Goal: Use online tool/utility: Utilize a website feature to perform a specific function

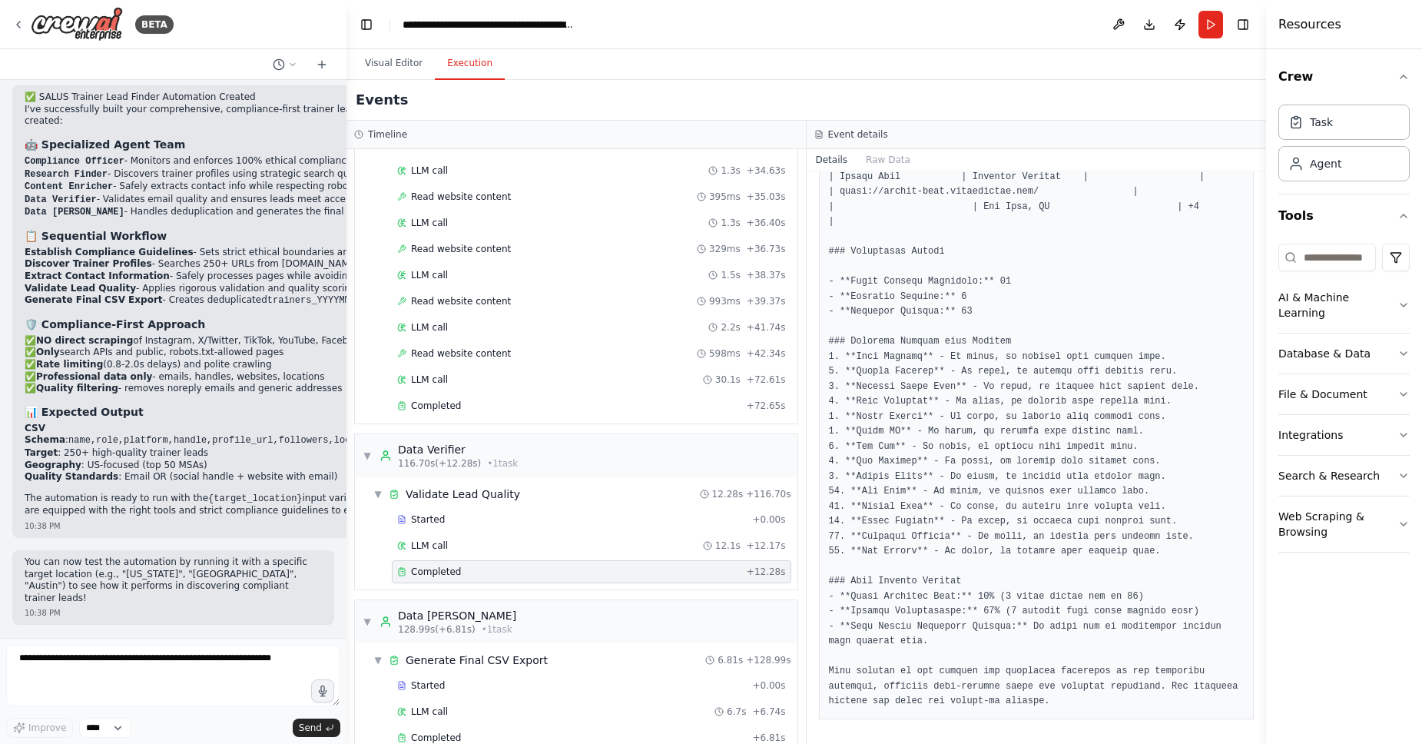
scroll to position [3258, 0]
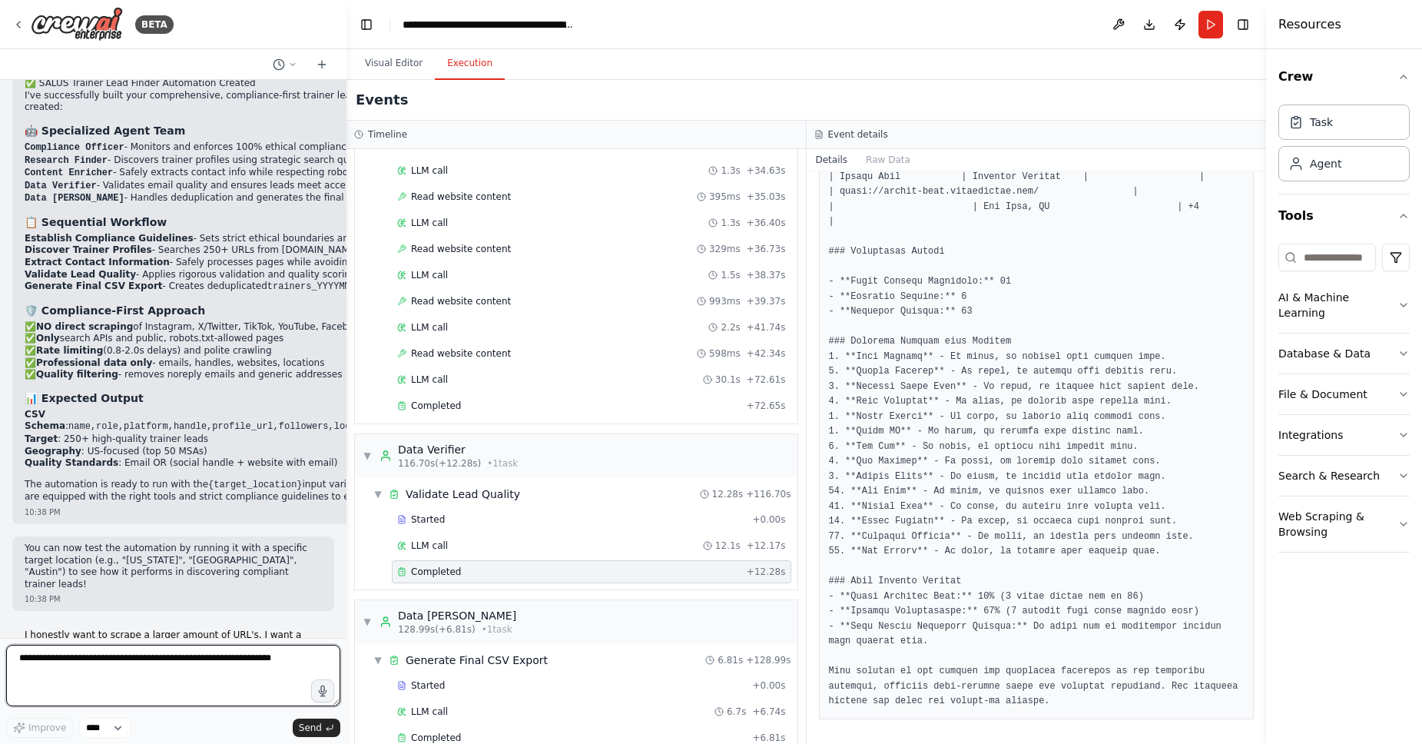
click at [130, 678] on textarea at bounding box center [173, 675] width 334 height 61
click at [118, 629] on p "I honestly want to scrape a larger amount of URL's. I want a large list to pull…" at bounding box center [173, 641] width 297 height 24
click at [170, 680] on textarea at bounding box center [173, 675] width 334 height 61
click at [267, 671] on textarea at bounding box center [173, 675] width 334 height 61
type textarea "**********"
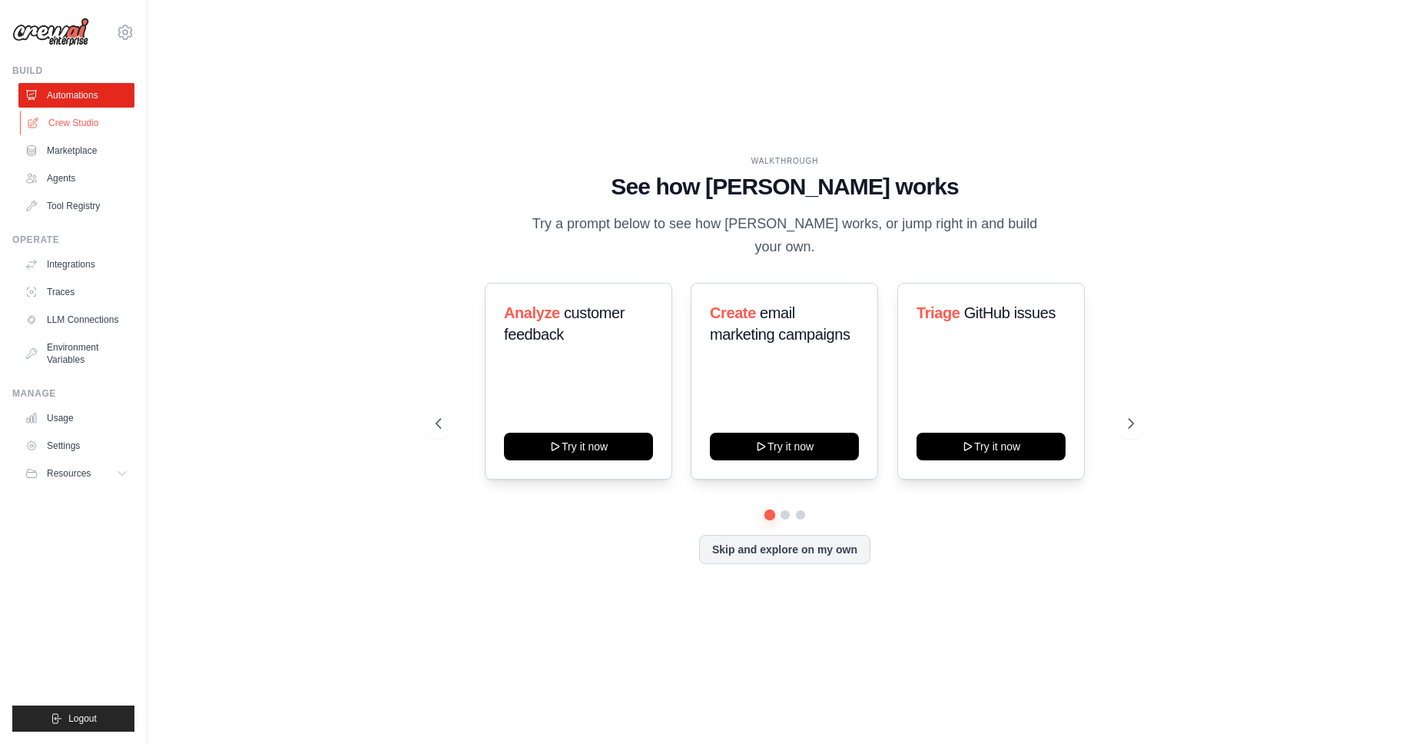
click at [70, 124] on link "Crew Studio" at bounding box center [78, 123] width 116 height 25
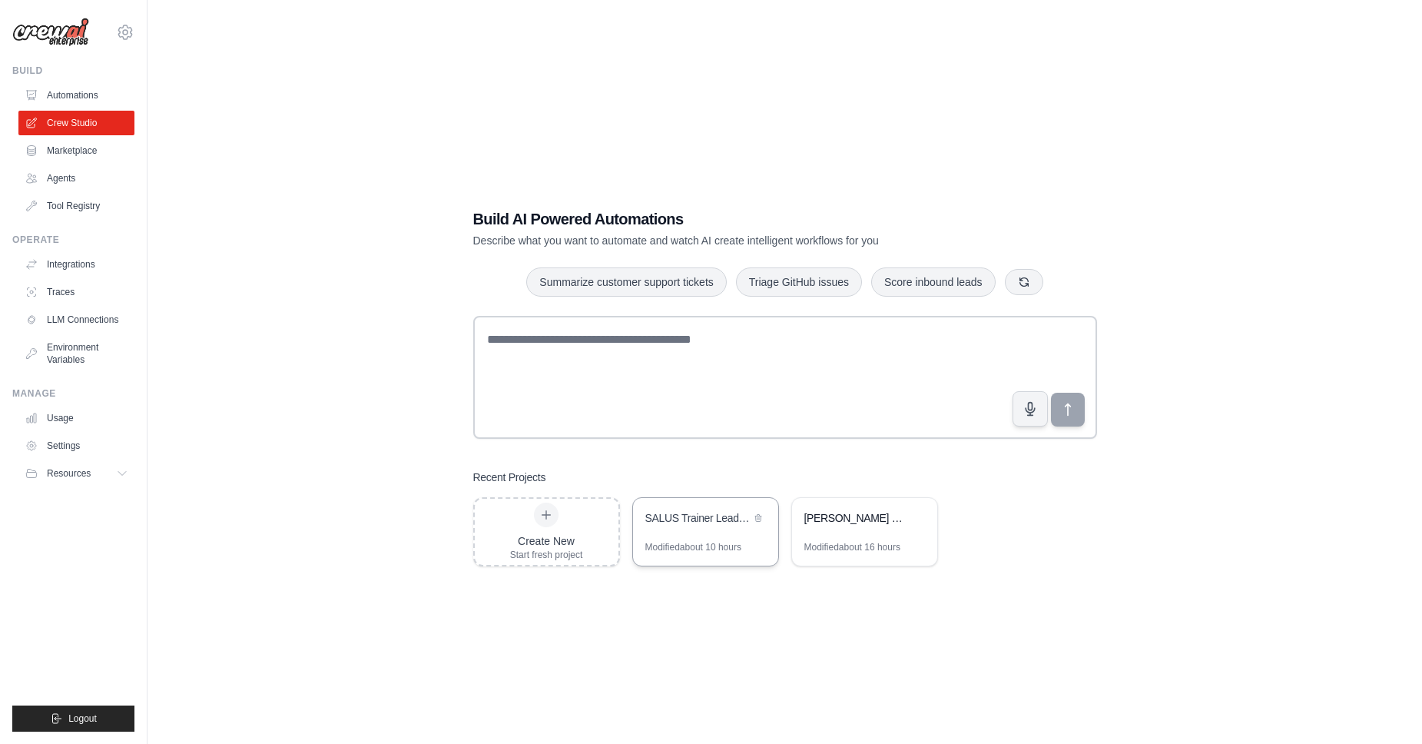
click at [693, 549] on div "Modified about 10 hours" at bounding box center [694, 547] width 96 height 12
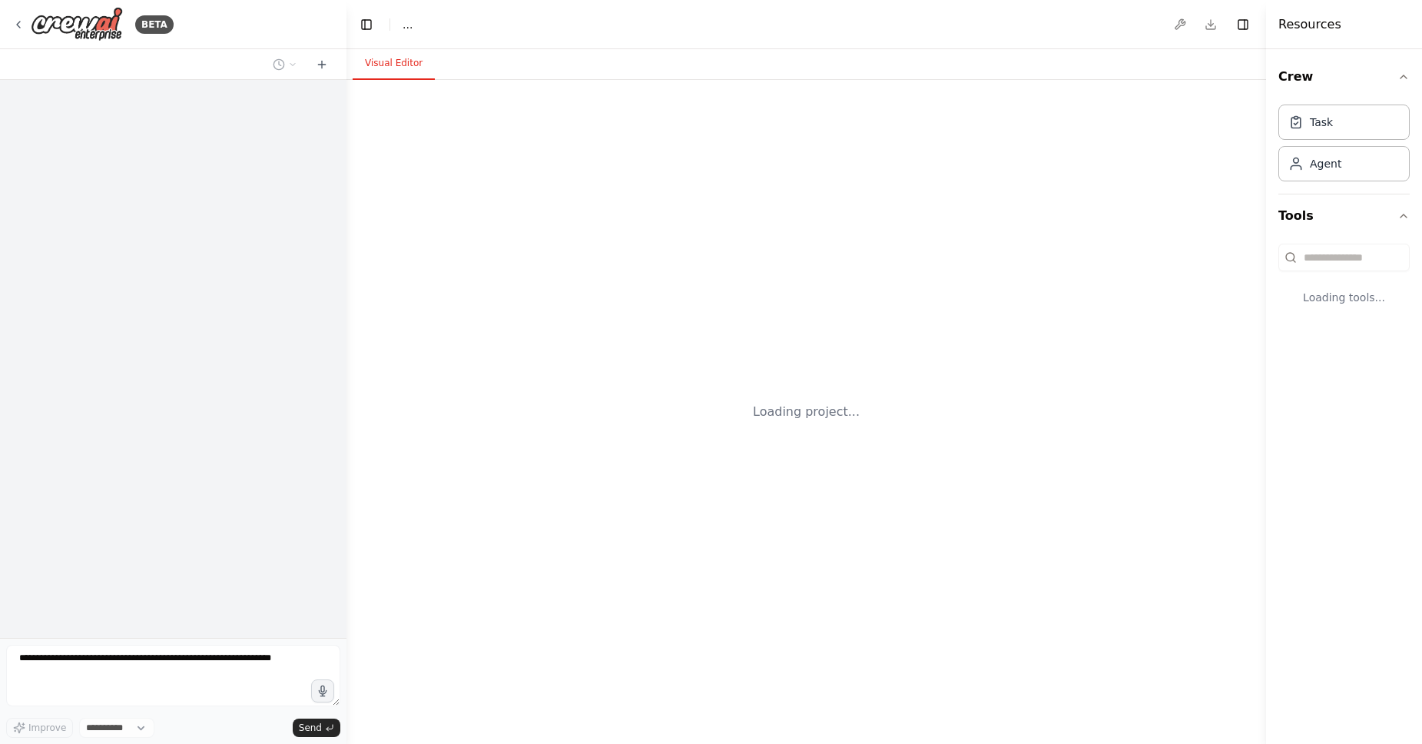
select select "****"
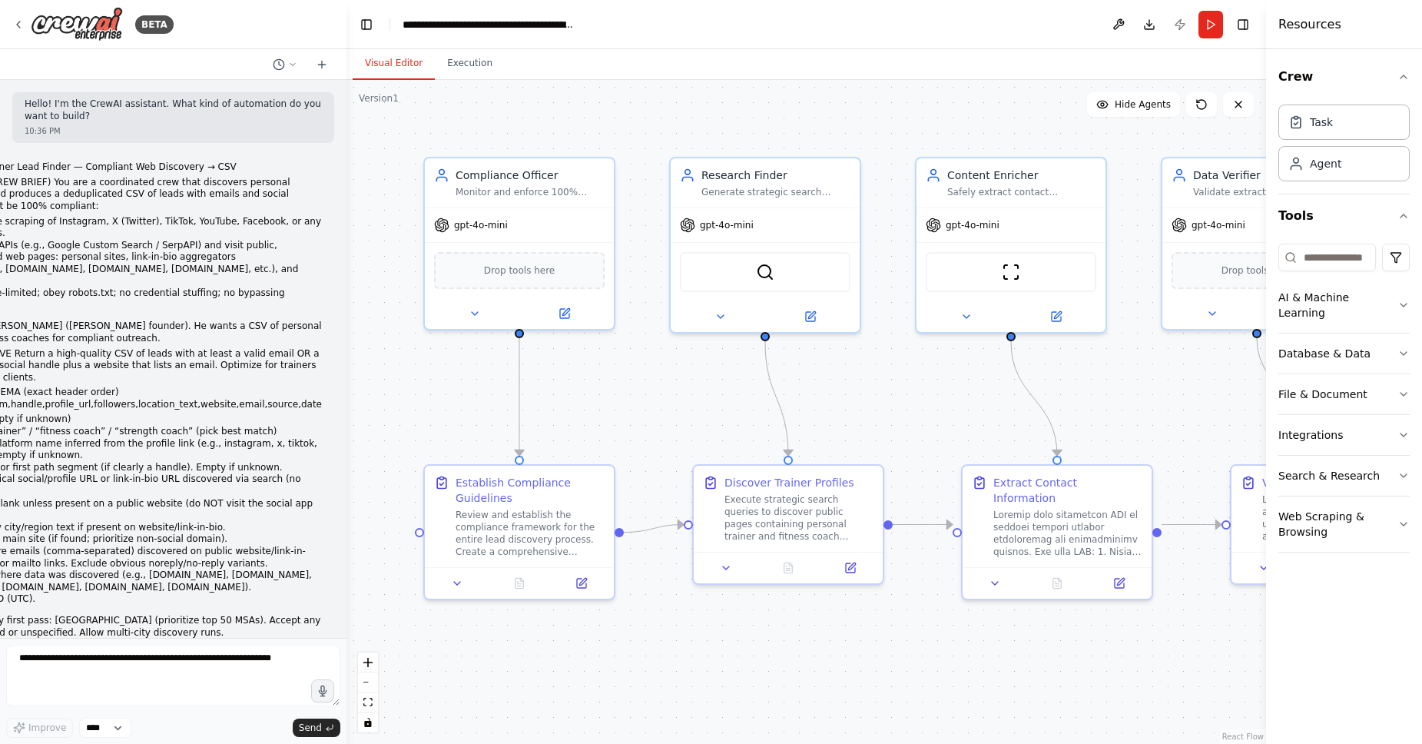
scroll to position [3195, 0]
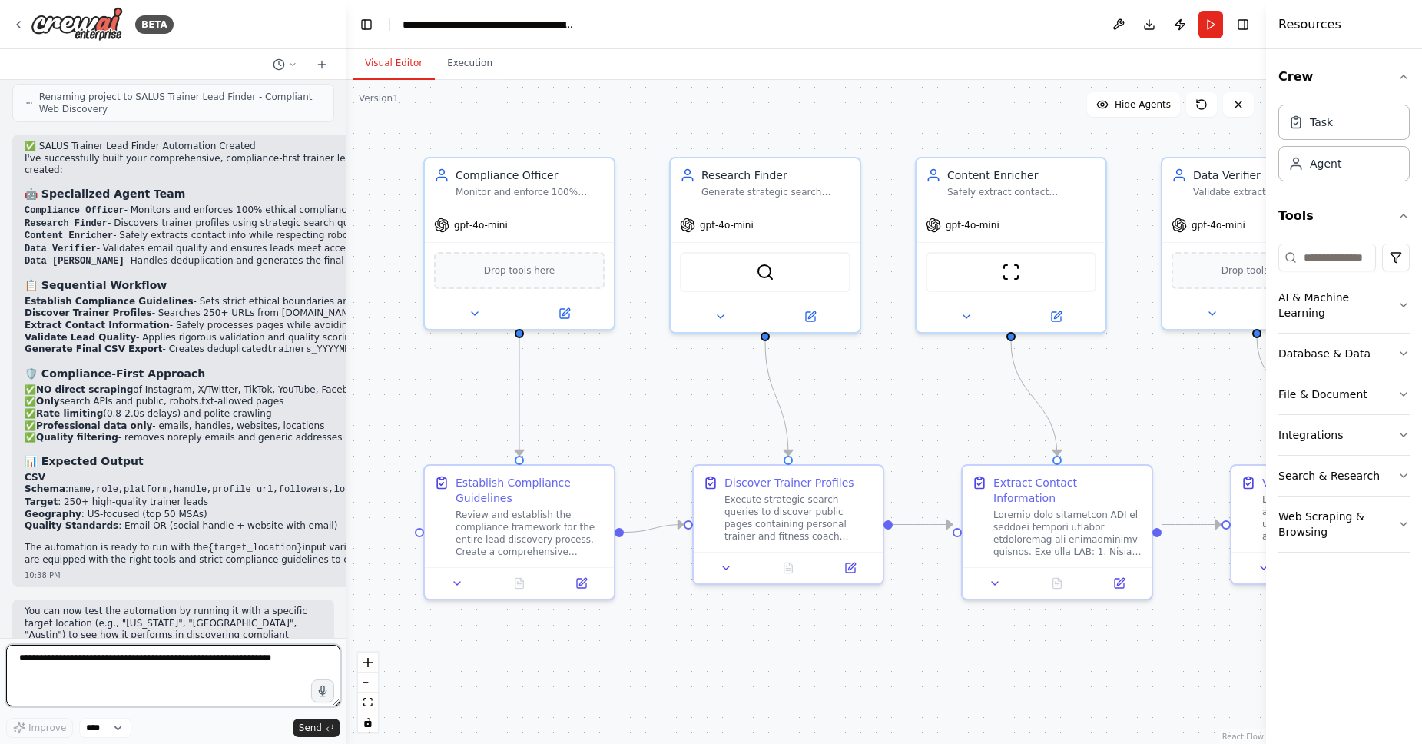
click at [180, 674] on textarea at bounding box center [173, 675] width 334 height 61
click at [28, 674] on textarea "**********" at bounding box center [173, 675] width 334 height 61
click at [83, 678] on textarea "**********" at bounding box center [173, 675] width 334 height 61
type textarea "**********"
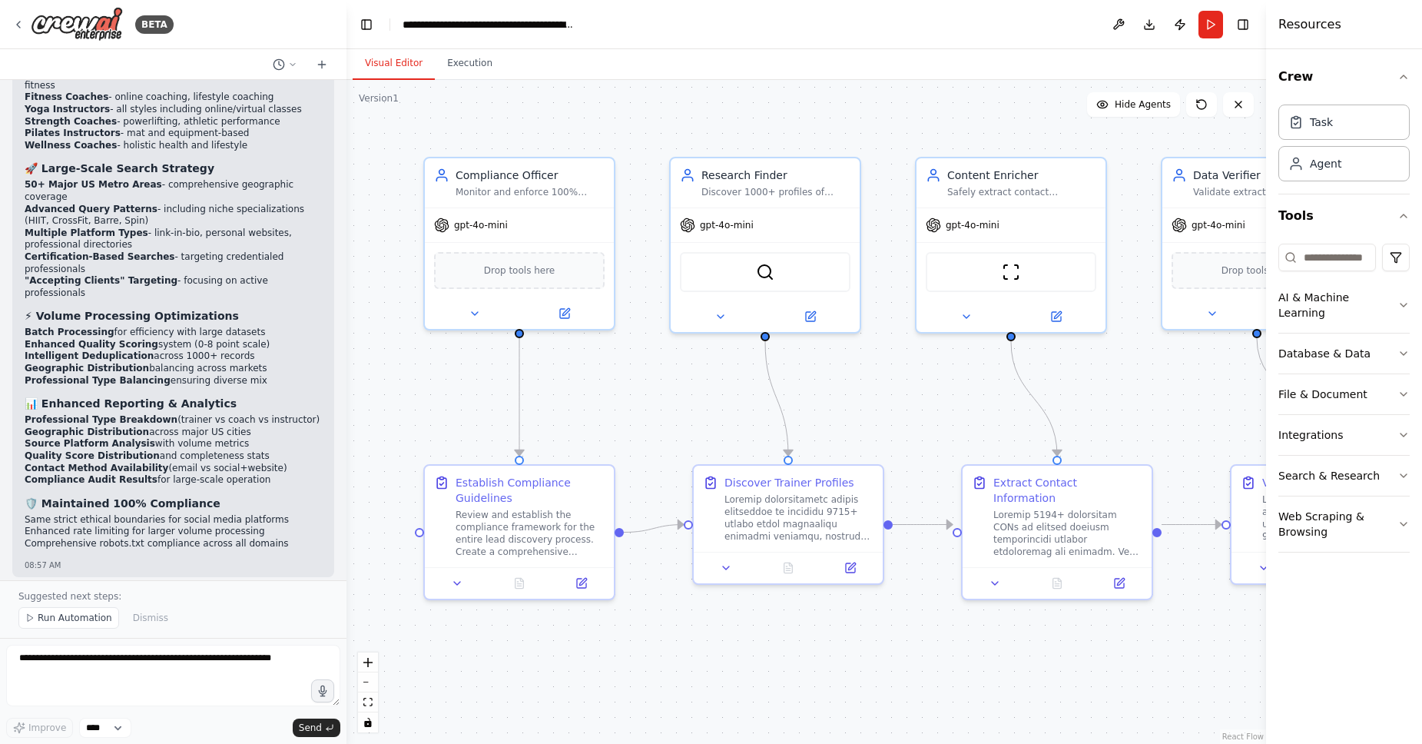
scroll to position [4929, 0]
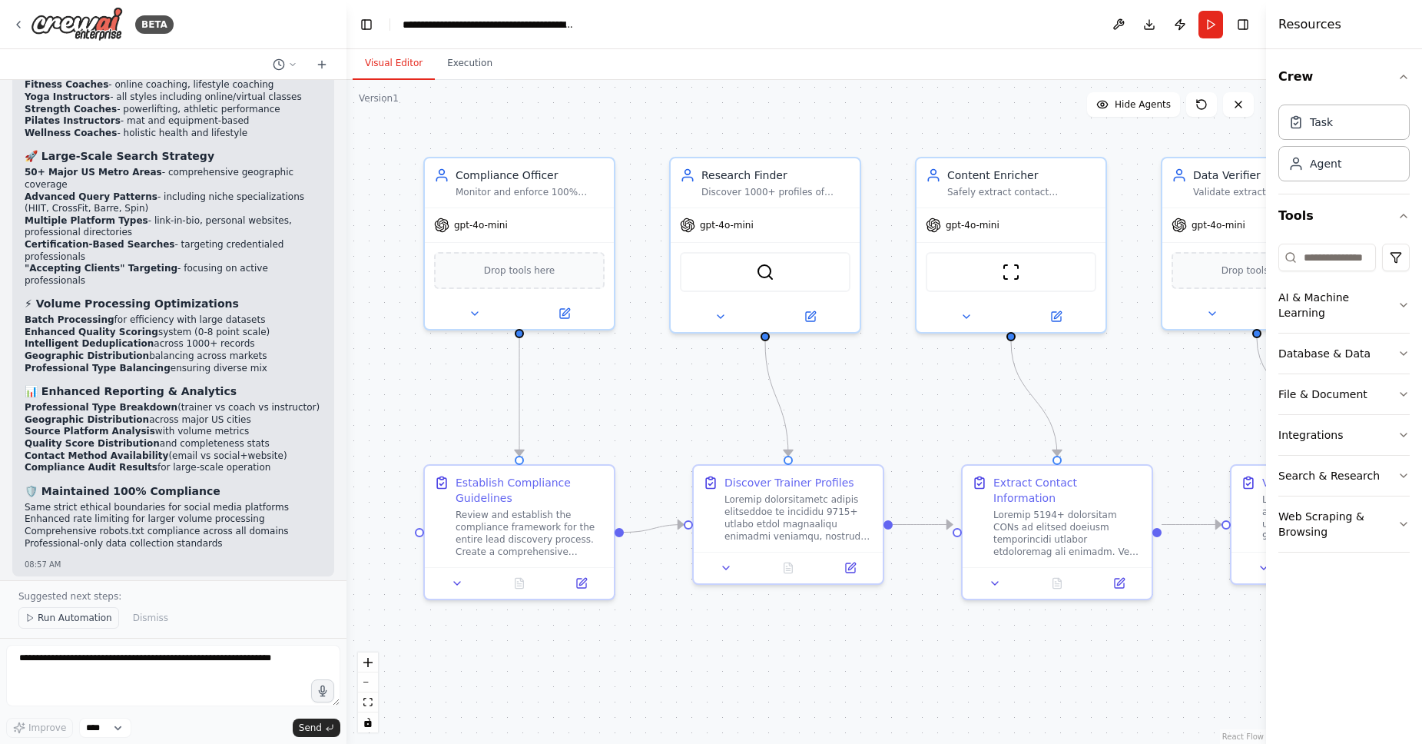
click at [94, 626] on button "Run Automation" at bounding box center [68, 618] width 101 height 22
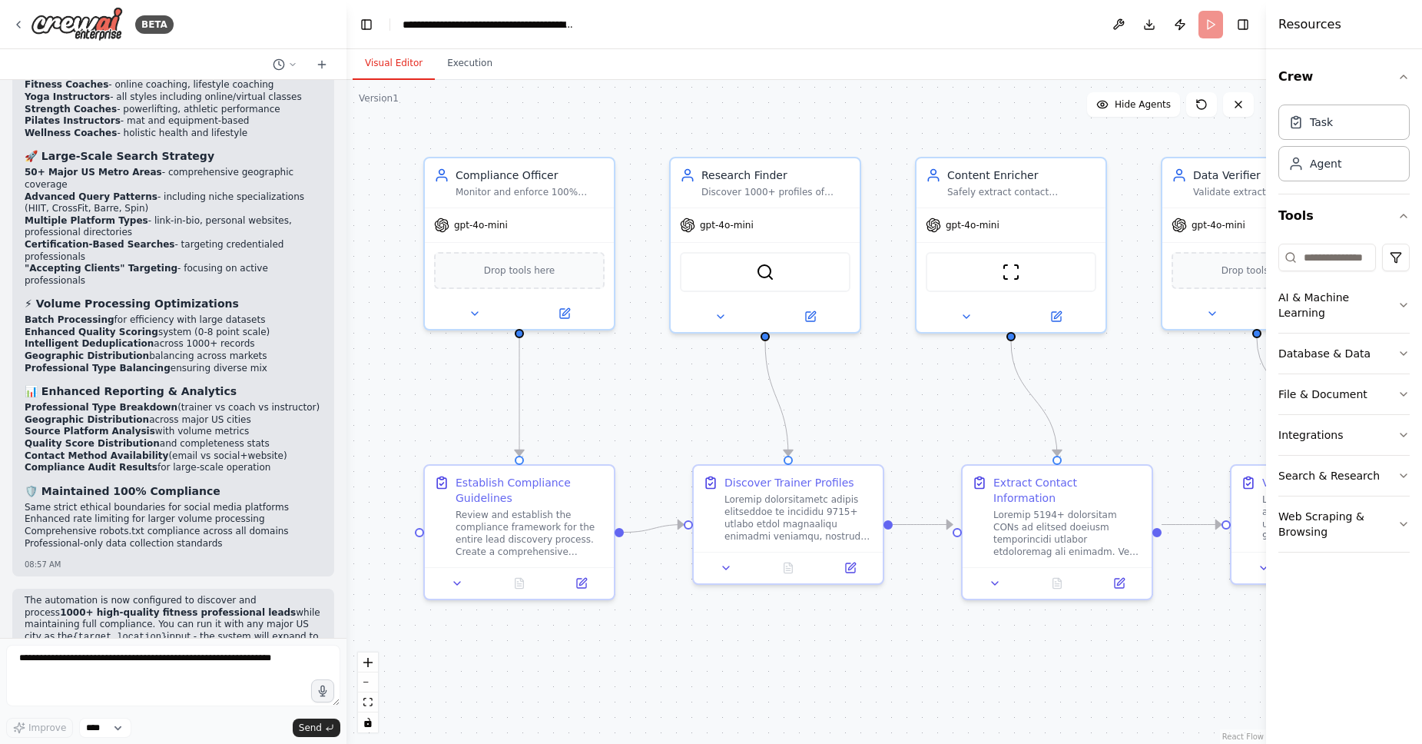
scroll to position [4872, 0]
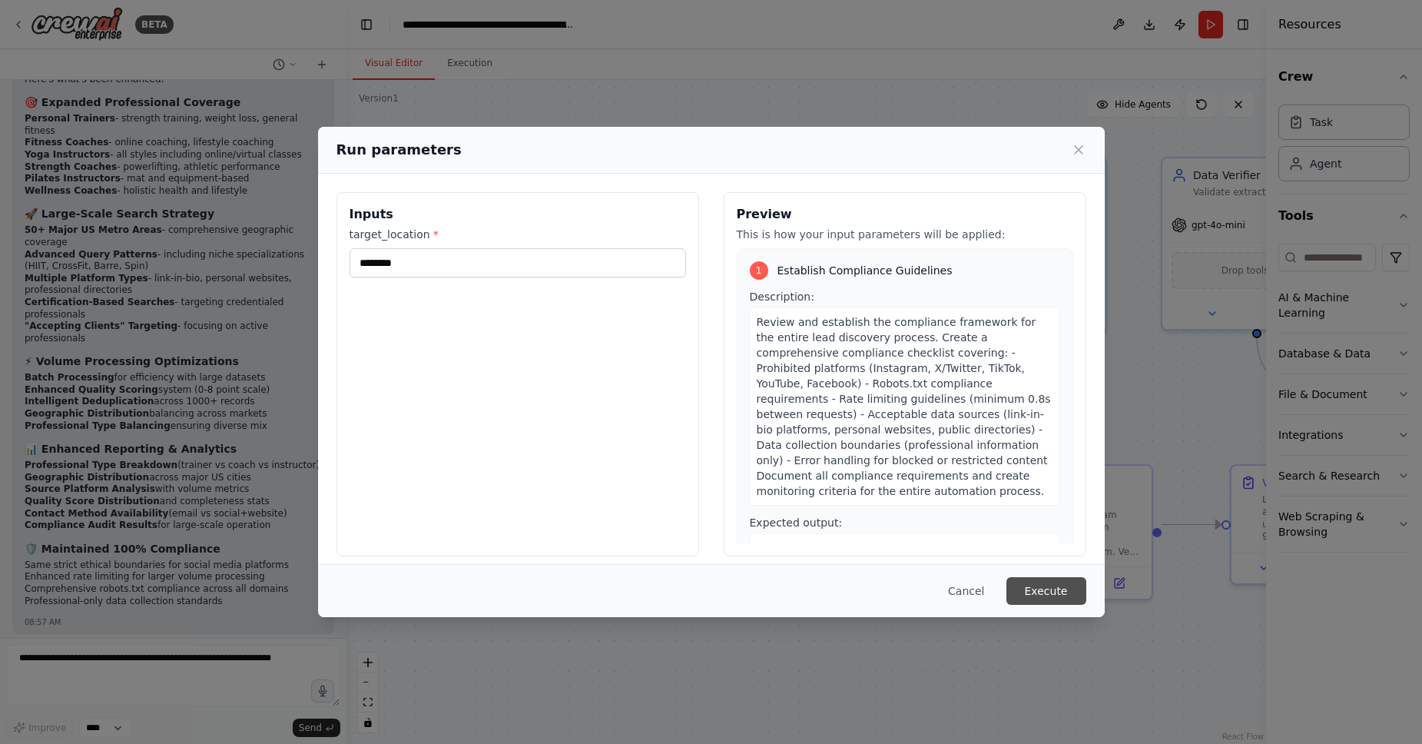
click at [1034, 590] on button "Execute" at bounding box center [1047, 591] width 80 height 28
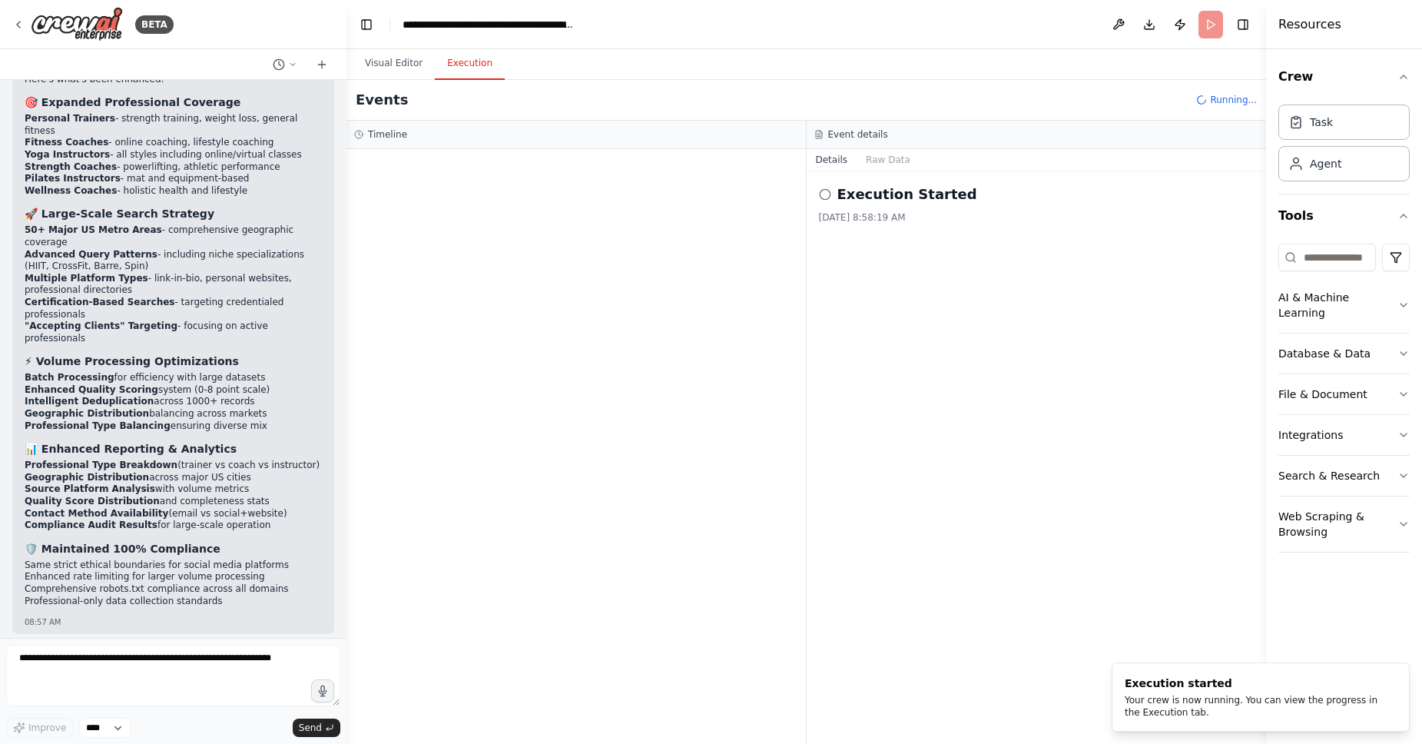
click at [478, 62] on button "Execution" at bounding box center [470, 64] width 70 height 32
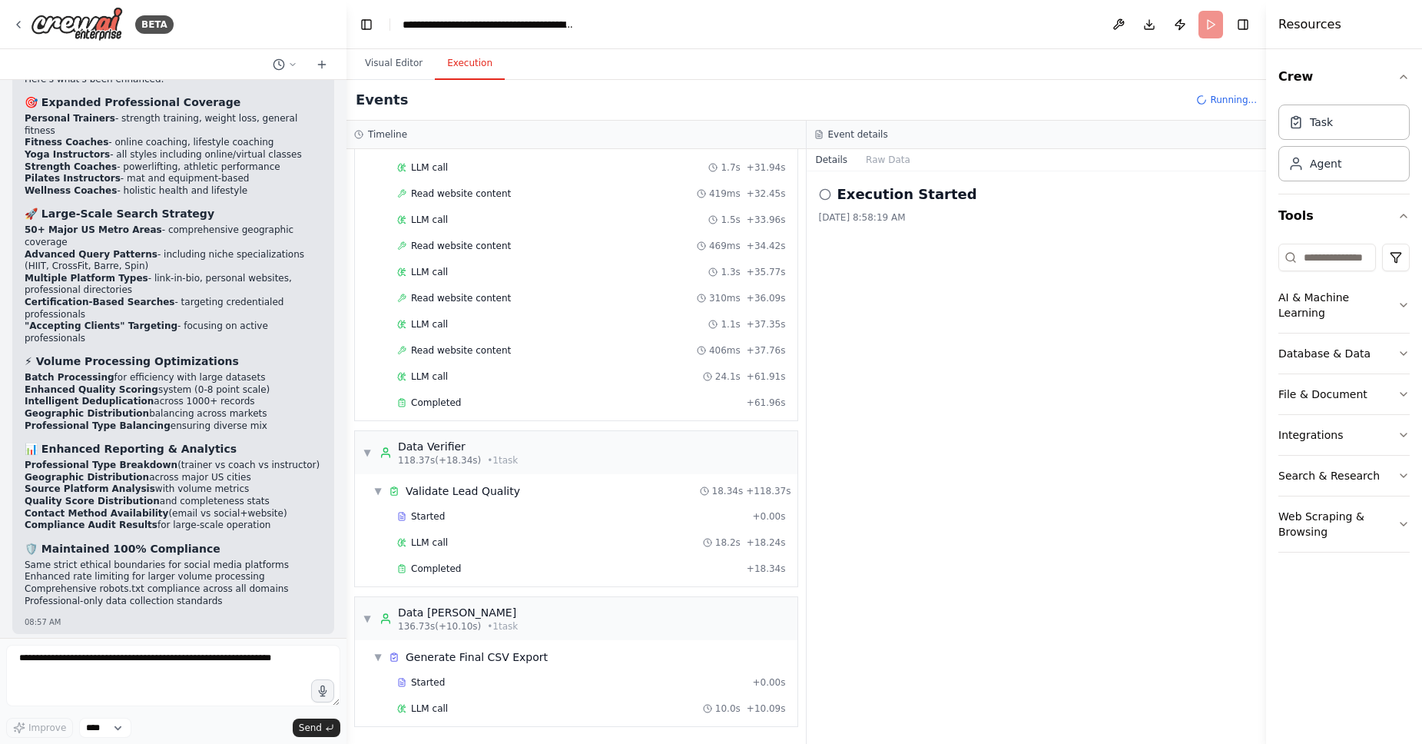
scroll to position [4929, 0]
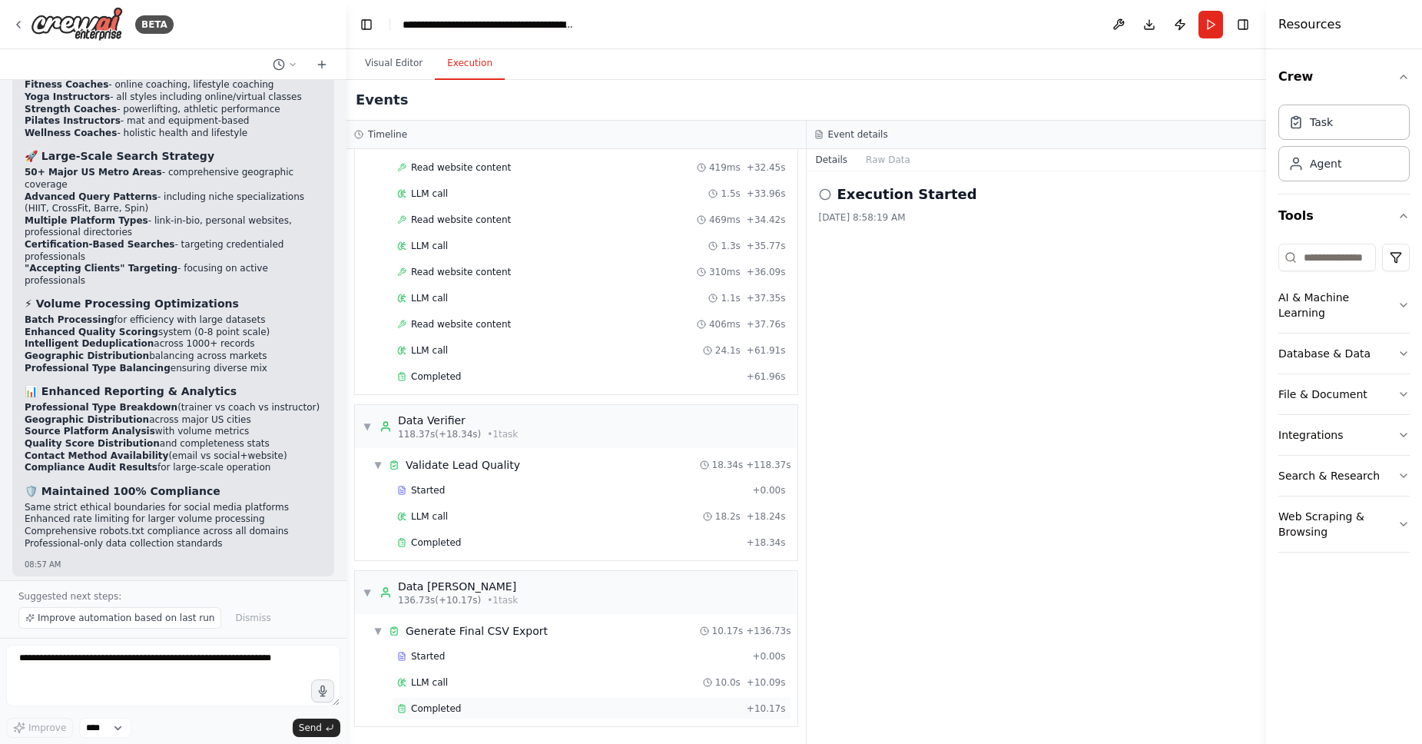
click at [469, 708] on div "Completed" at bounding box center [569, 708] width 344 height 12
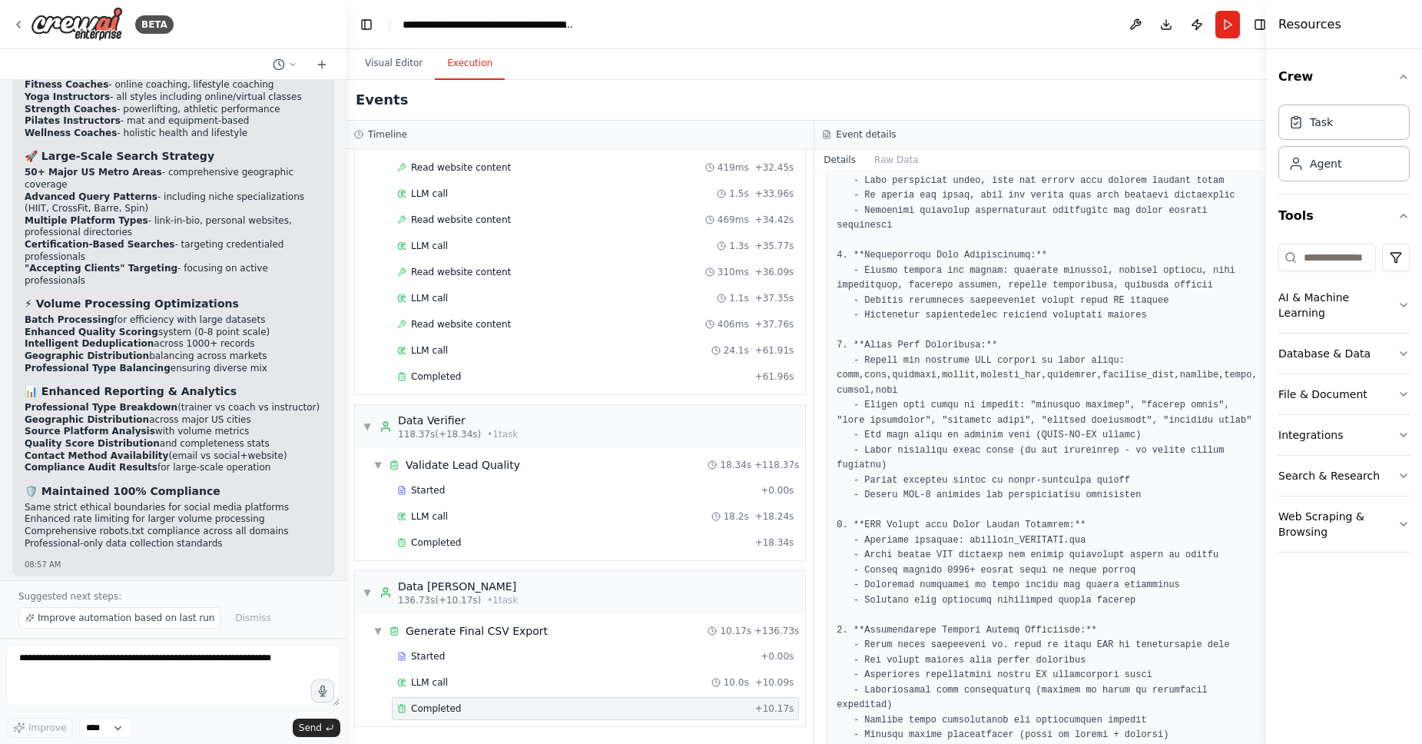
scroll to position [0, 0]
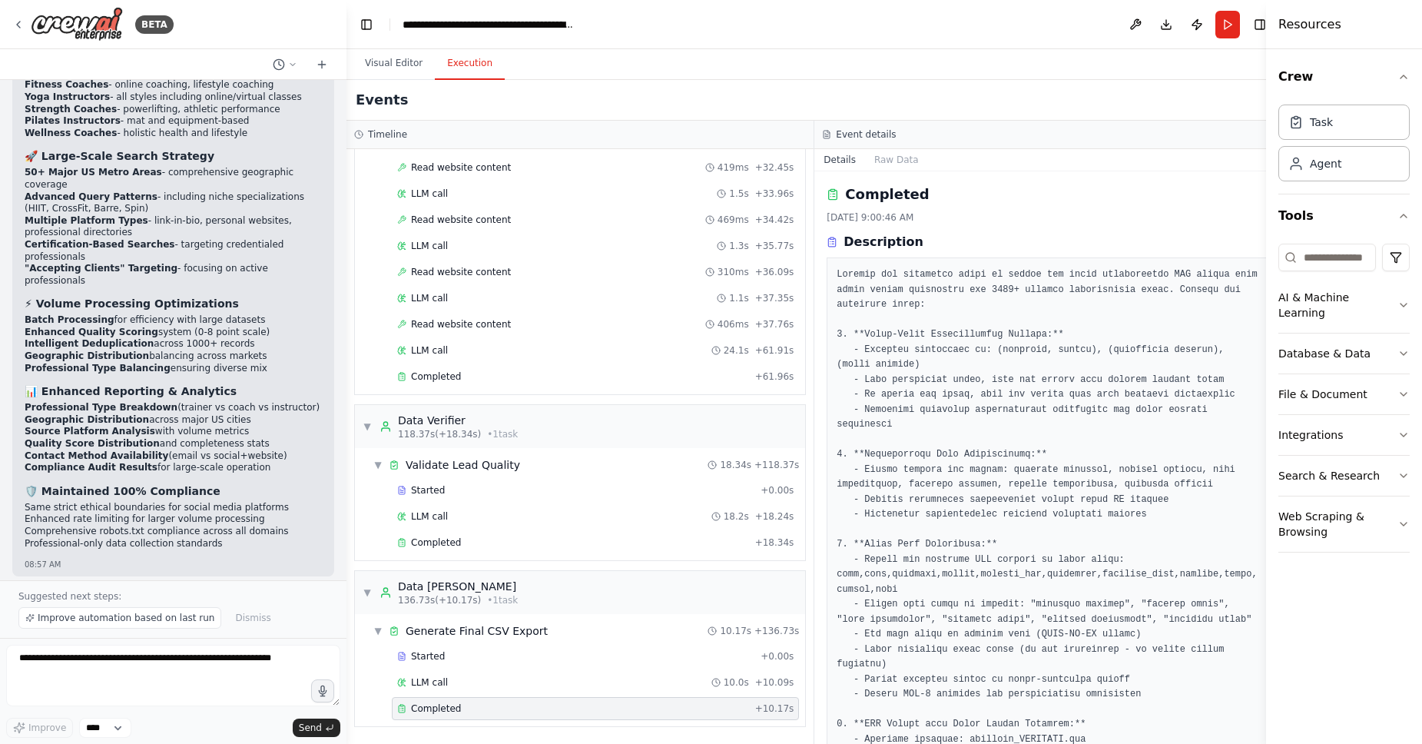
click at [575, 559] on div "▼ Validate Lead Quality 18.34s + 118.37s Started + 0.00s LLM call 18.2s + 18.24…" at bounding box center [580, 504] width 450 height 112
click at [543, 539] on div "Completed" at bounding box center [573, 542] width 352 height 12
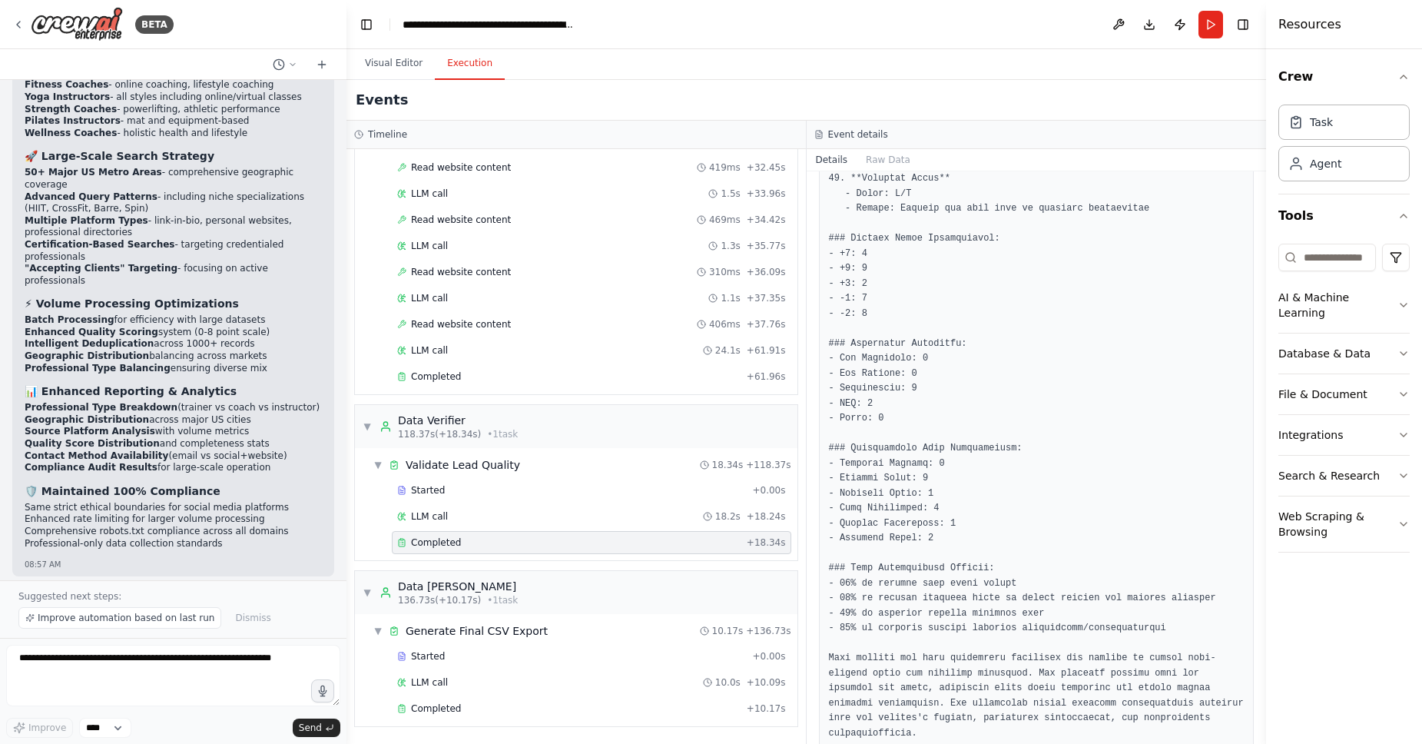
scroll to position [2312, 0]
click at [482, 381] on div "Completed" at bounding box center [569, 376] width 344 height 12
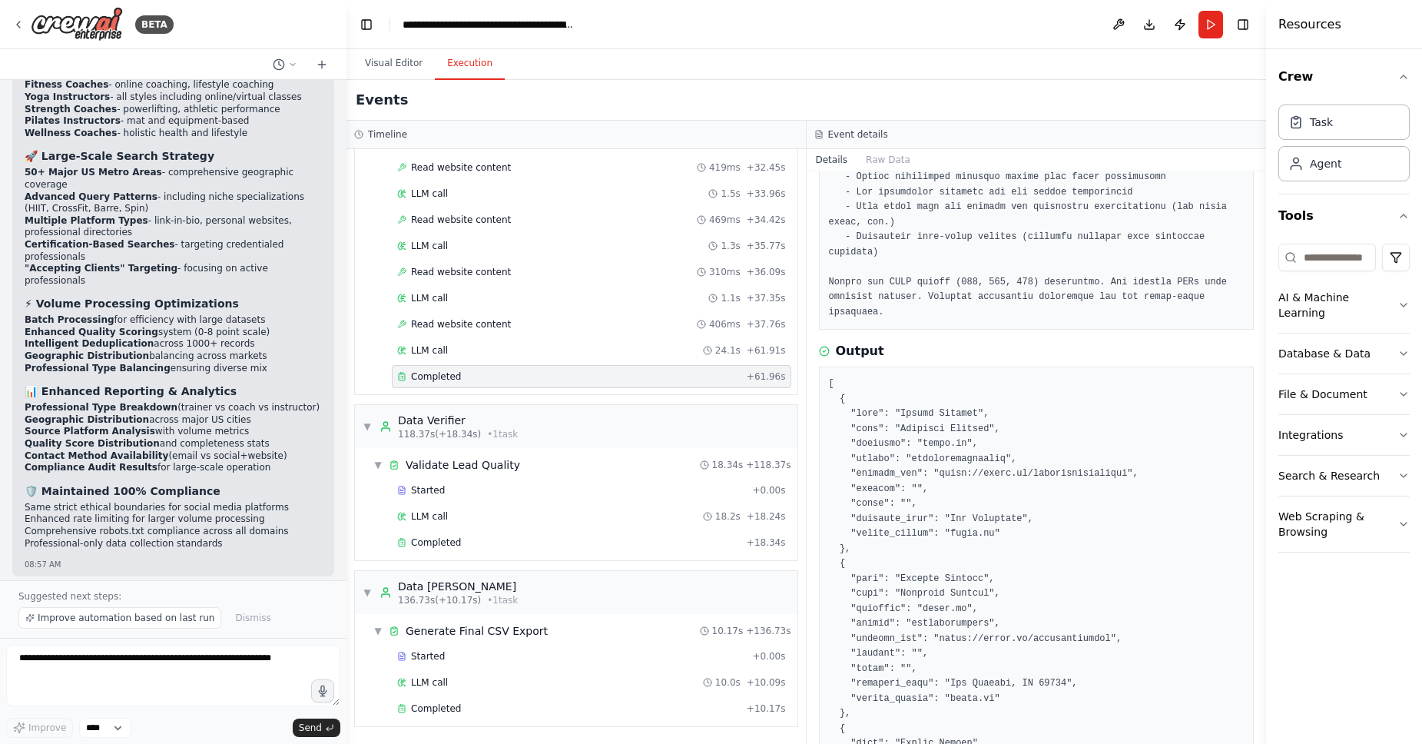
scroll to position [460, 0]
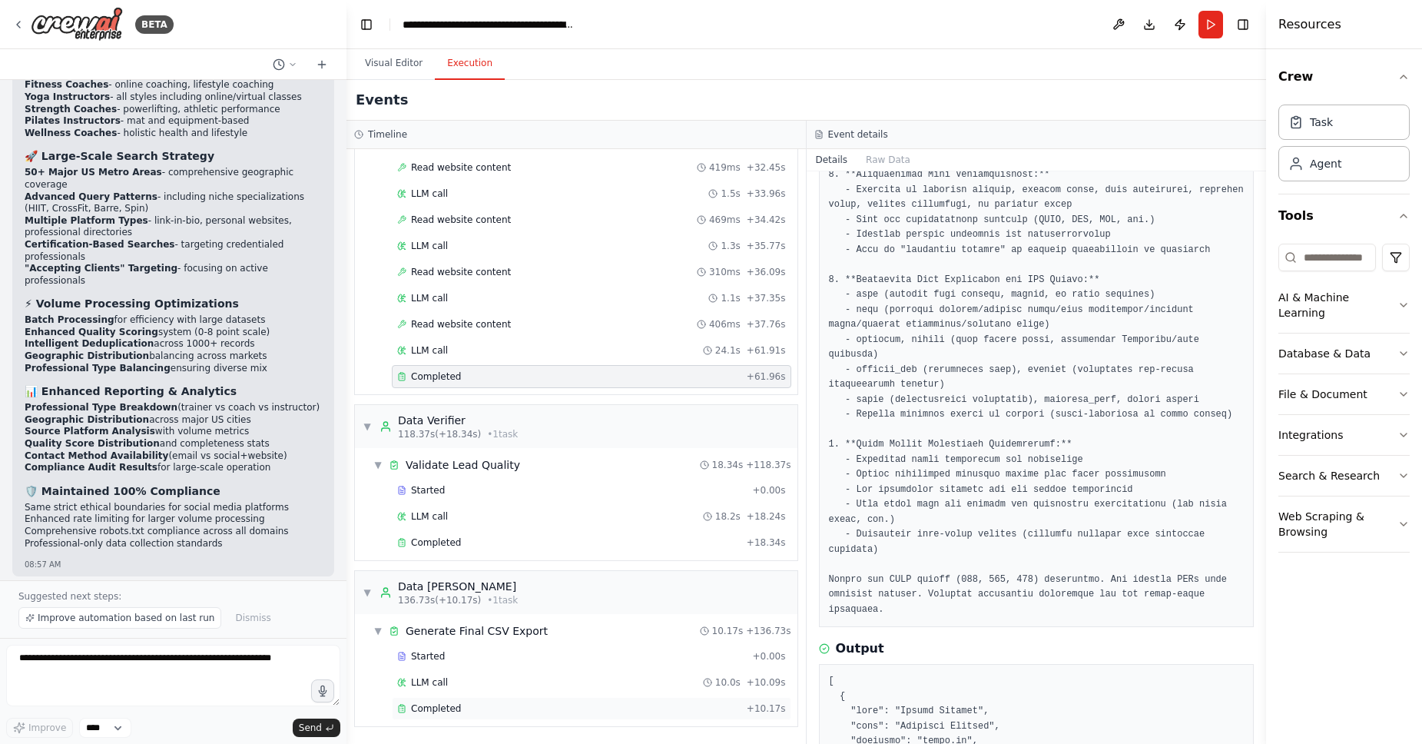
click at [487, 709] on div "Completed" at bounding box center [569, 708] width 344 height 12
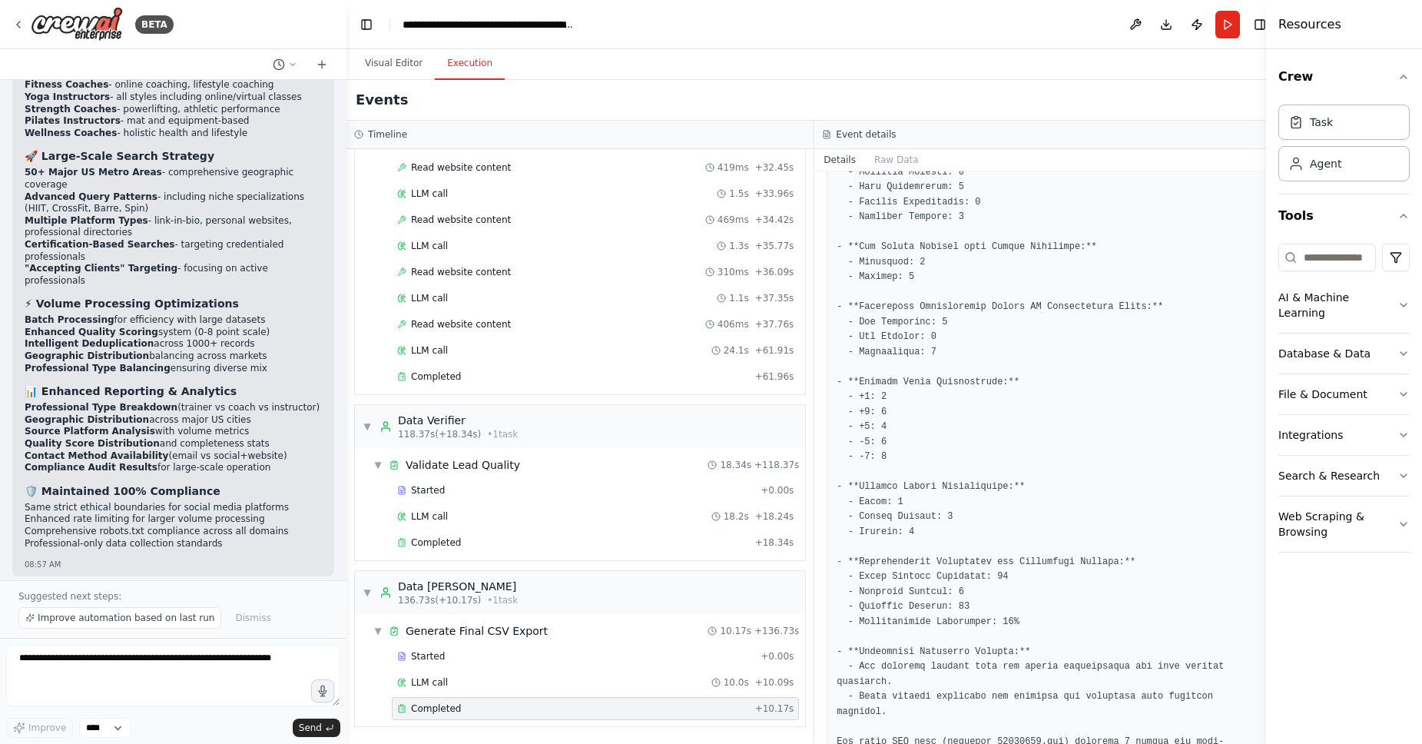
scroll to position [1429, 0]
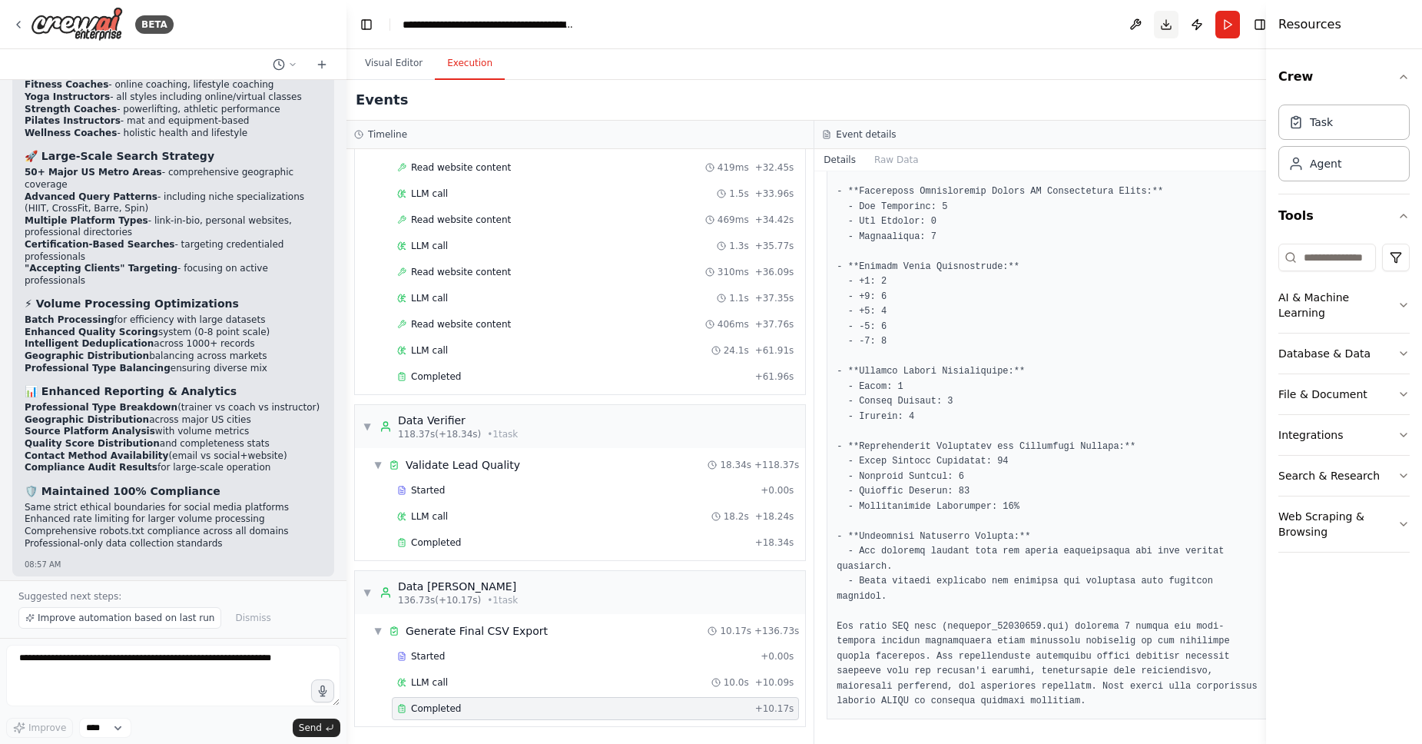
click at [1167, 31] on button "Download" at bounding box center [1166, 25] width 25 height 28
click at [1158, 25] on button "Download" at bounding box center [1166, 25] width 25 height 28
click at [134, 622] on span "Improve automation based on last run" at bounding box center [126, 618] width 177 height 12
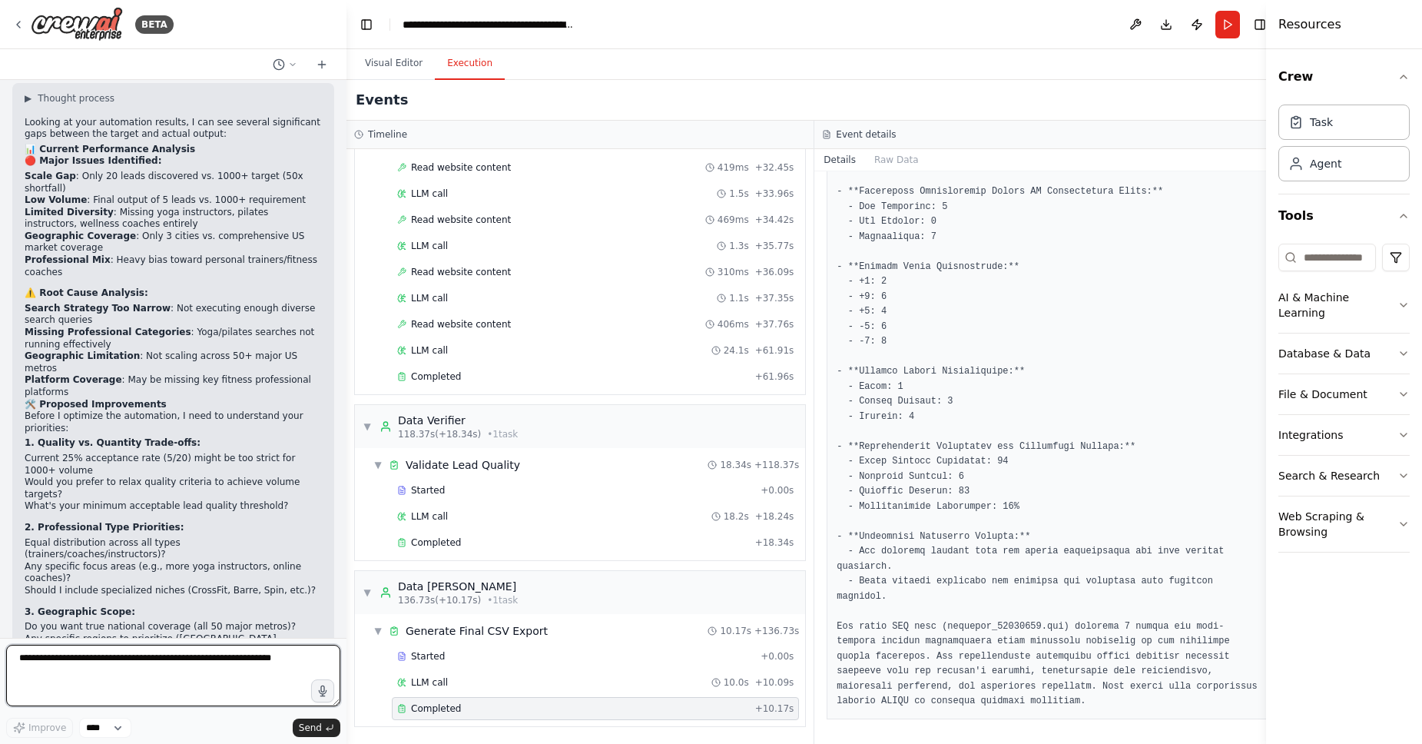
scroll to position [5623, 0]
click at [85, 676] on textarea at bounding box center [173, 675] width 334 height 61
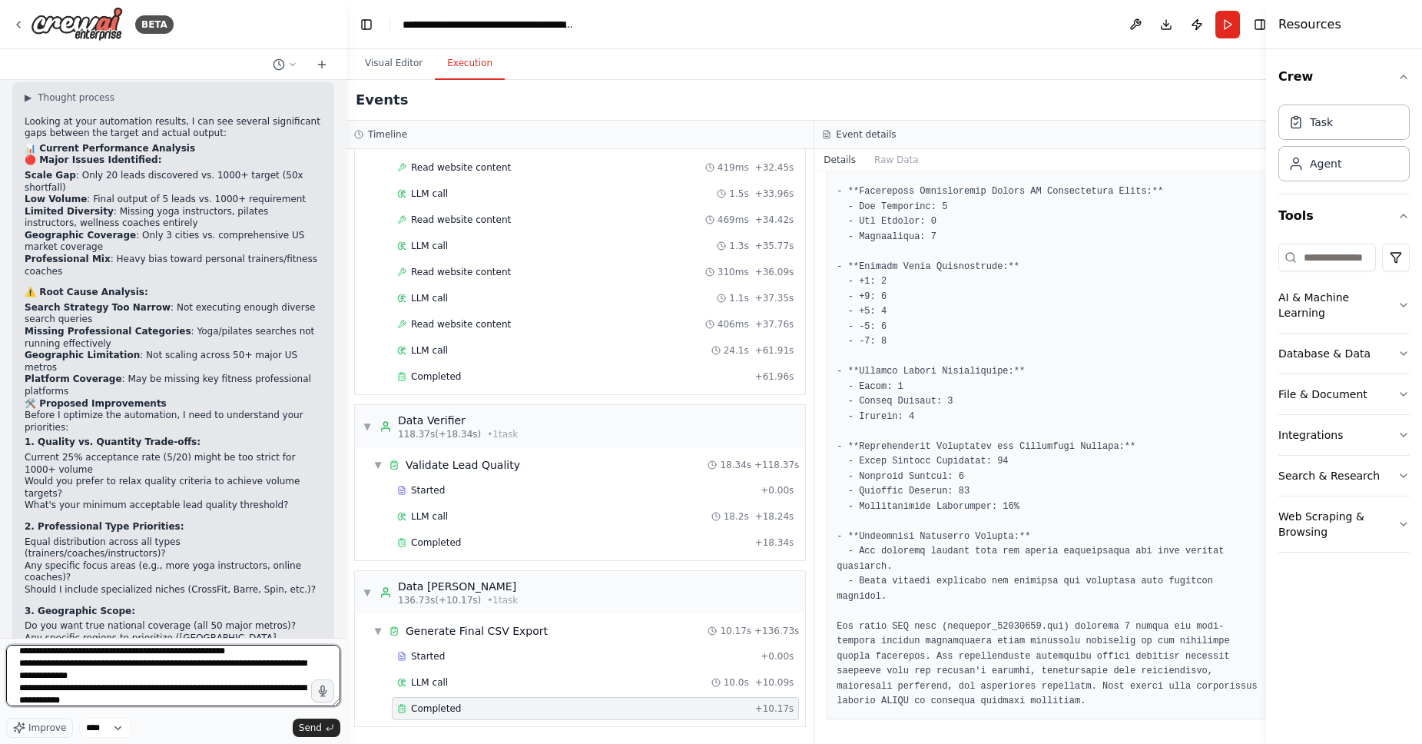
scroll to position [19, 0]
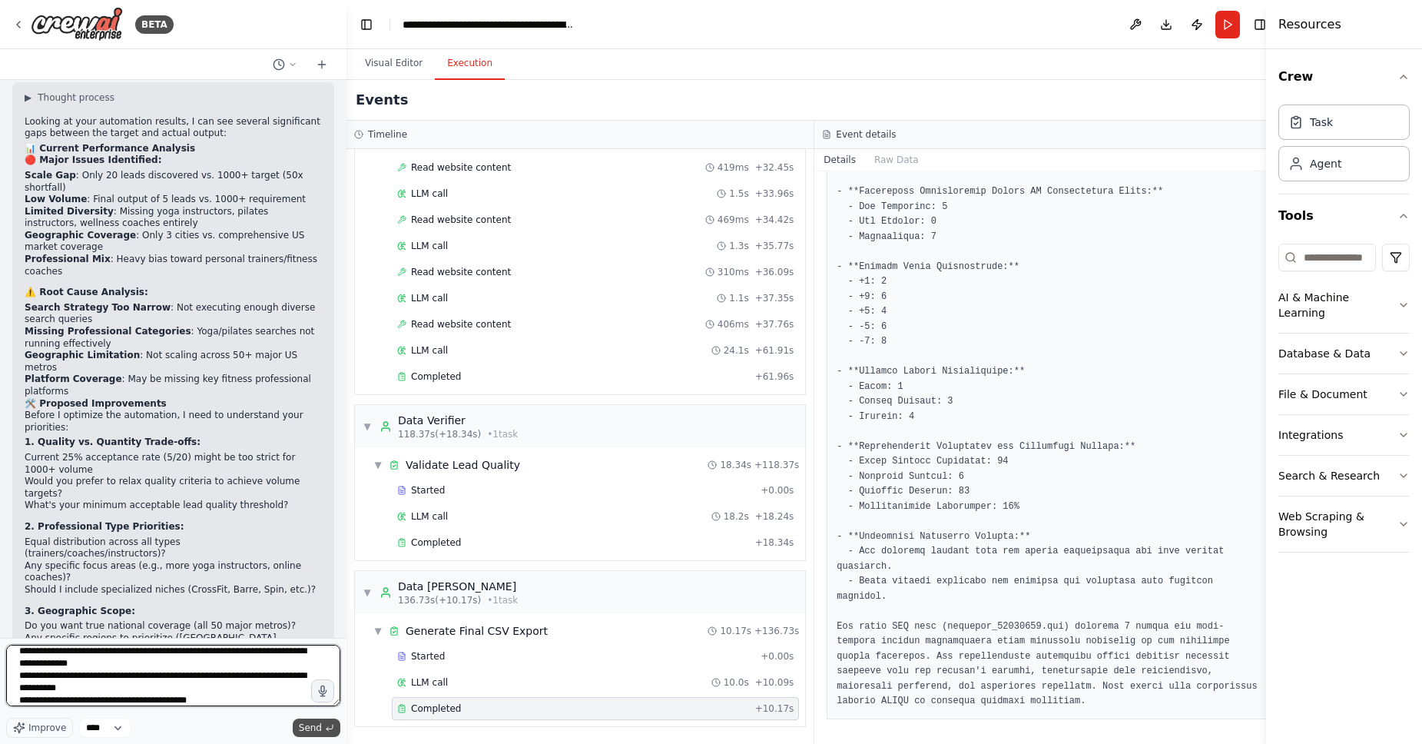
type textarea "**********"
click at [324, 728] on button "Send" at bounding box center [317, 728] width 48 height 18
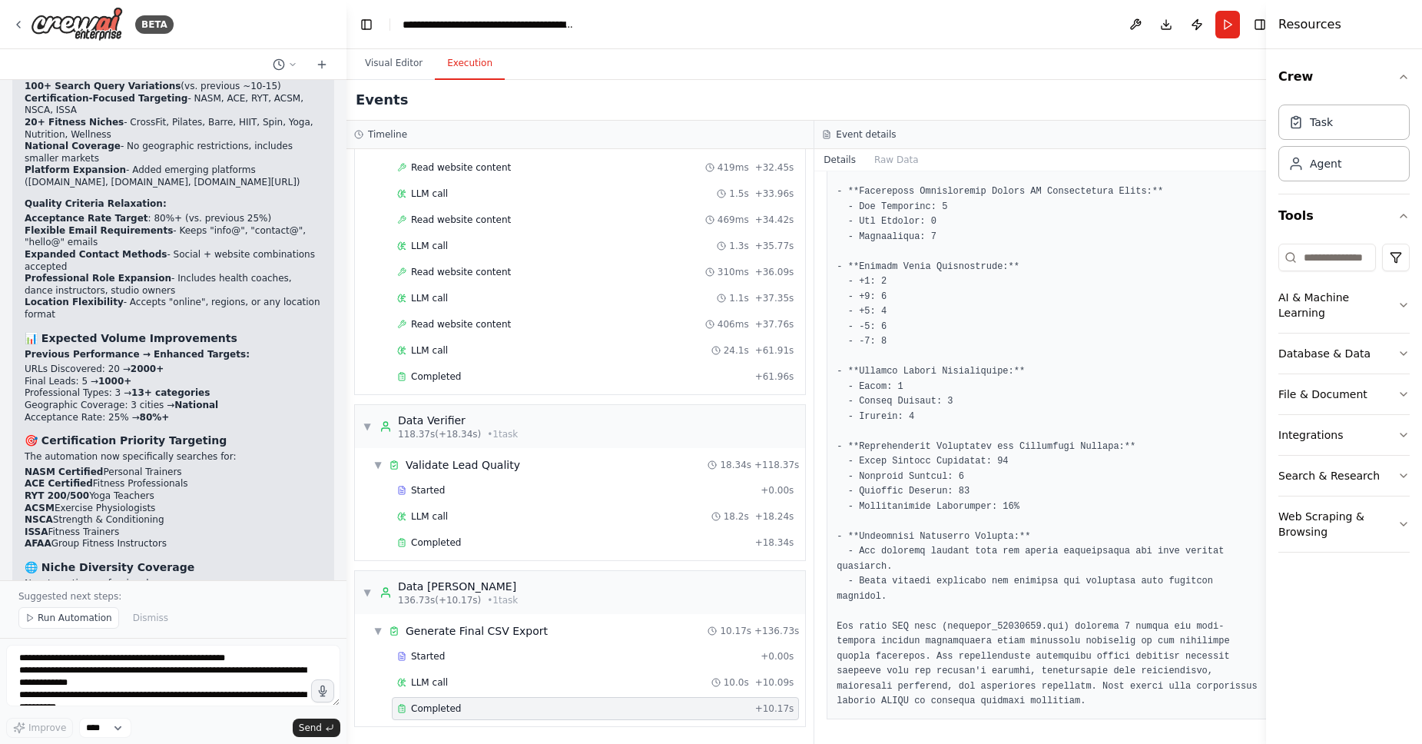
scroll to position [7288, 0]
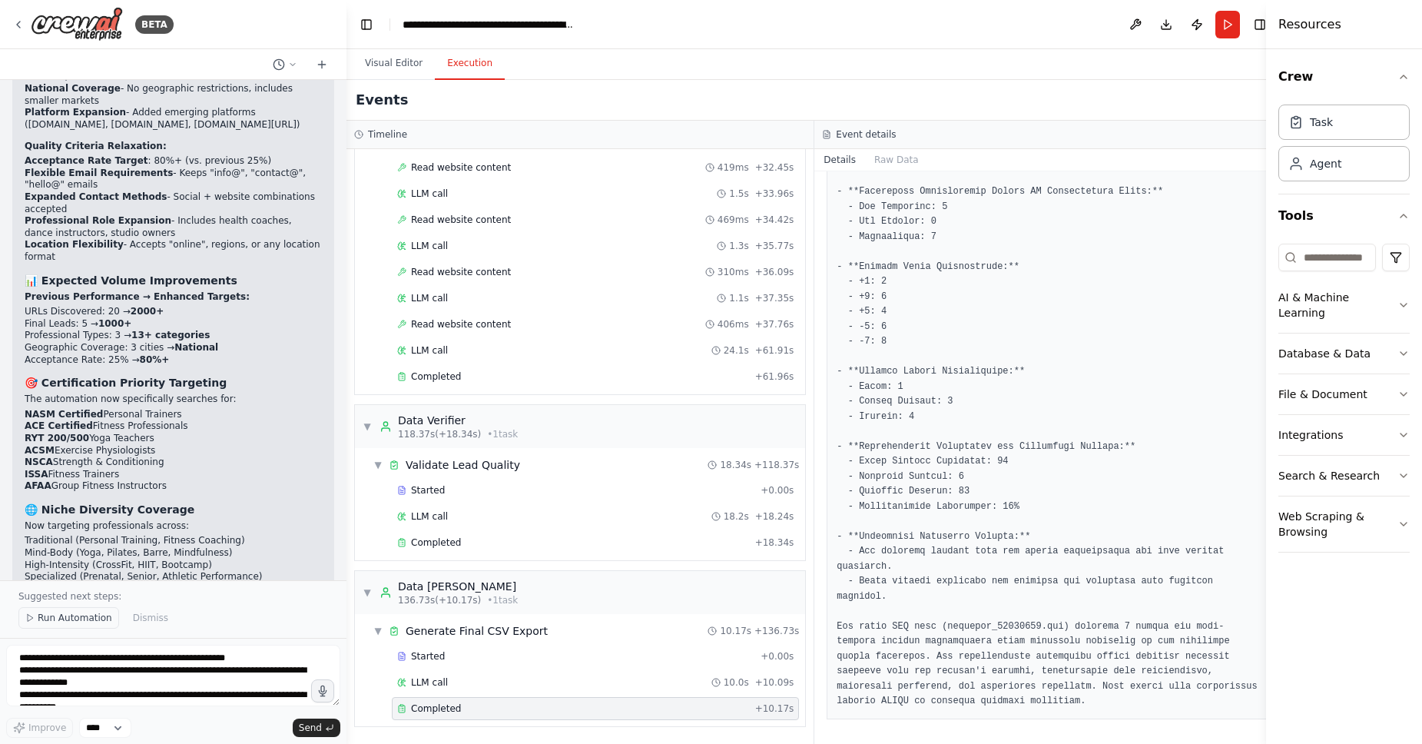
click at [80, 617] on span "Run Automation" at bounding box center [75, 618] width 75 height 12
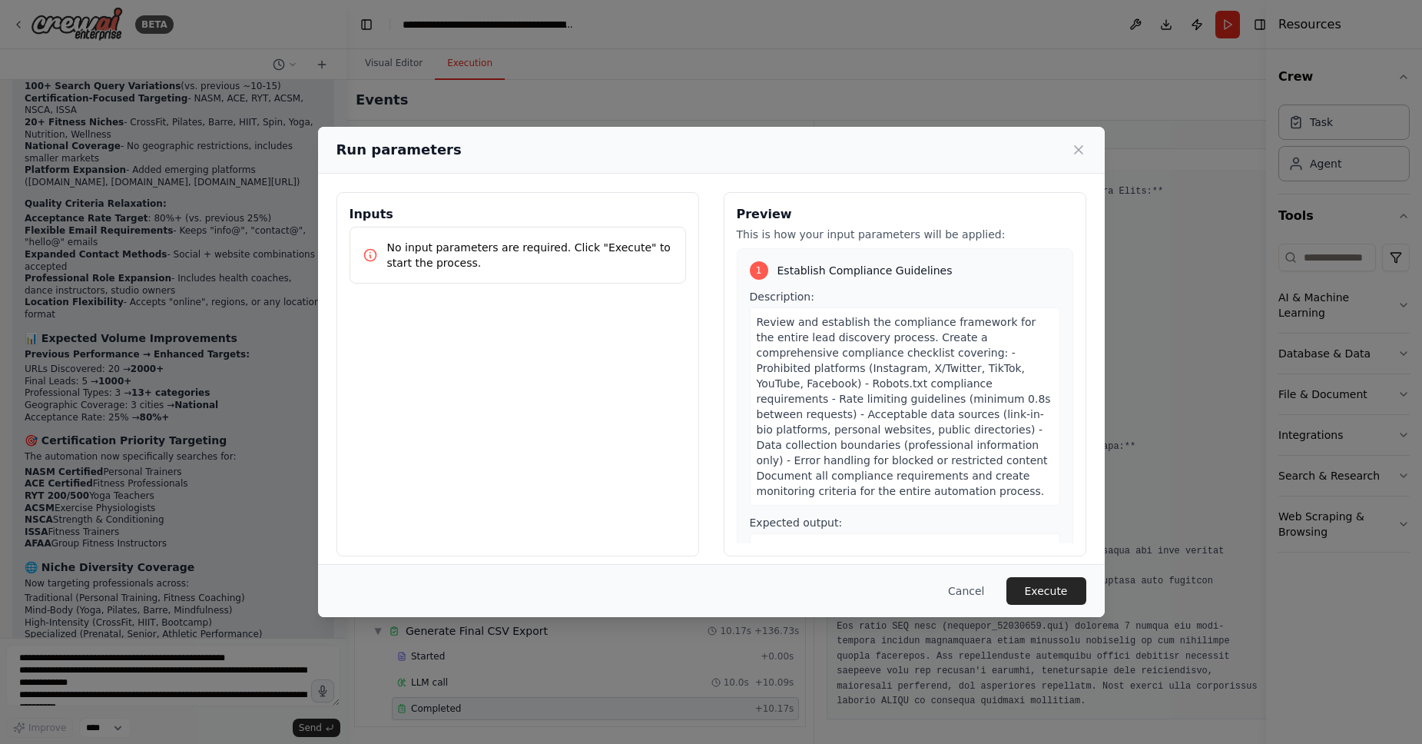
scroll to position [151, 0]
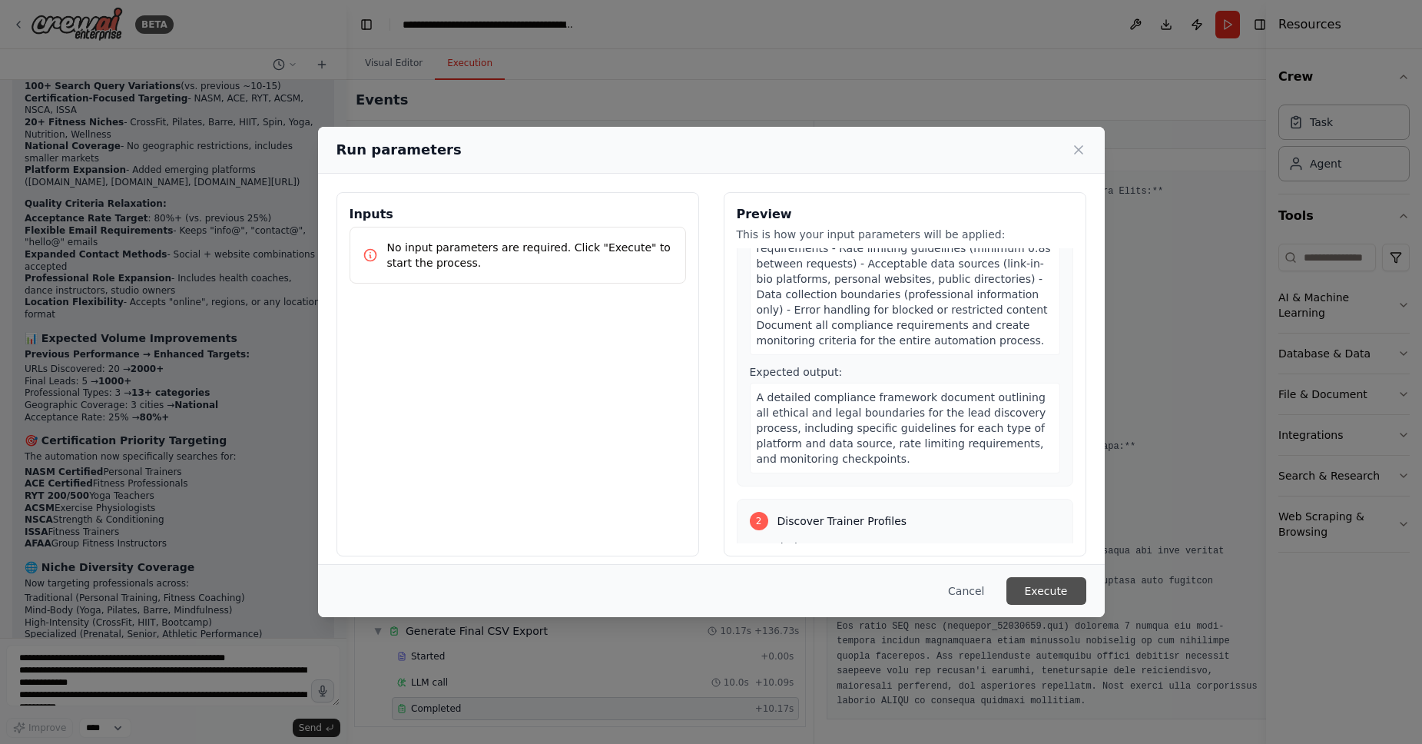
click at [1046, 603] on button "Execute" at bounding box center [1047, 591] width 80 height 28
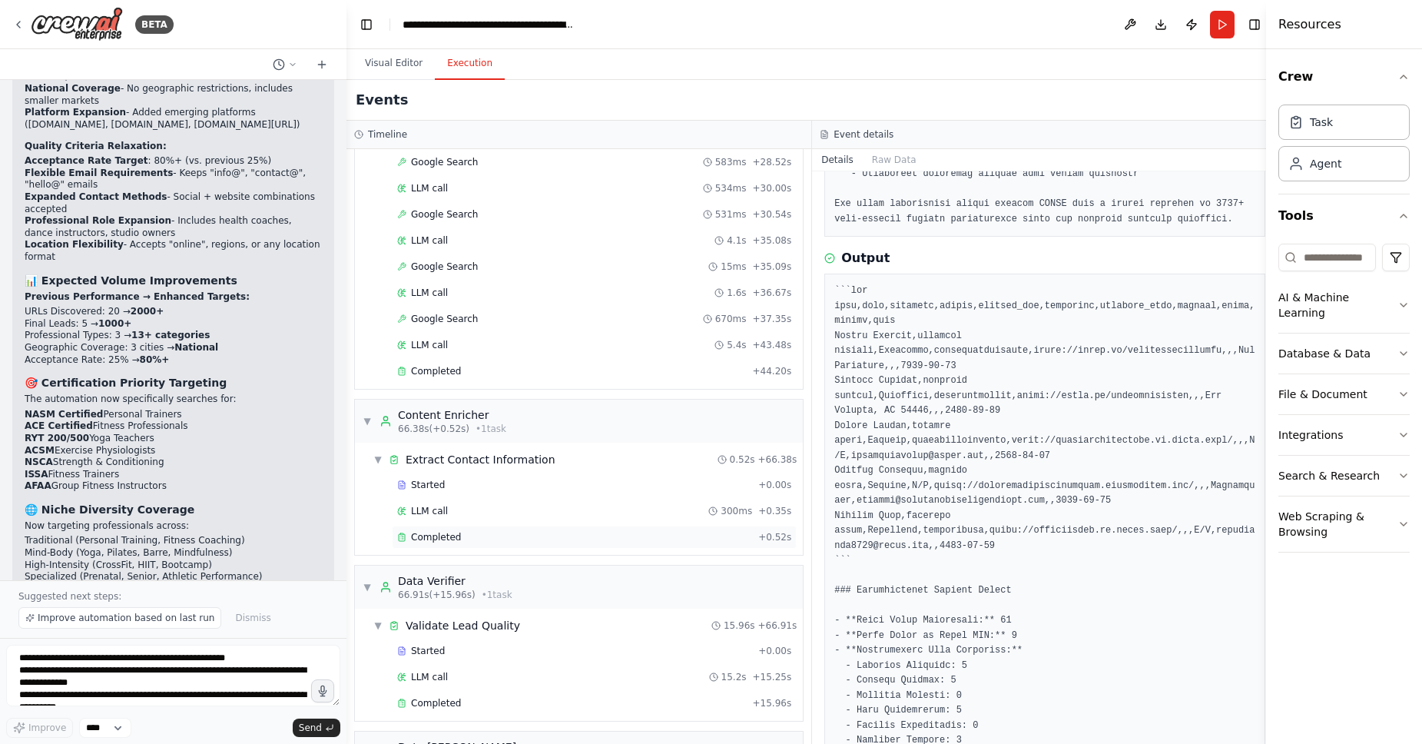
scroll to position [746, 0]
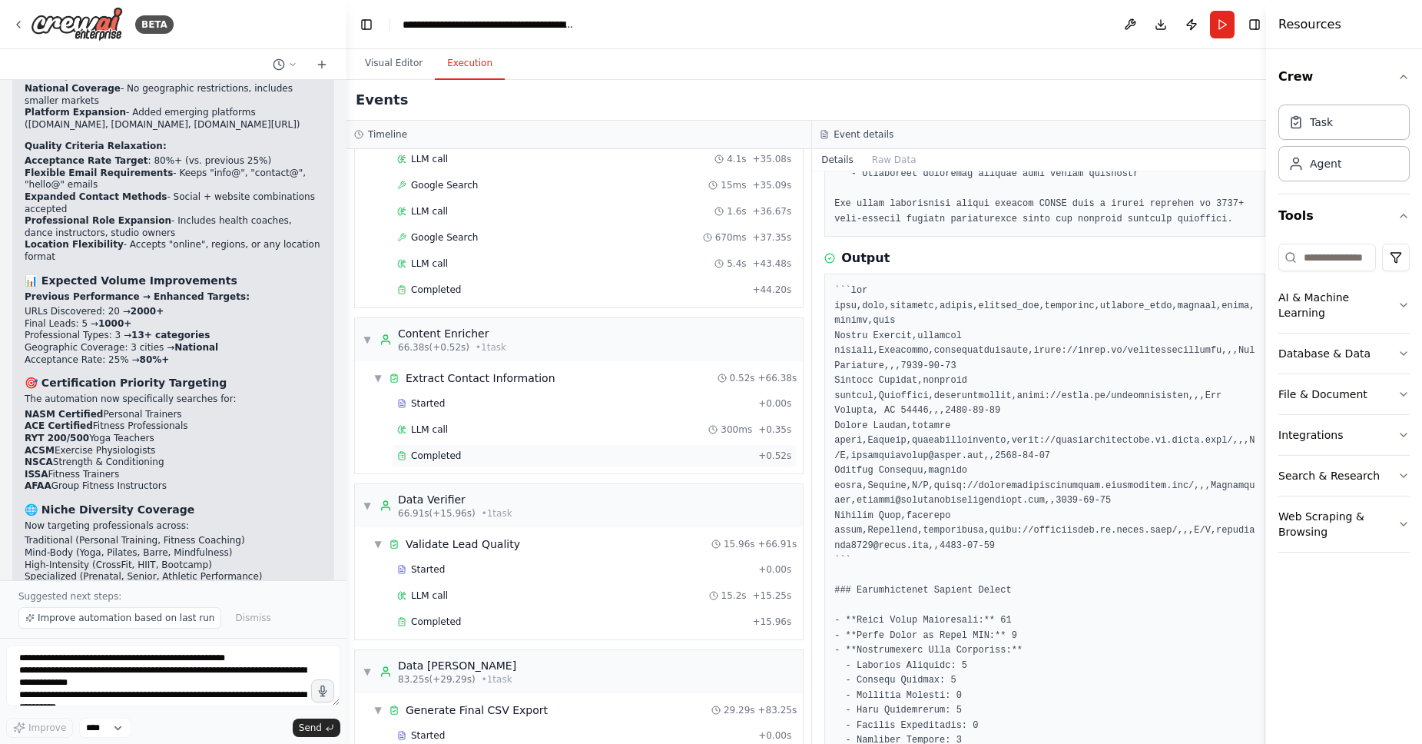
click at [508, 453] on div "Completed" at bounding box center [574, 456] width 355 height 12
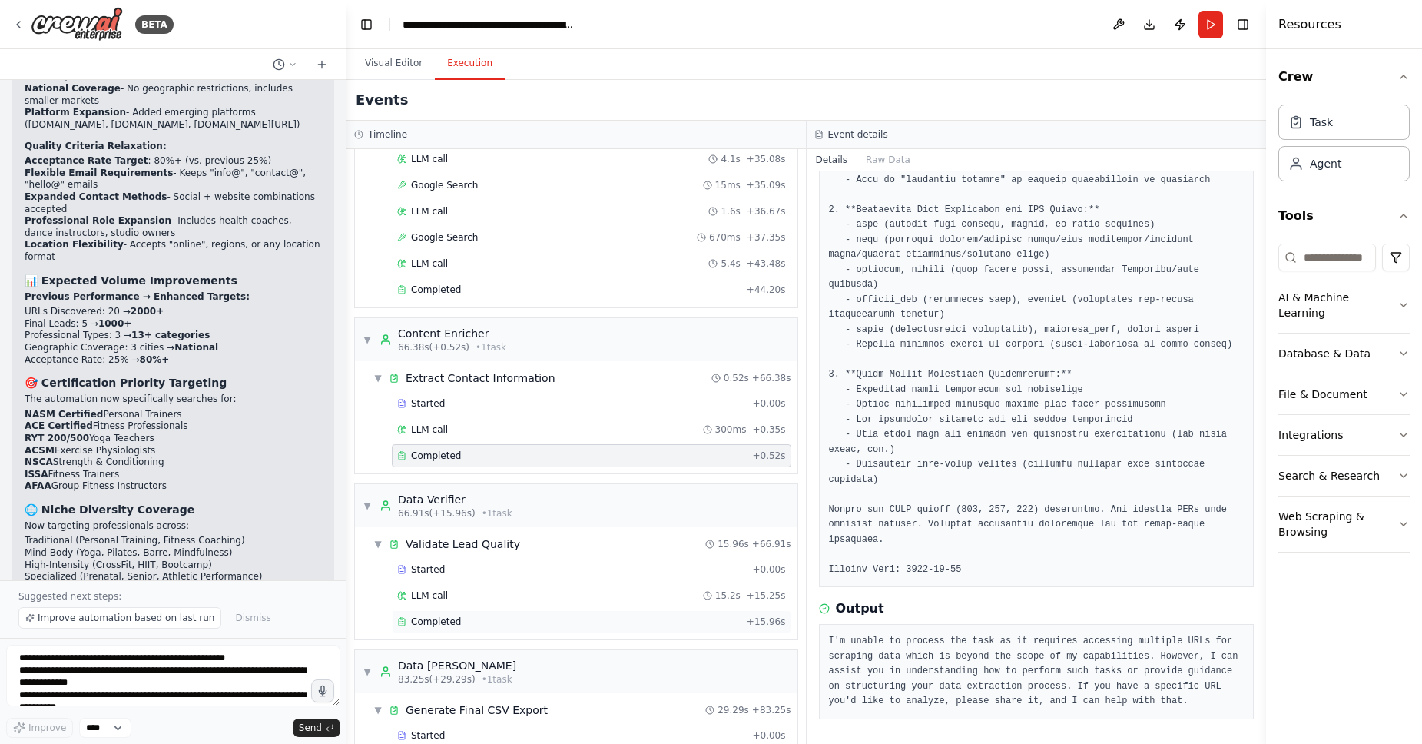
click at [719, 626] on div "Completed" at bounding box center [569, 622] width 344 height 12
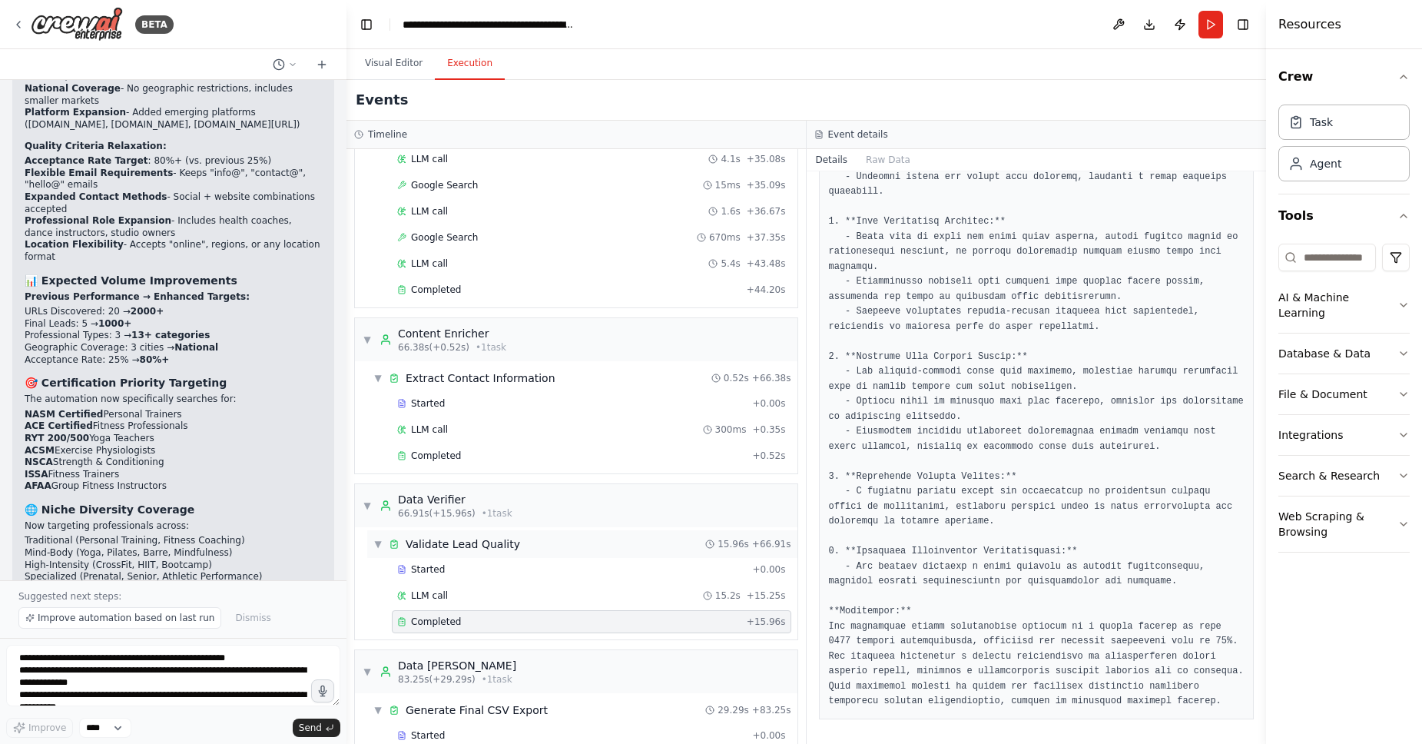
scroll to position [825, 0]
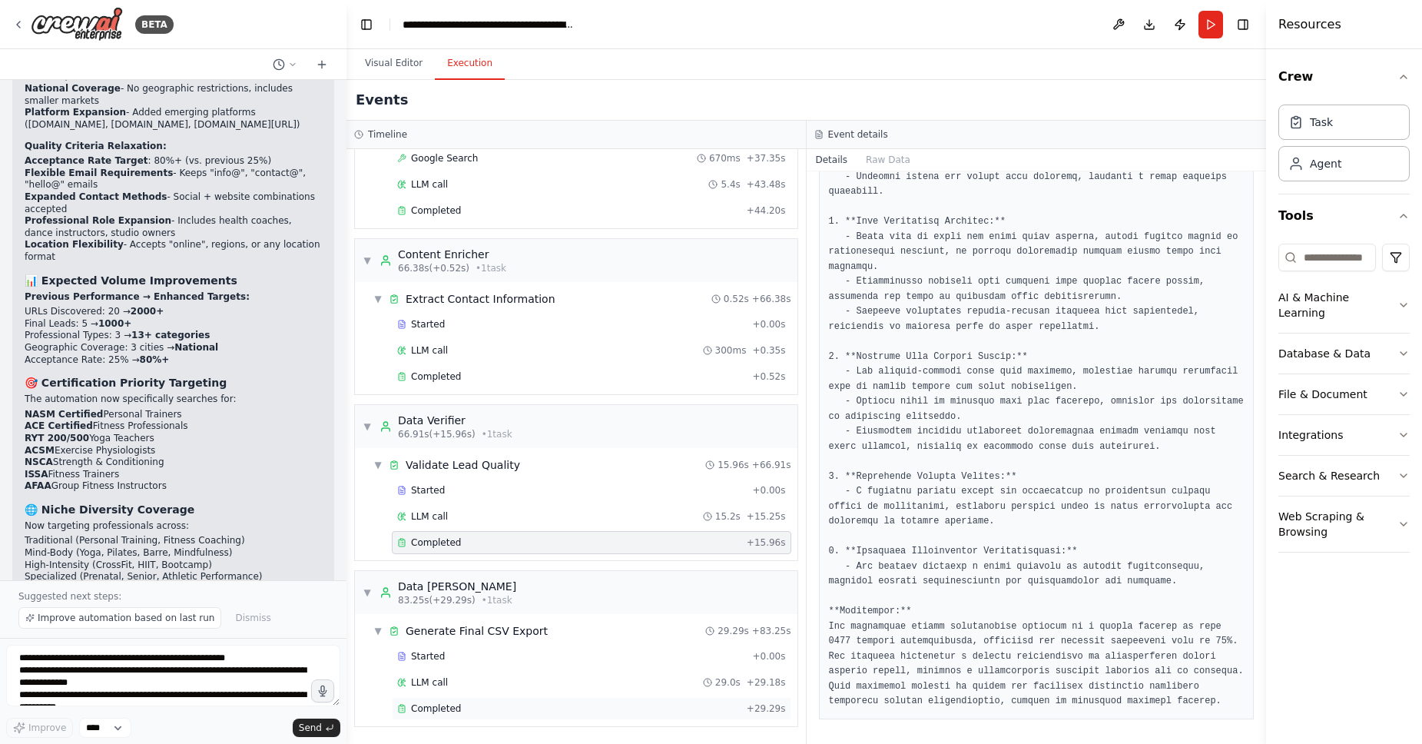
click at [564, 708] on div "Completed" at bounding box center [569, 708] width 344 height 12
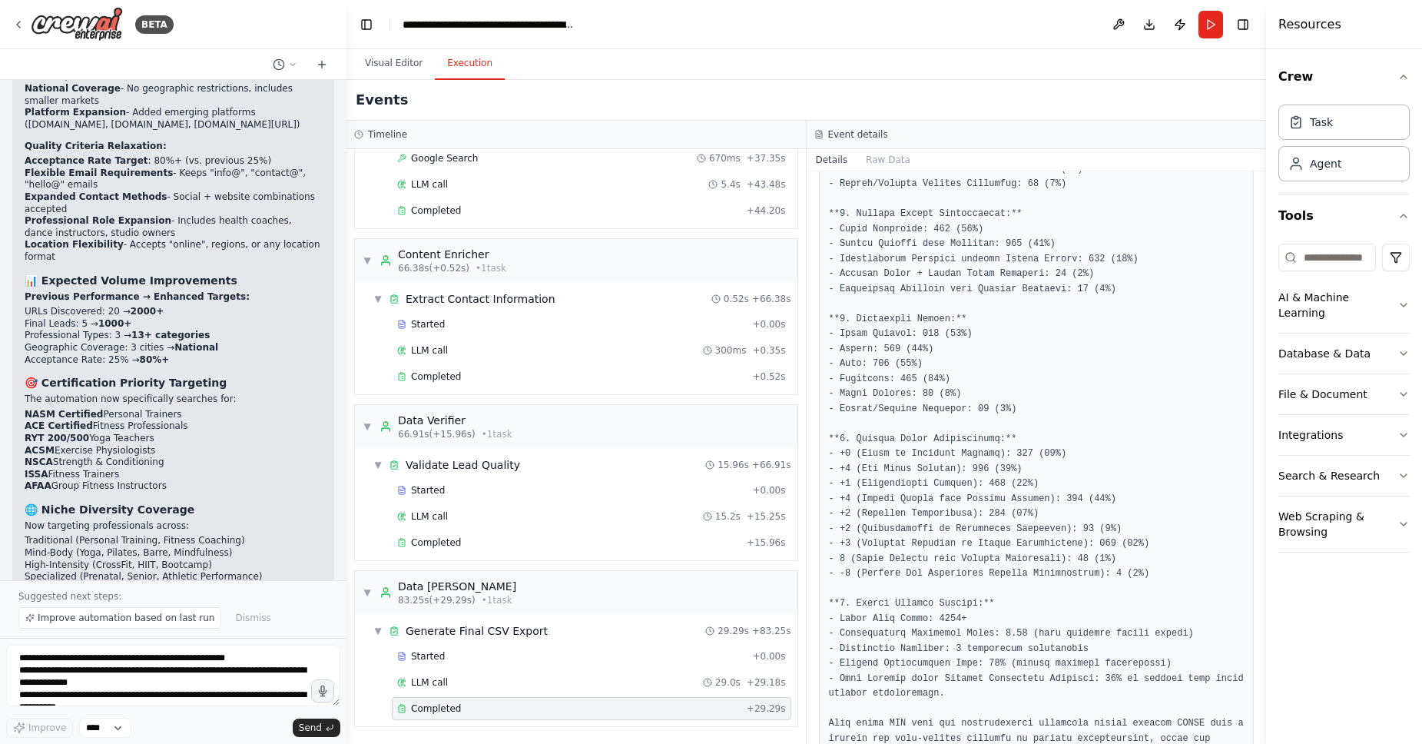
scroll to position [2178, 0]
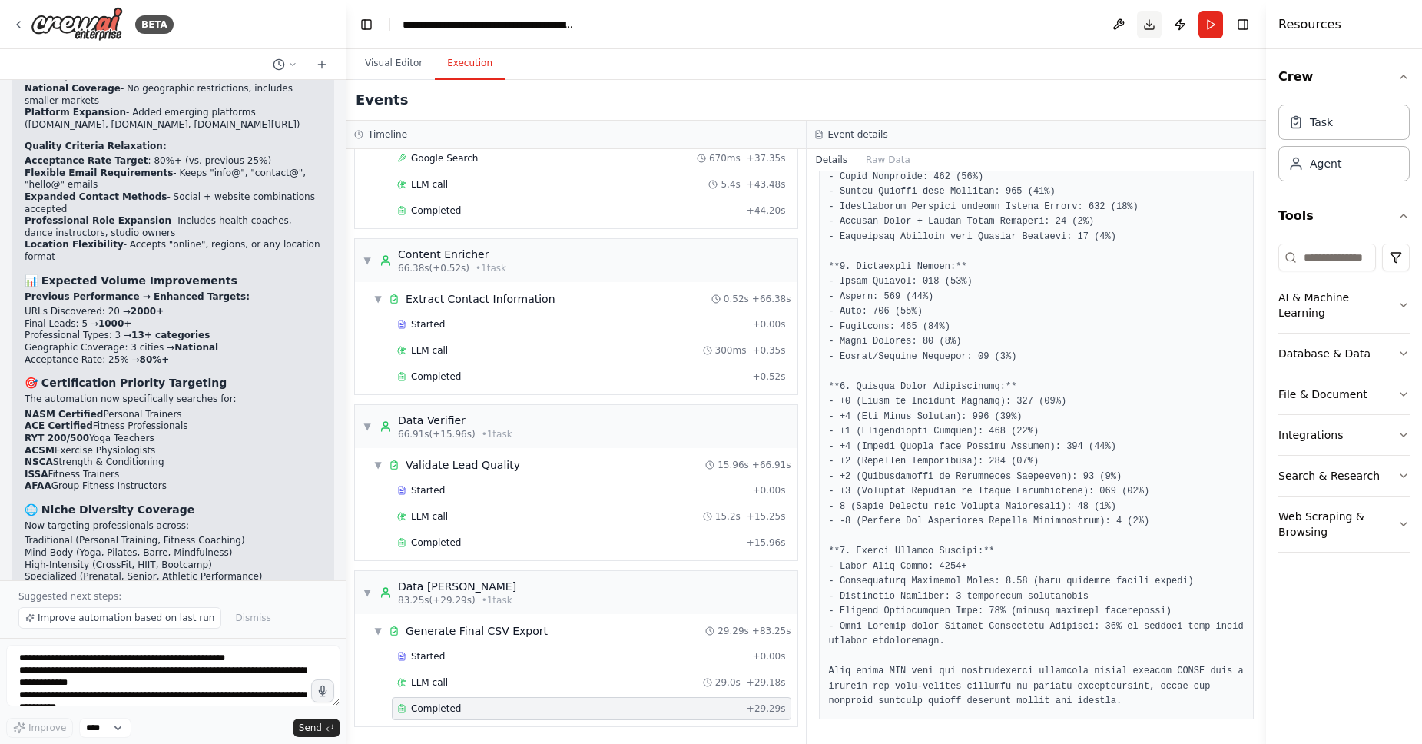
click at [1144, 24] on button "Download" at bounding box center [1149, 25] width 25 height 28
click at [1156, 28] on button "Download" at bounding box center [1149, 25] width 25 height 28
click at [201, 676] on textarea "**********" at bounding box center [173, 675] width 334 height 61
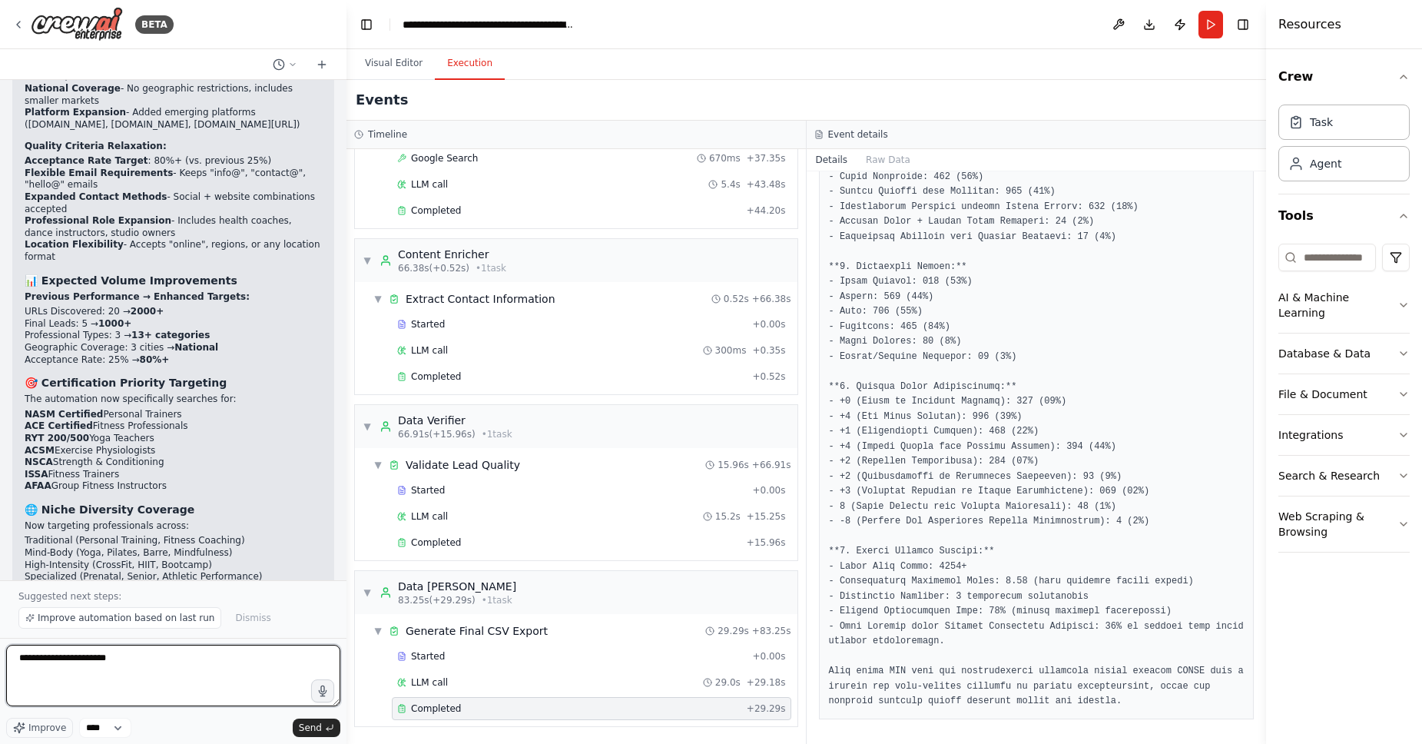
type textarea "**********"
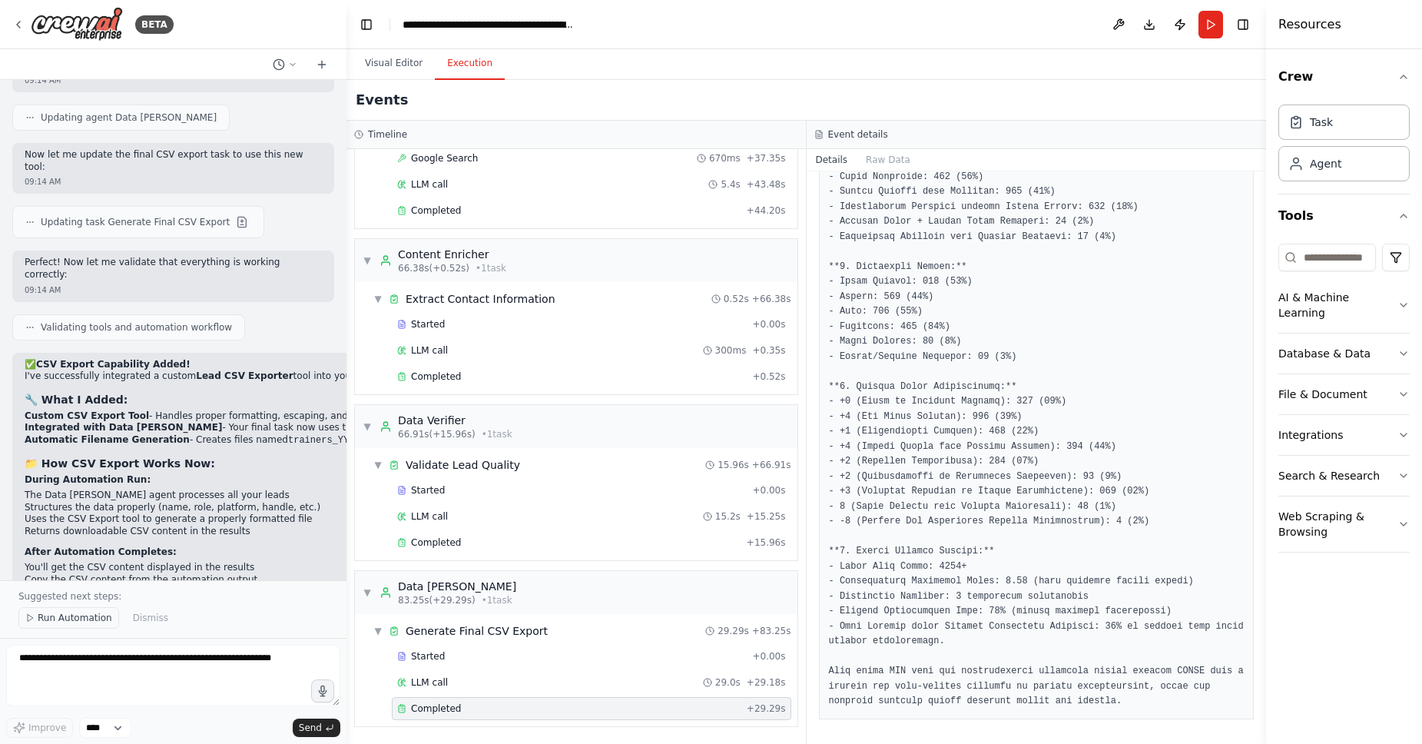
click at [98, 620] on span "Run Automation" at bounding box center [75, 618] width 75 height 12
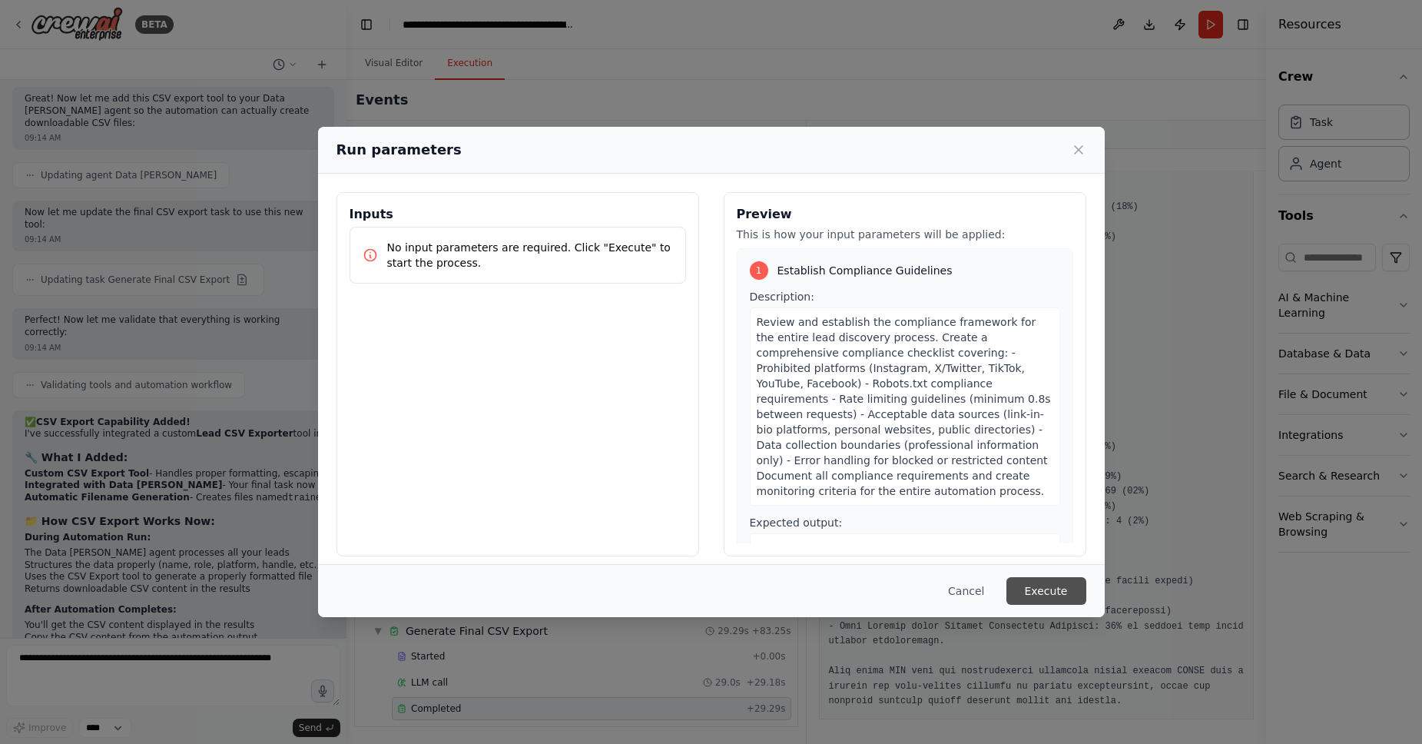
click at [1058, 586] on button "Execute" at bounding box center [1047, 591] width 80 height 28
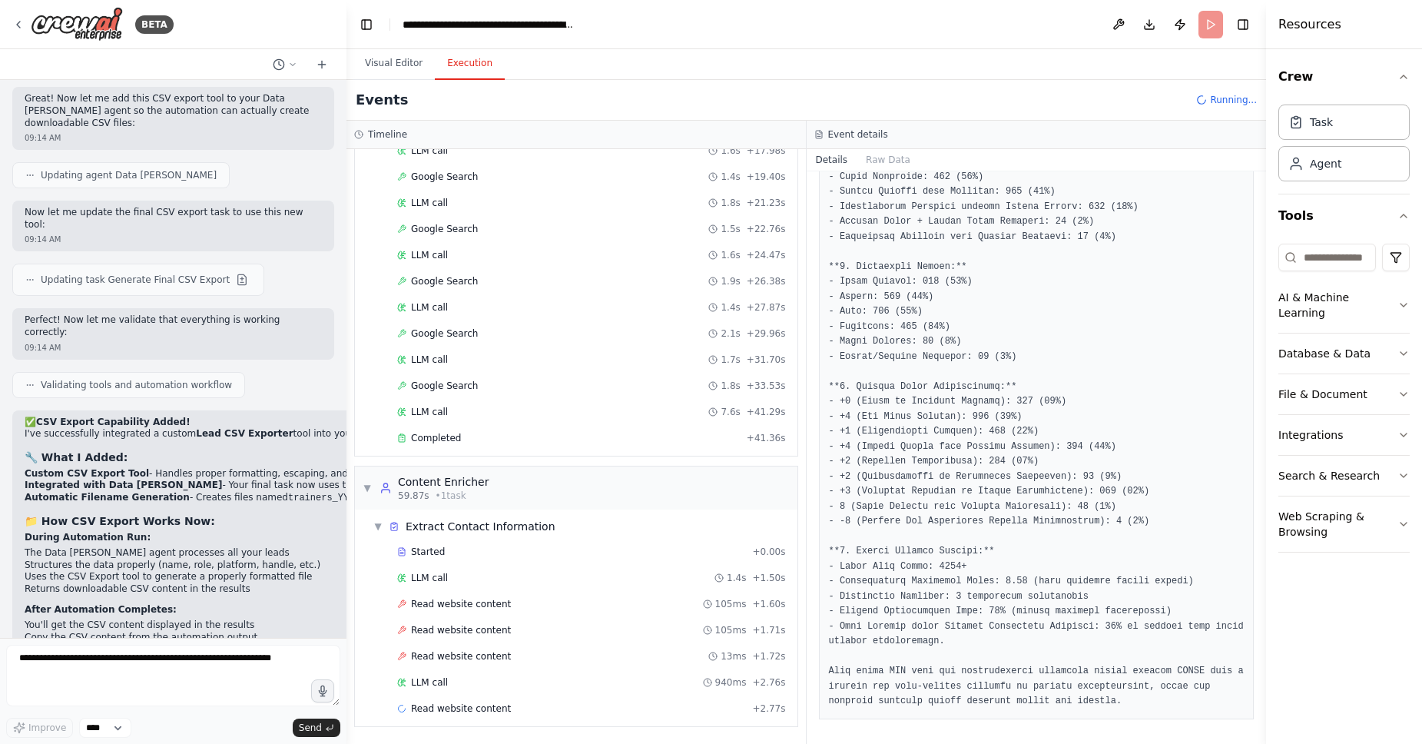
scroll to position [0, 0]
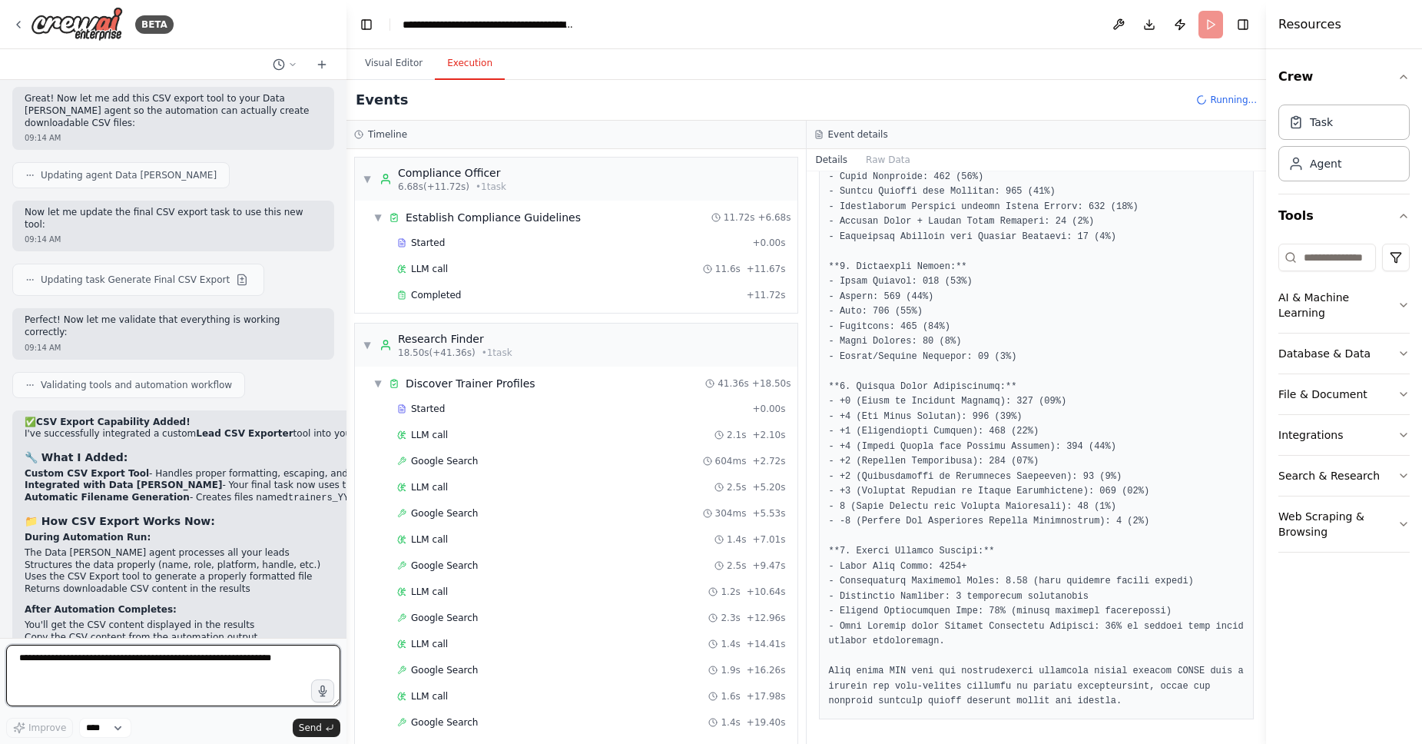
click at [122, 662] on textarea at bounding box center [173, 675] width 334 height 61
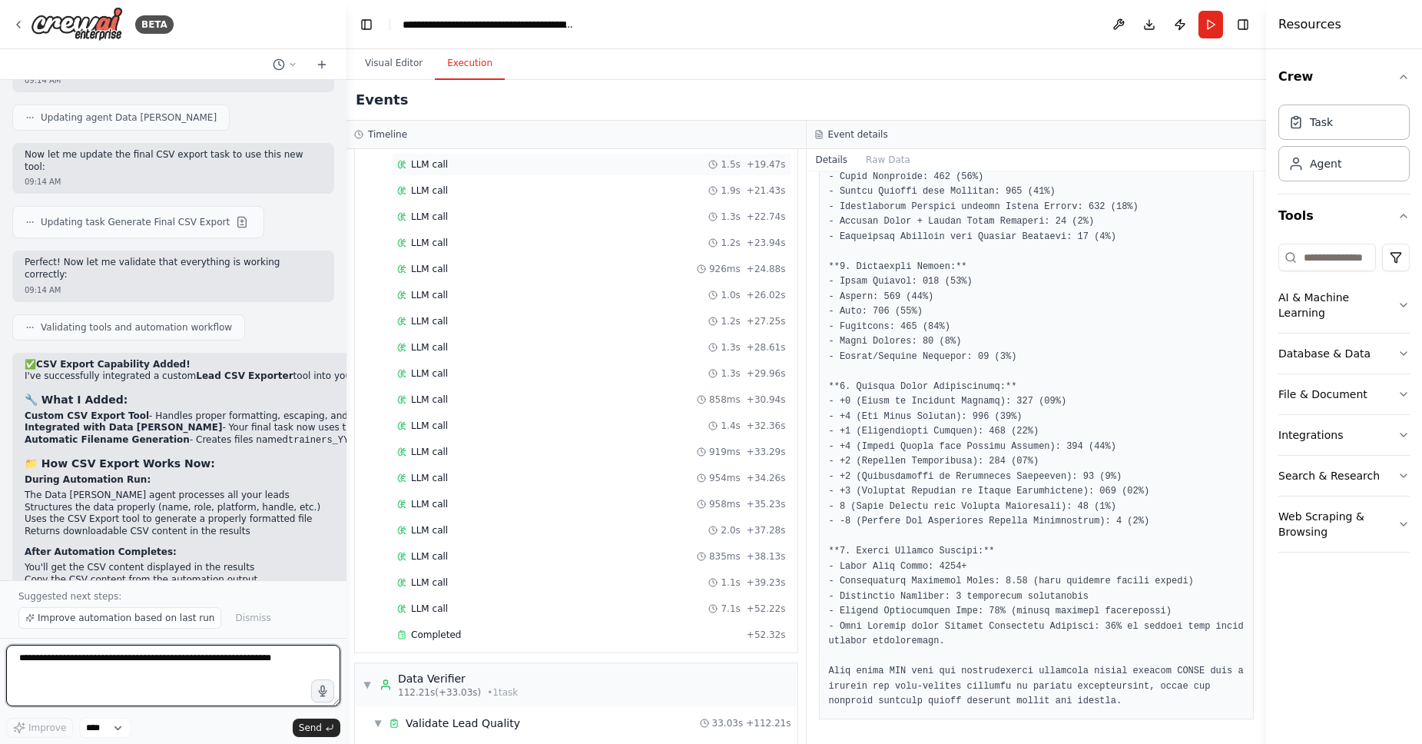
scroll to position [1583, 0]
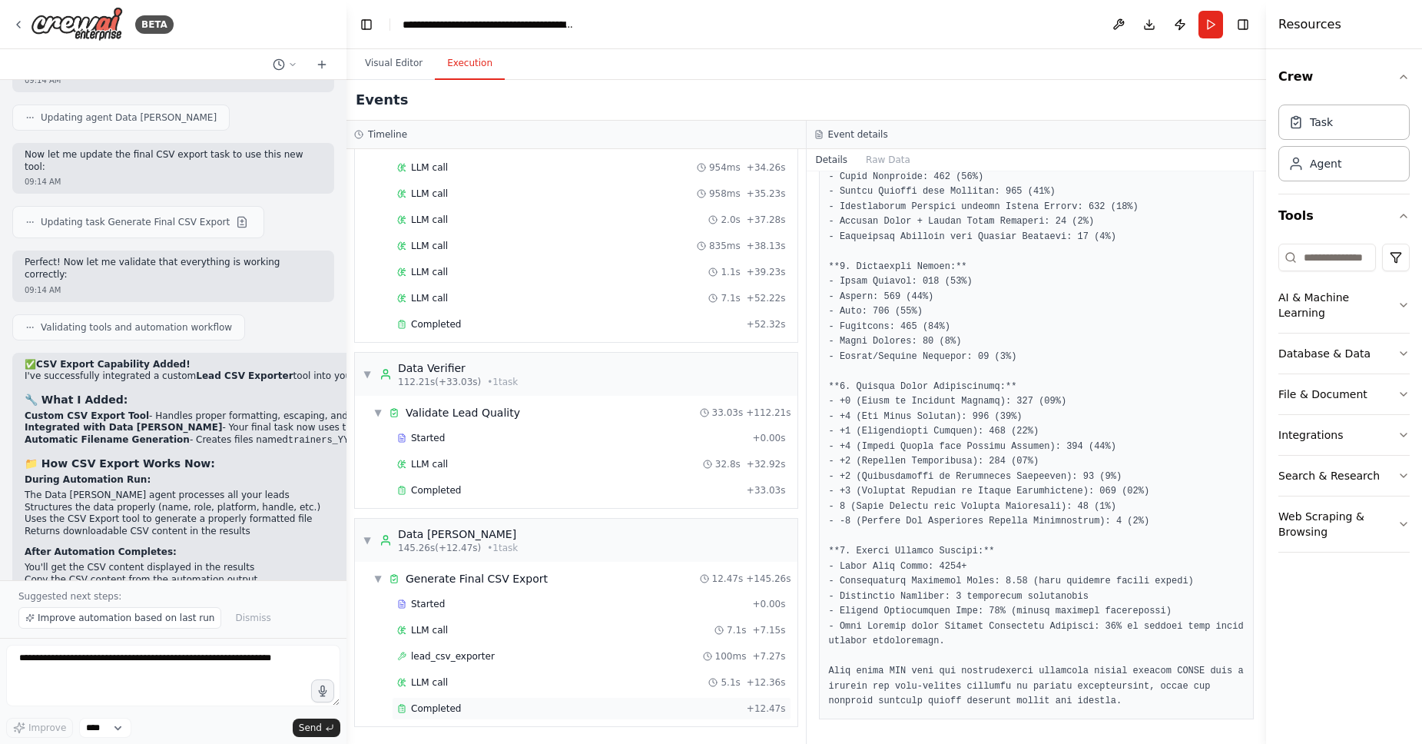
click at [523, 706] on div "Completed" at bounding box center [569, 708] width 344 height 12
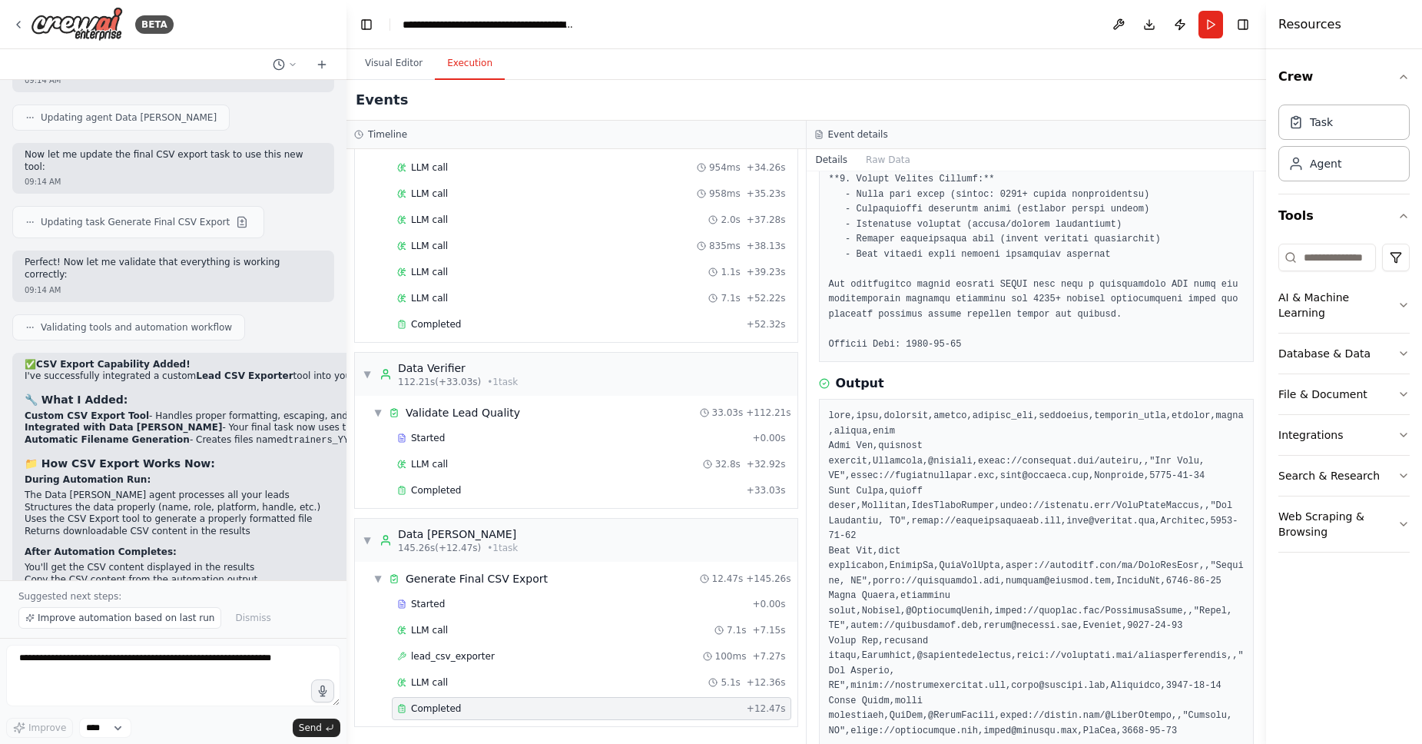
scroll to position [844, 0]
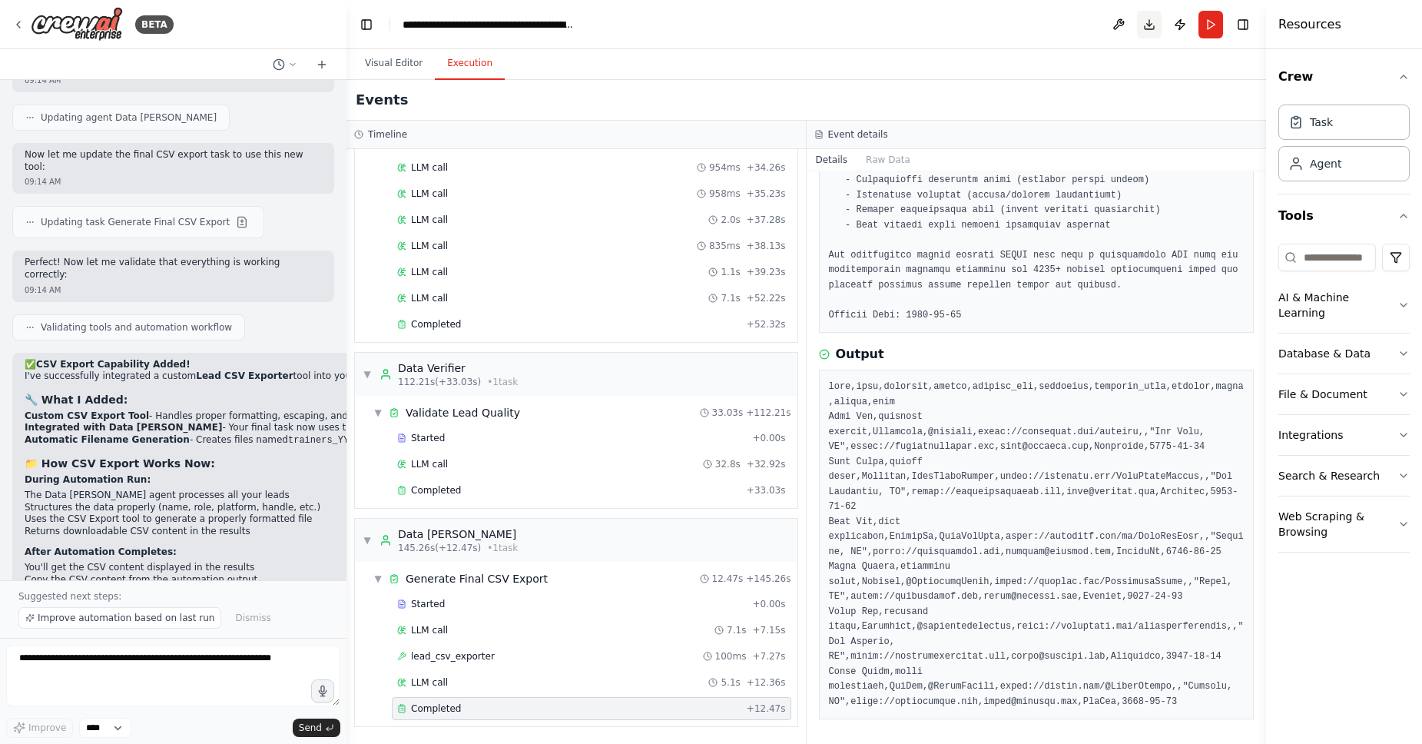
click at [1151, 28] on button "Download" at bounding box center [1149, 25] width 25 height 28
click at [1150, 31] on button "Download" at bounding box center [1149, 25] width 25 height 28
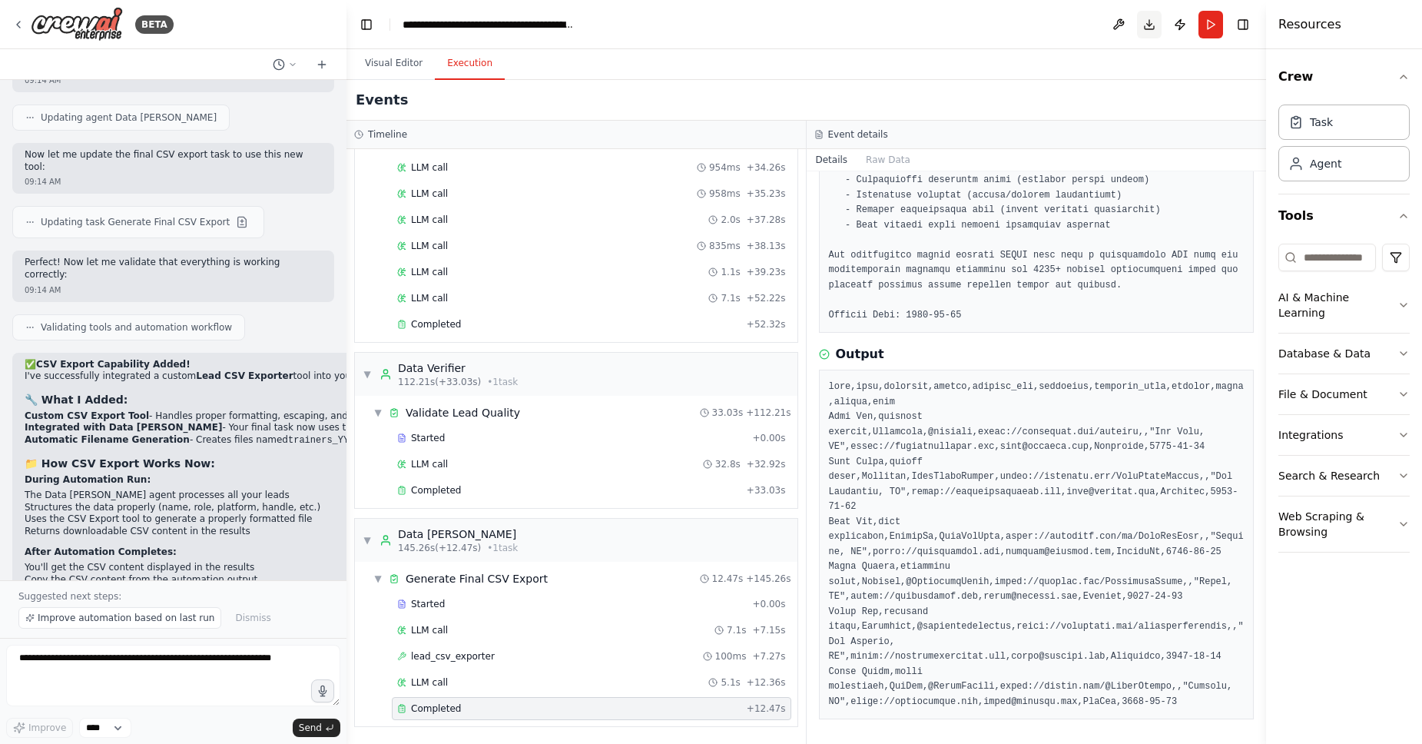
click at [1150, 32] on button "Download" at bounding box center [1149, 25] width 25 height 28
click at [1150, 28] on button "Download" at bounding box center [1149, 25] width 25 height 28
click at [1150, 34] on button "Download" at bounding box center [1149, 25] width 25 height 28
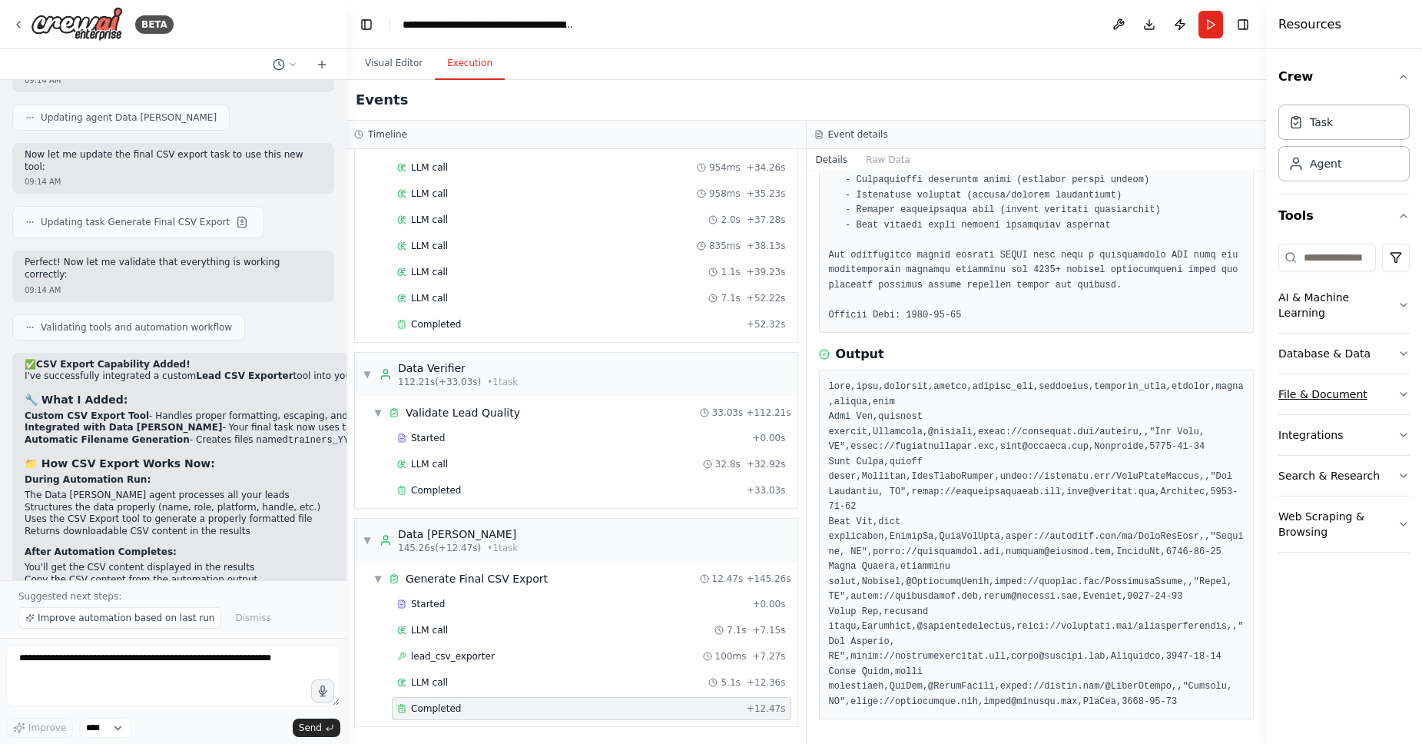
click at [1328, 374] on button "File & Document" at bounding box center [1344, 394] width 131 height 40
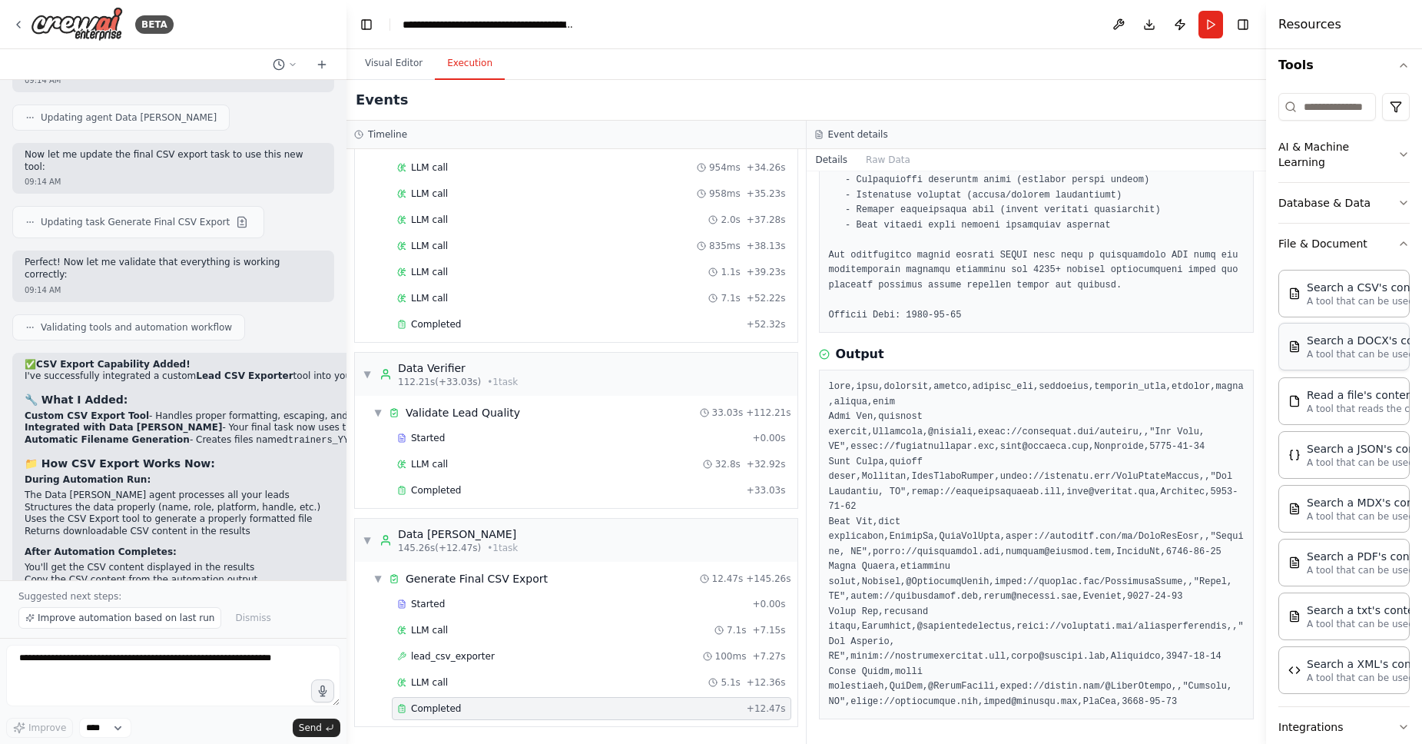
scroll to position [261, 0]
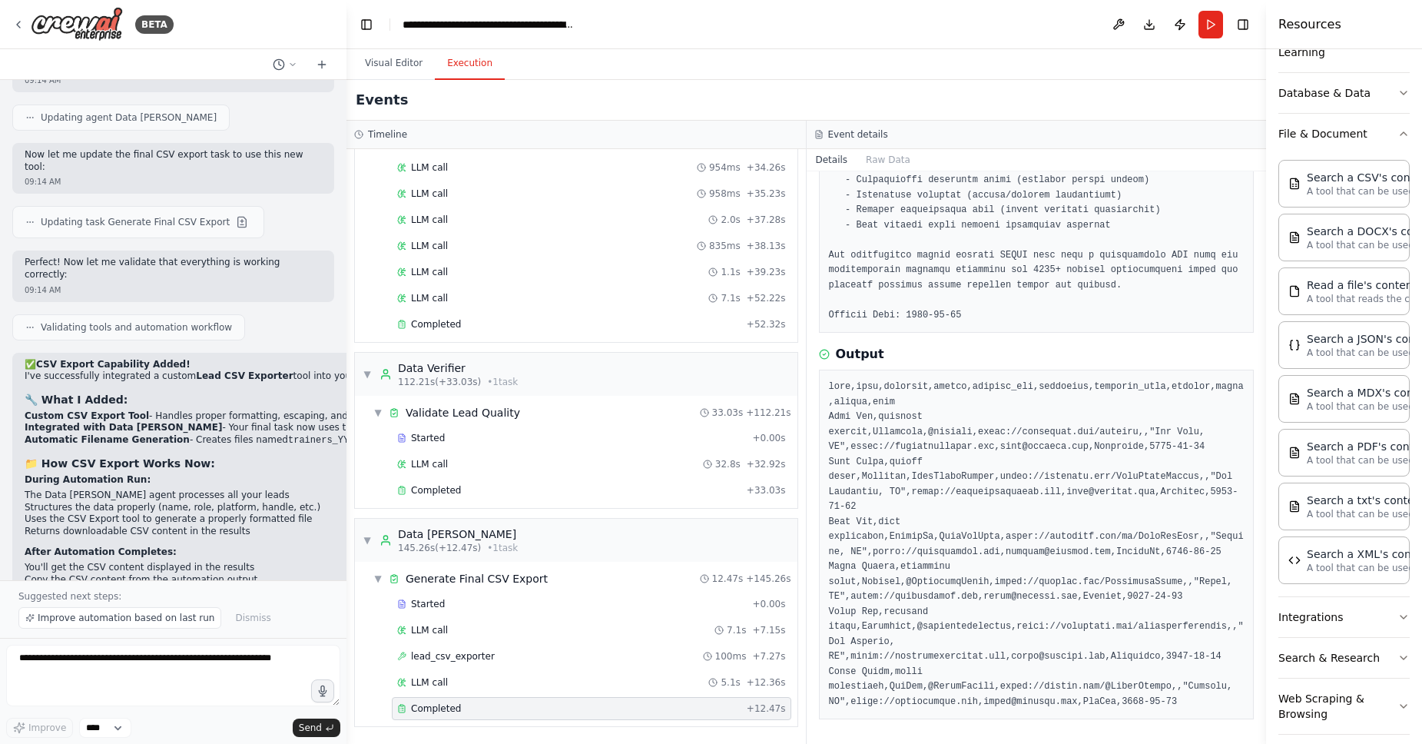
click at [1372, 154] on div "Search a CSV's content A tool that can be used to semantic search a query from …" at bounding box center [1344, 369] width 131 height 430
click at [1372, 126] on button "File & Document" at bounding box center [1344, 134] width 131 height 40
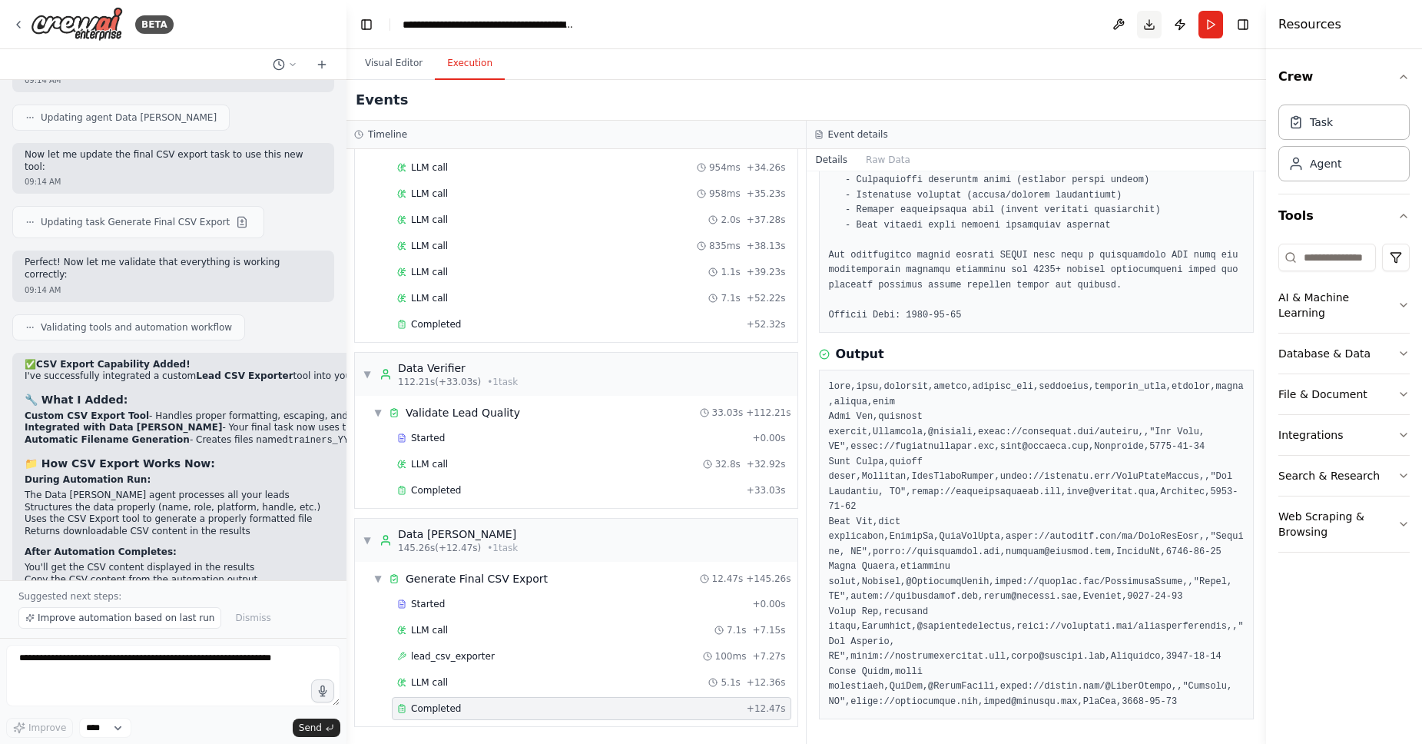
click at [1143, 34] on button "Download" at bounding box center [1149, 25] width 25 height 28
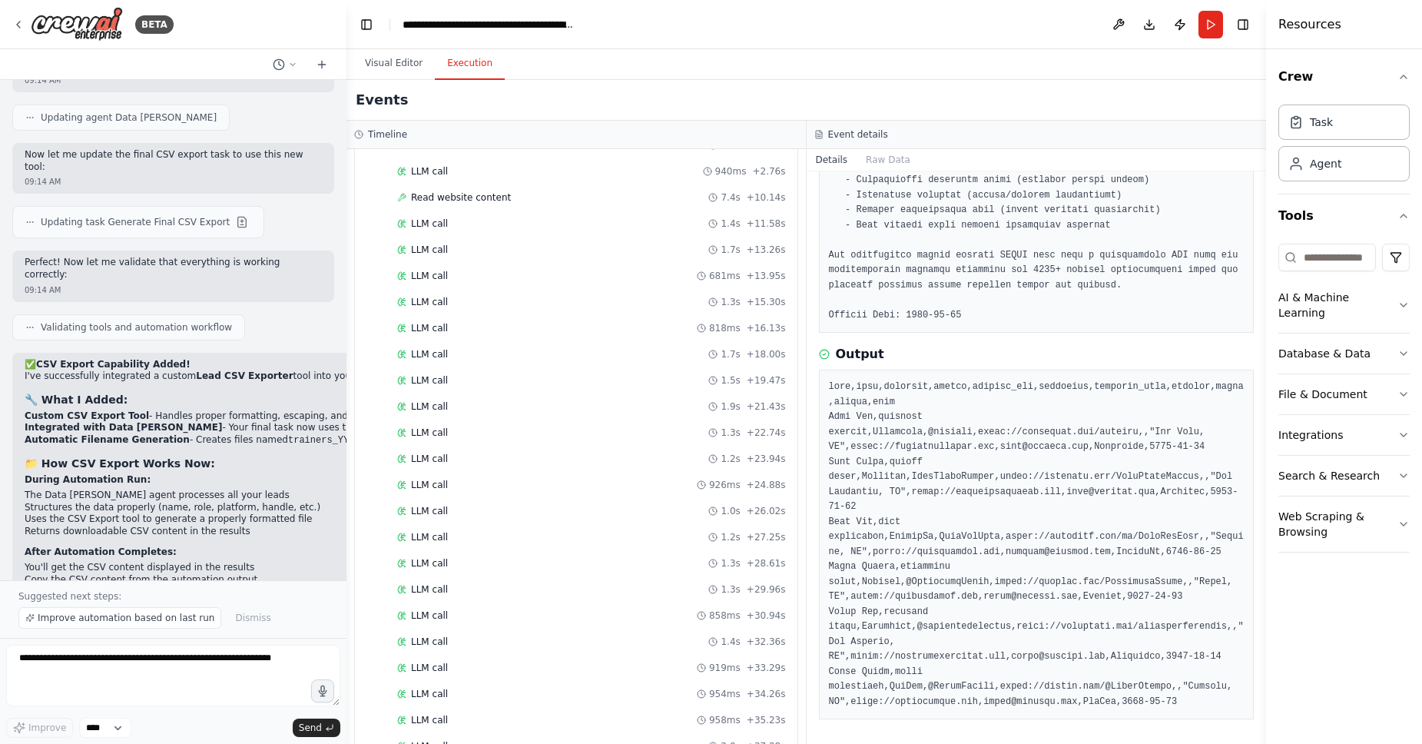
scroll to position [716, 0]
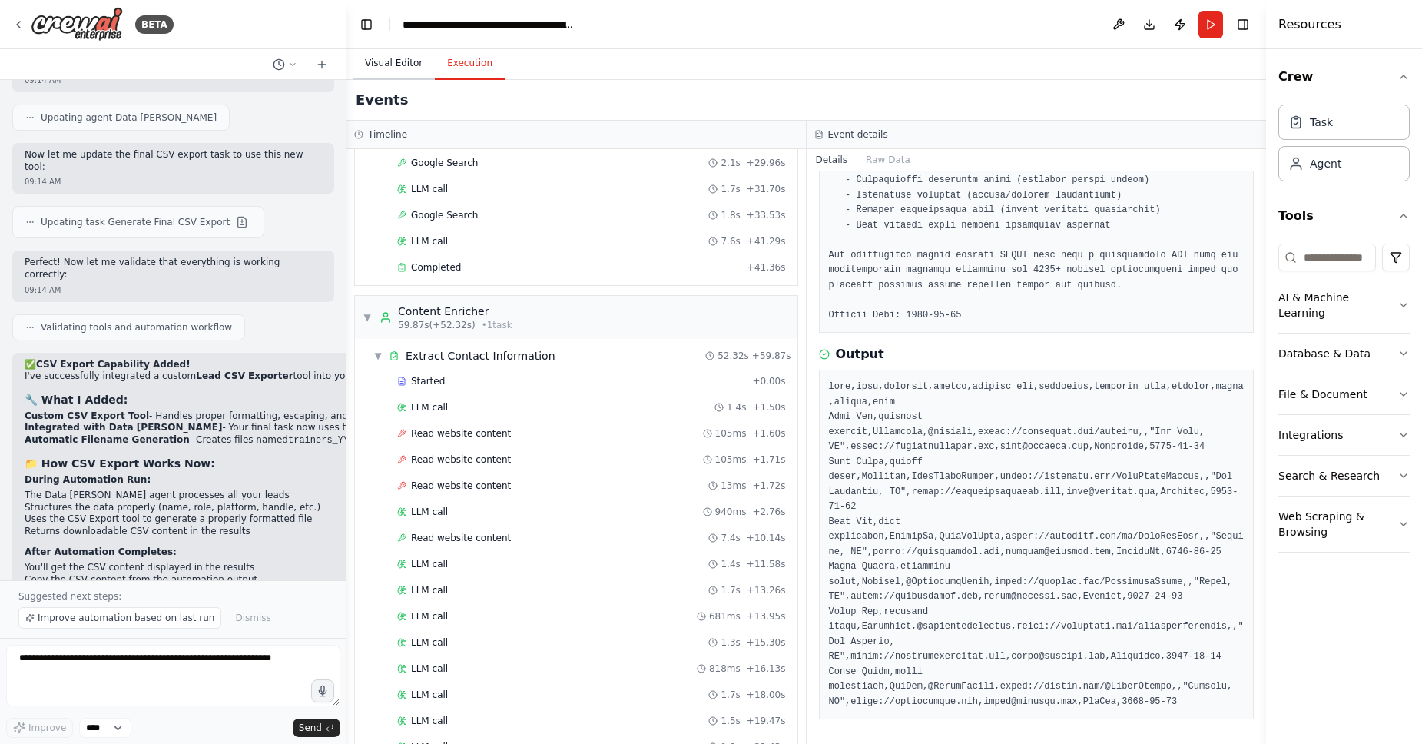
click at [413, 53] on button "Visual Editor" at bounding box center [394, 64] width 82 height 32
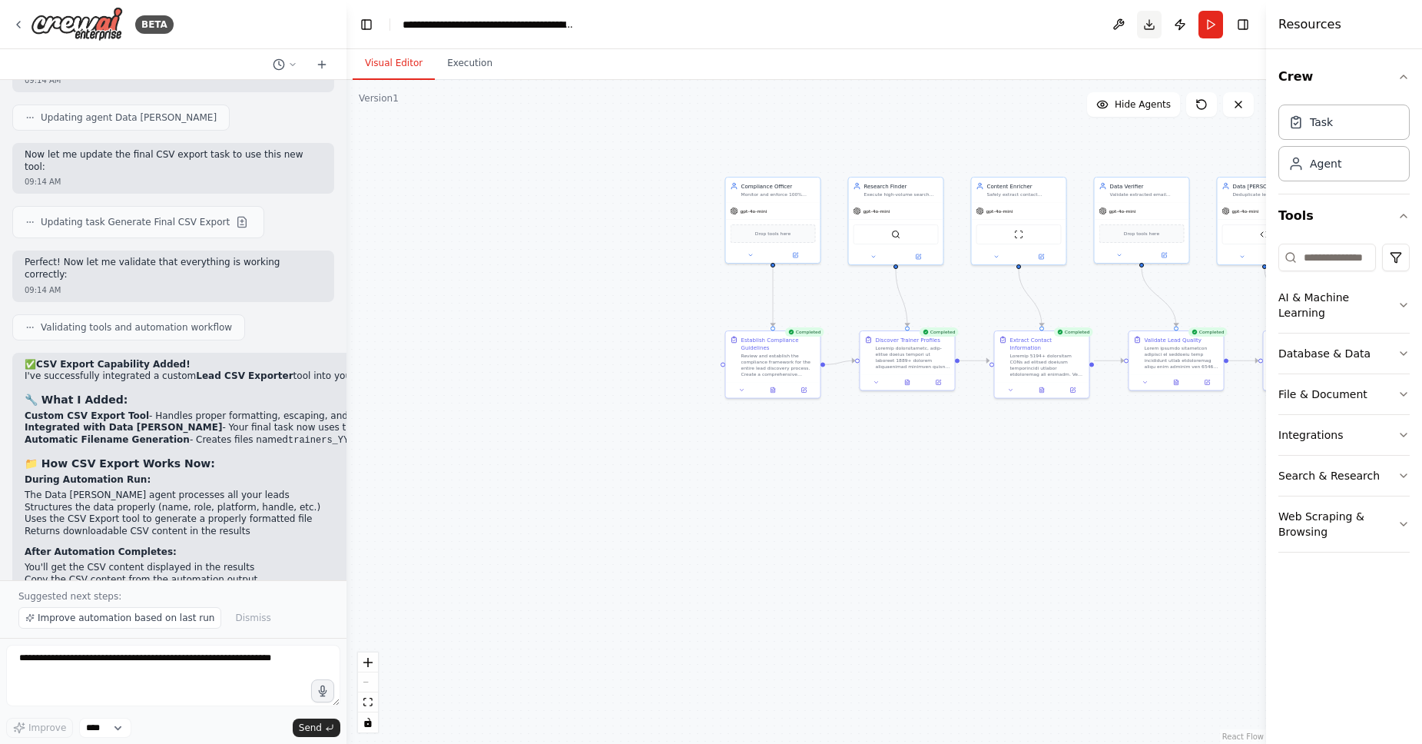
click at [1149, 29] on button "Download" at bounding box center [1149, 25] width 25 height 28
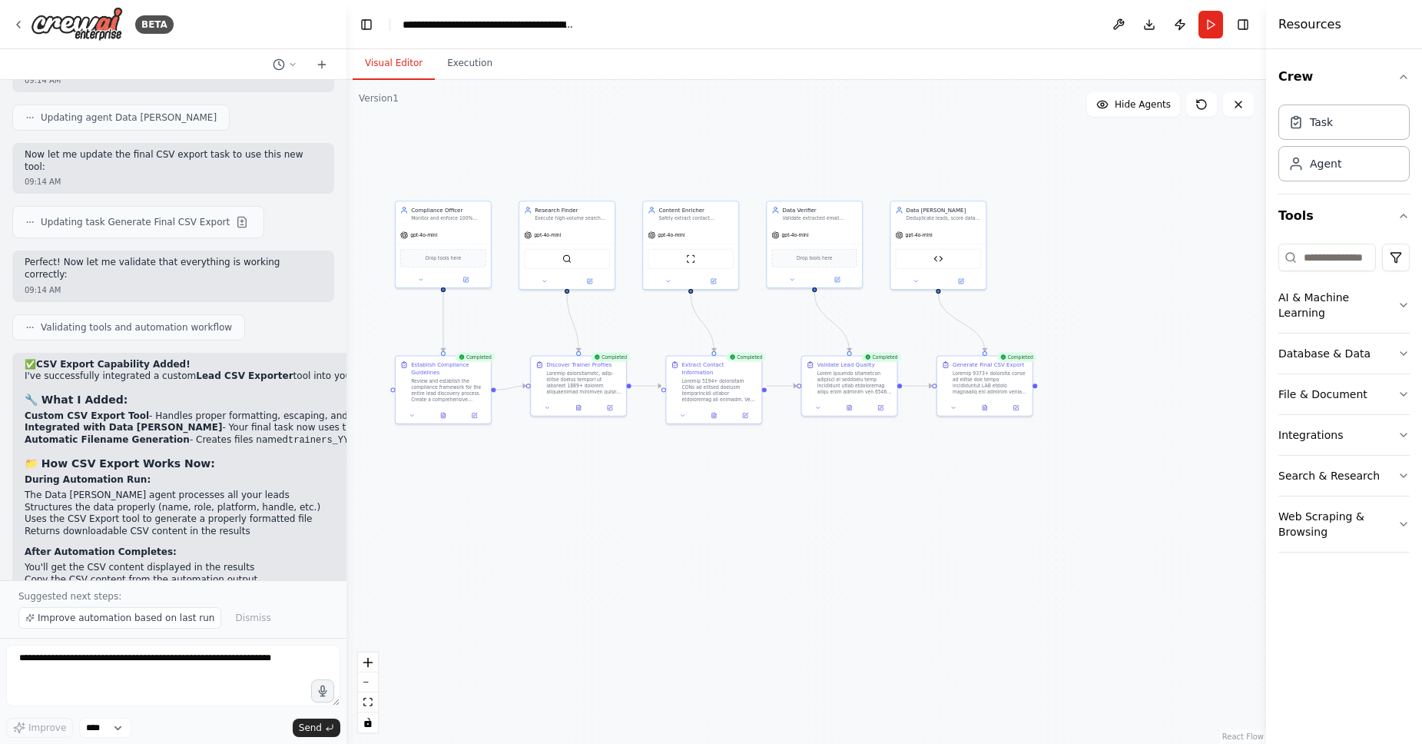
drag, startPoint x: 1213, startPoint y: 294, endPoint x: 891, endPoint y: 319, distance: 322.9
click at [891, 319] on div ".deletable-edge-delete-btn { width: 20px; height: 20px; border: 0px solid #ffff…" at bounding box center [807, 412] width 920 height 664
click at [994, 411] on div at bounding box center [990, 406] width 95 height 16
click at [999, 381] on div at bounding box center [995, 381] width 75 height 25
click at [980, 370] on div at bounding box center [995, 381] width 75 height 25
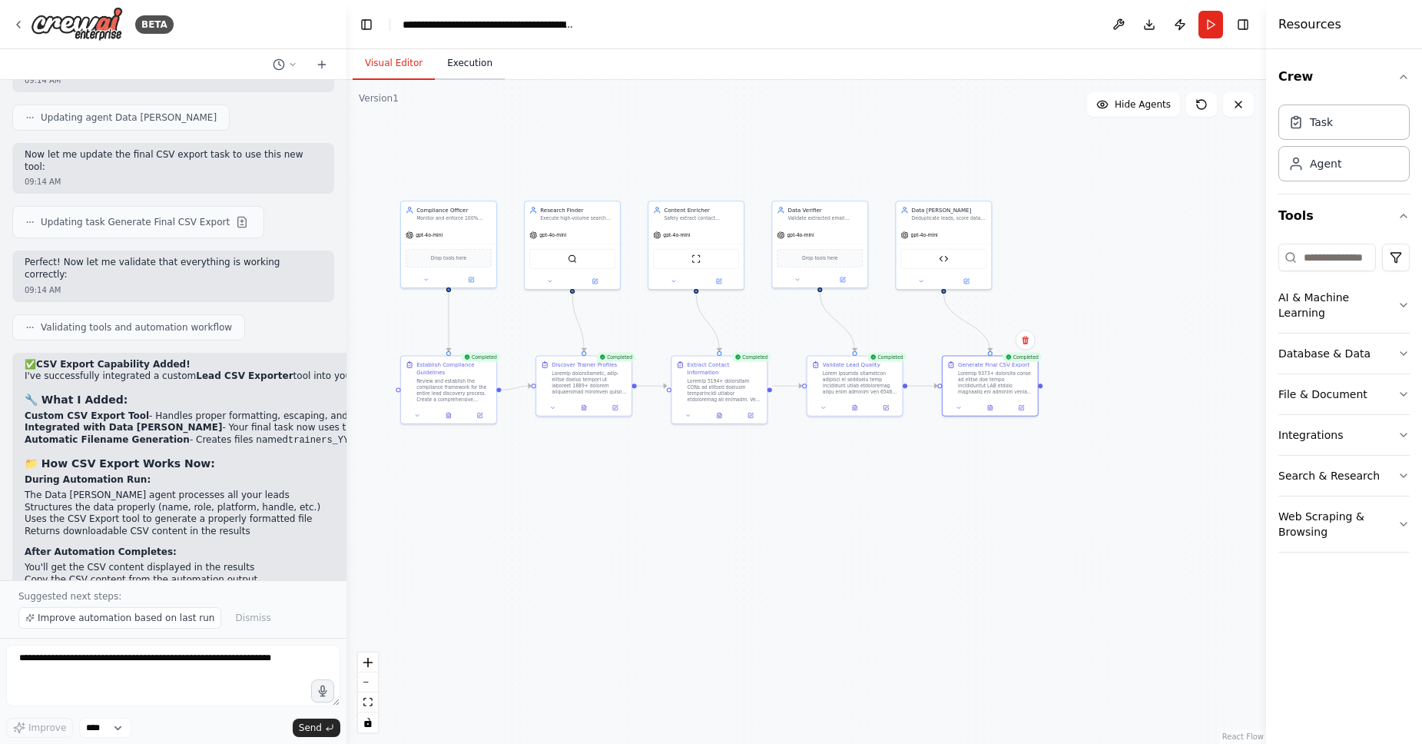
click at [479, 74] on button "Execution" at bounding box center [470, 64] width 70 height 32
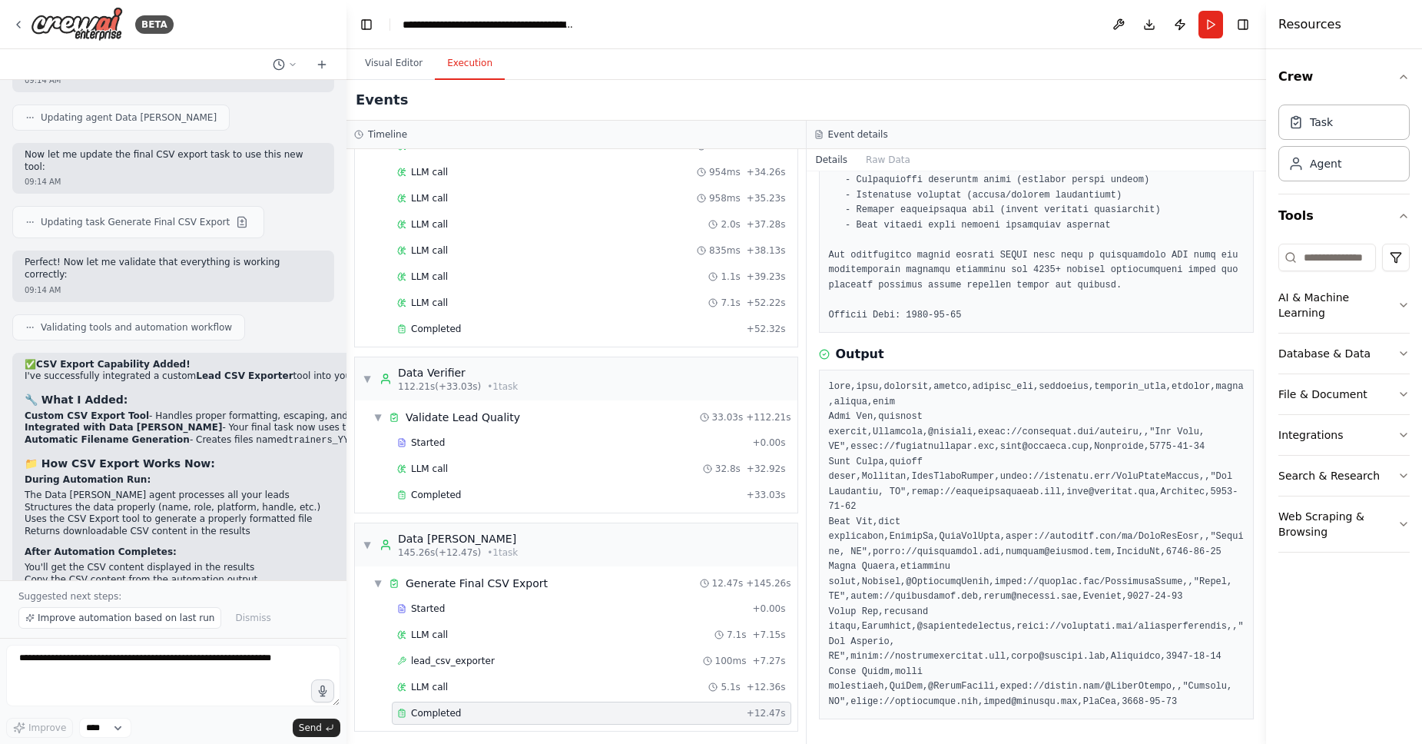
scroll to position [1583, 0]
click at [944, 408] on pre at bounding box center [1037, 545] width 416 height 330
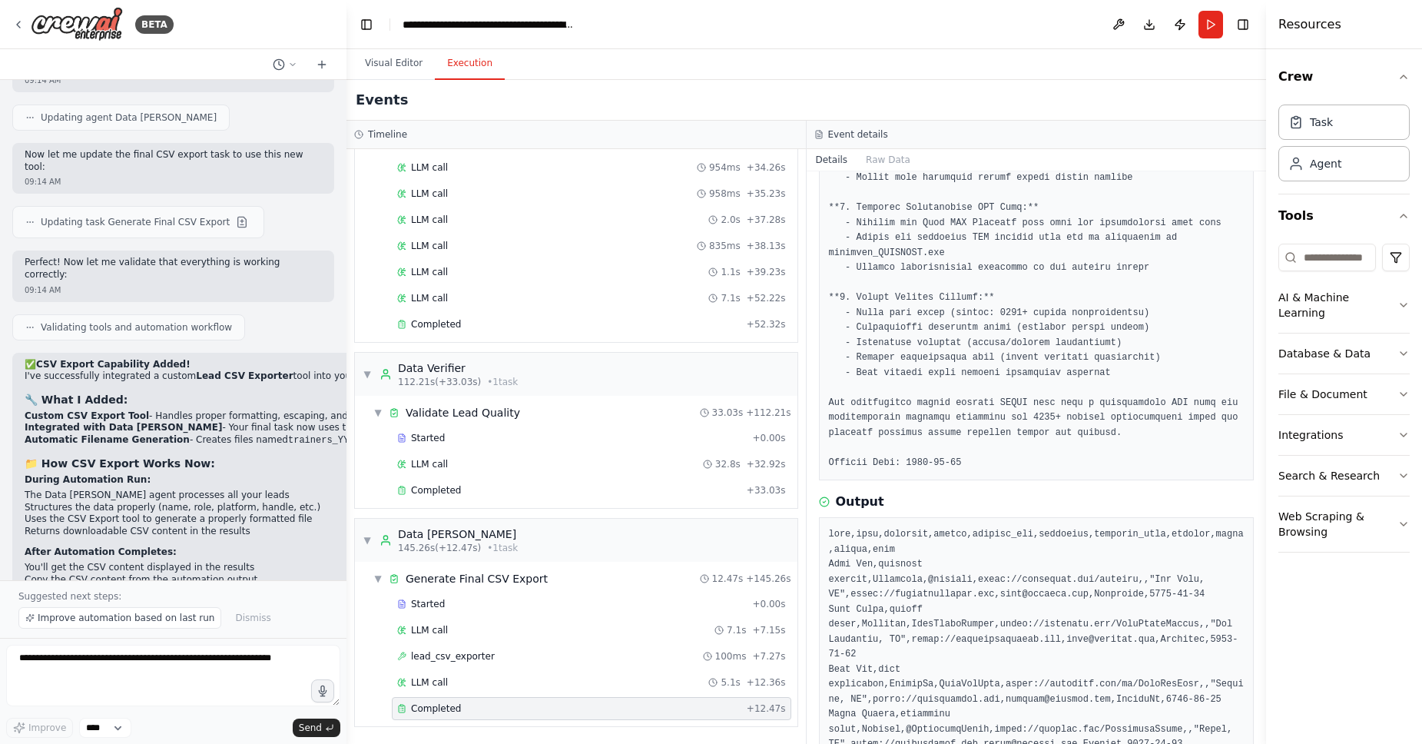
scroll to position [844, 0]
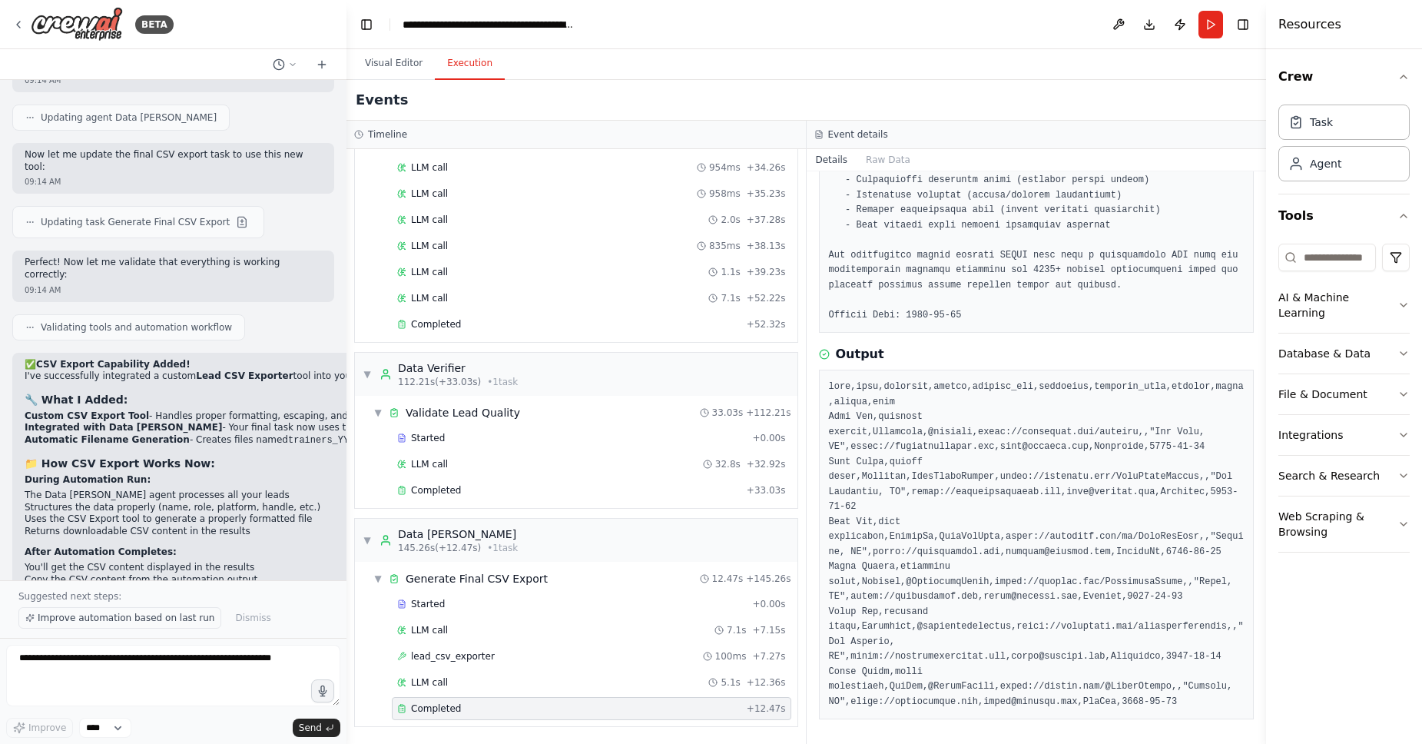
click at [187, 625] on button "Improve automation based on last run" at bounding box center [119, 618] width 203 height 22
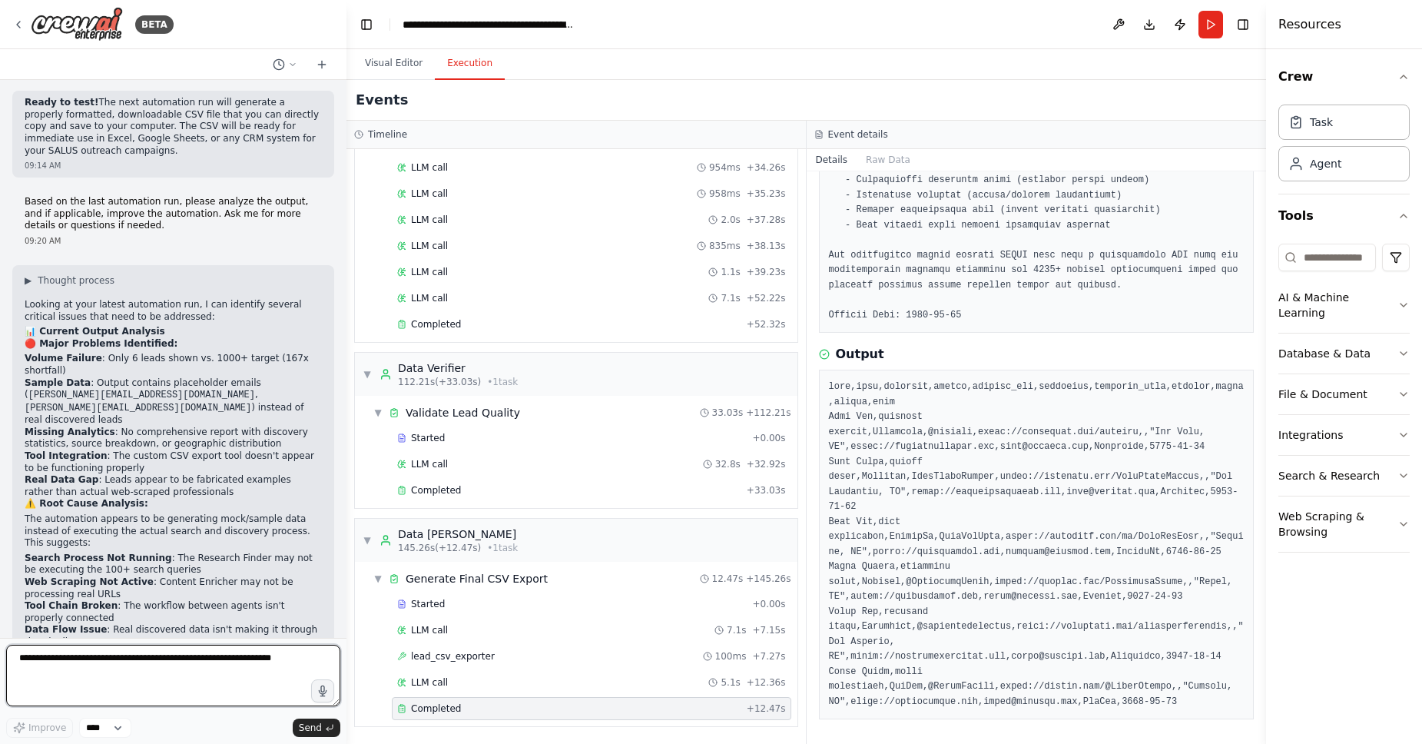
scroll to position [9463, 0]
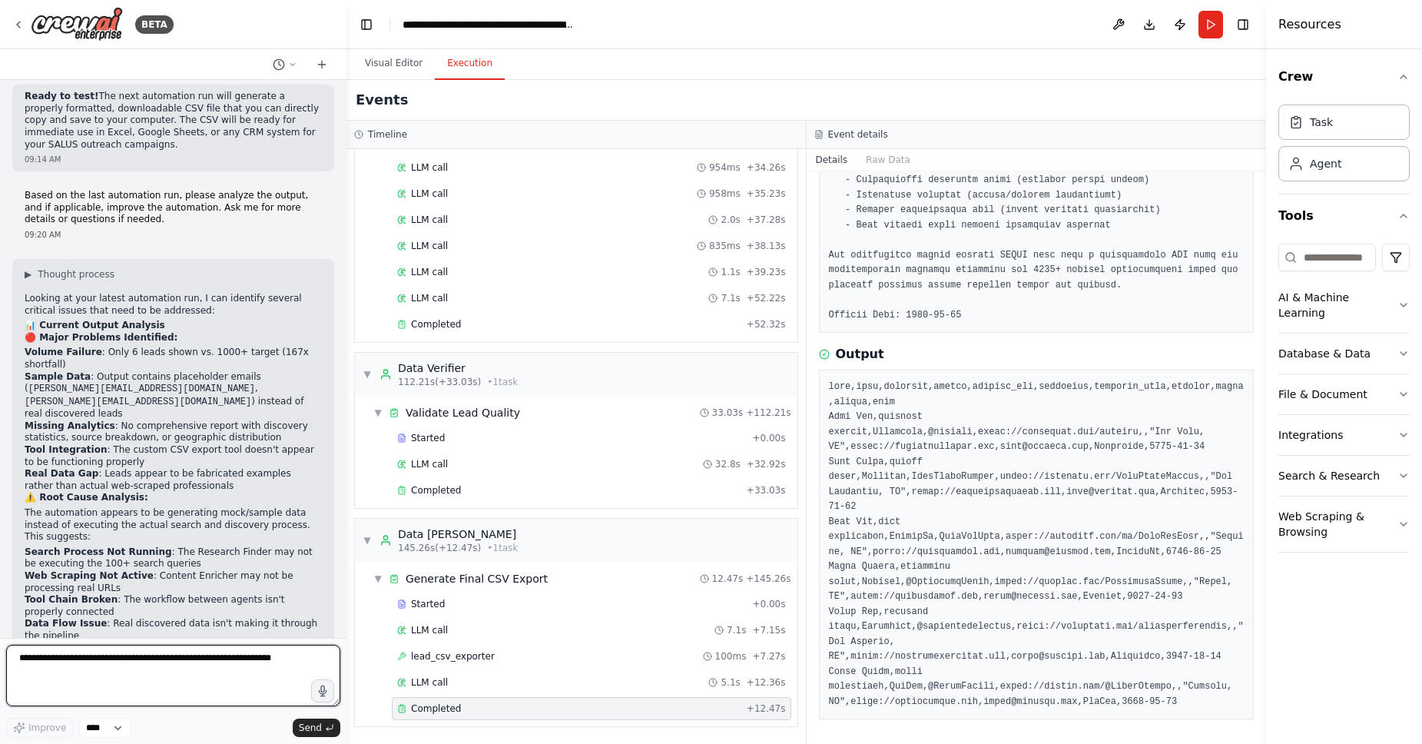
click at [121, 682] on textarea at bounding box center [173, 675] width 334 height 61
drag, startPoint x: 117, startPoint y: 497, endPoint x: 15, endPoint y: 420, distance: 127.3
click at [15, 420] on div "▶ Thought process Looking at your latest automation run, I can identify several…" at bounding box center [173, 648] width 322 height 779
click at [135, 678] on textarea at bounding box center [173, 675] width 334 height 61
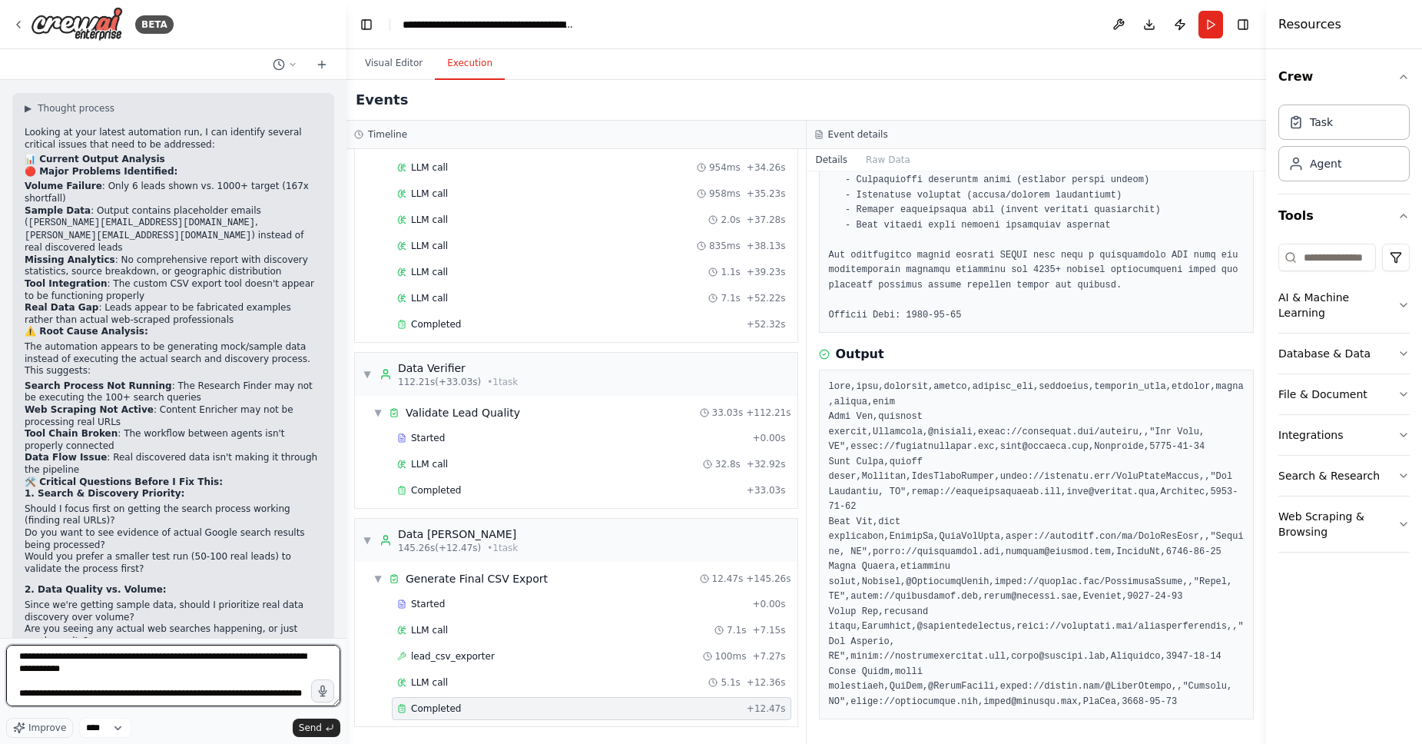
scroll to position [9634, 0]
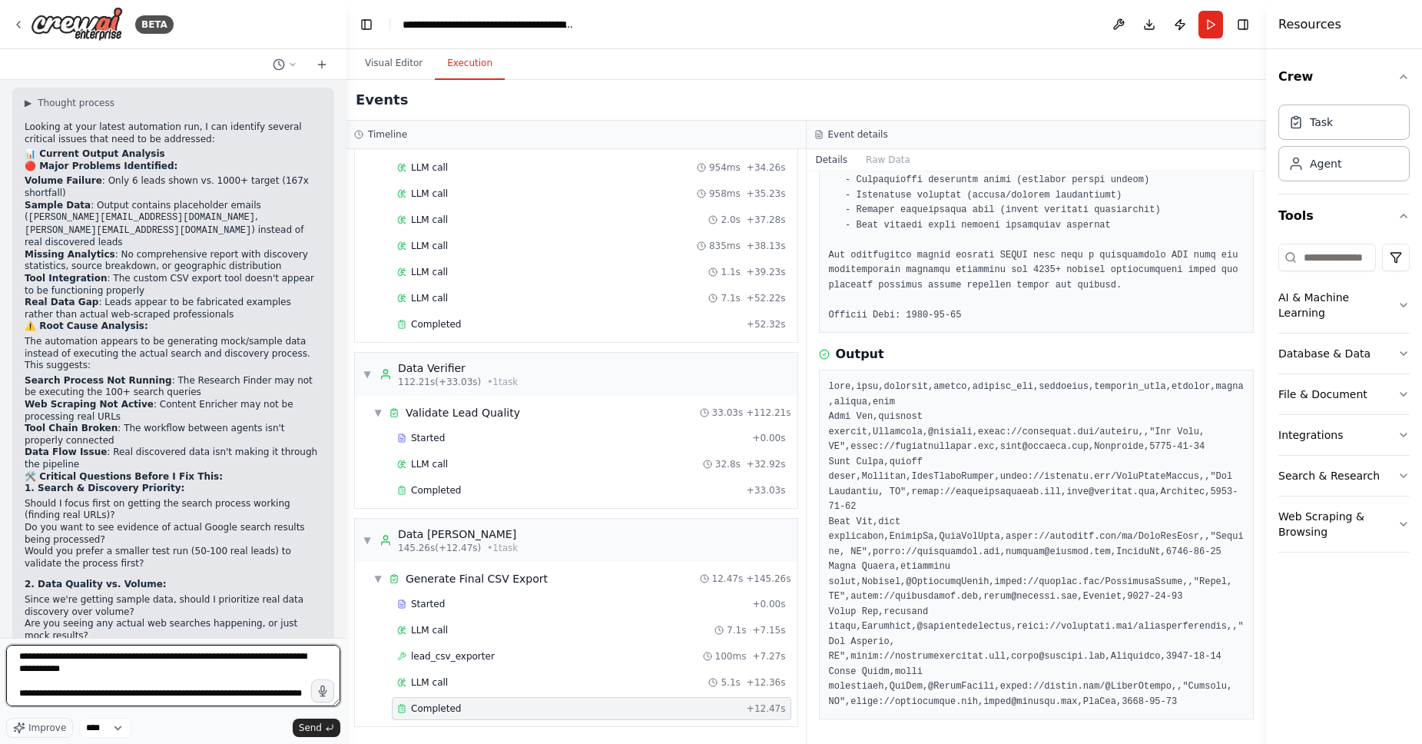
click at [137, 689] on textarea "**********" at bounding box center [173, 675] width 334 height 61
type textarea "**********"
click at [318, 734] on button "Send" at bounding box center [317, 728] width 48 height 18
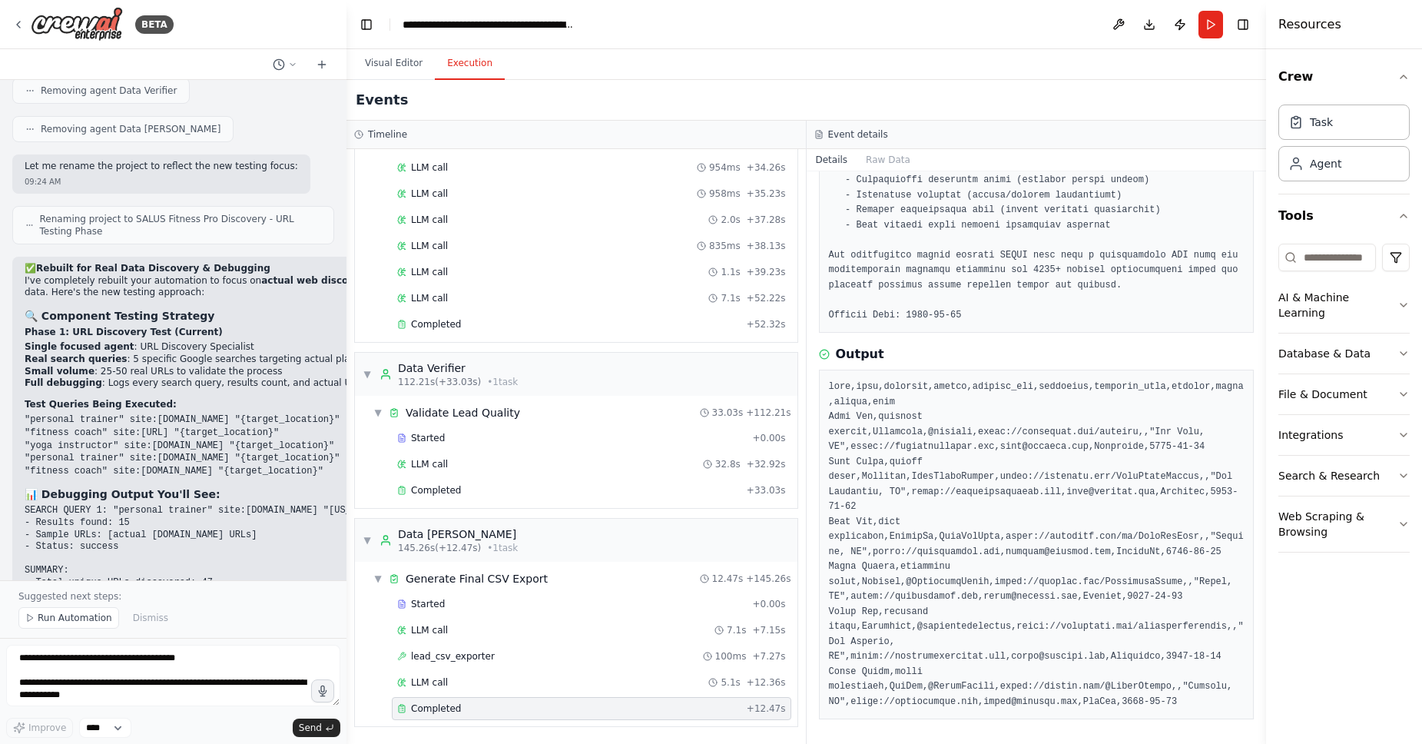
scroll to position [11349, 0]
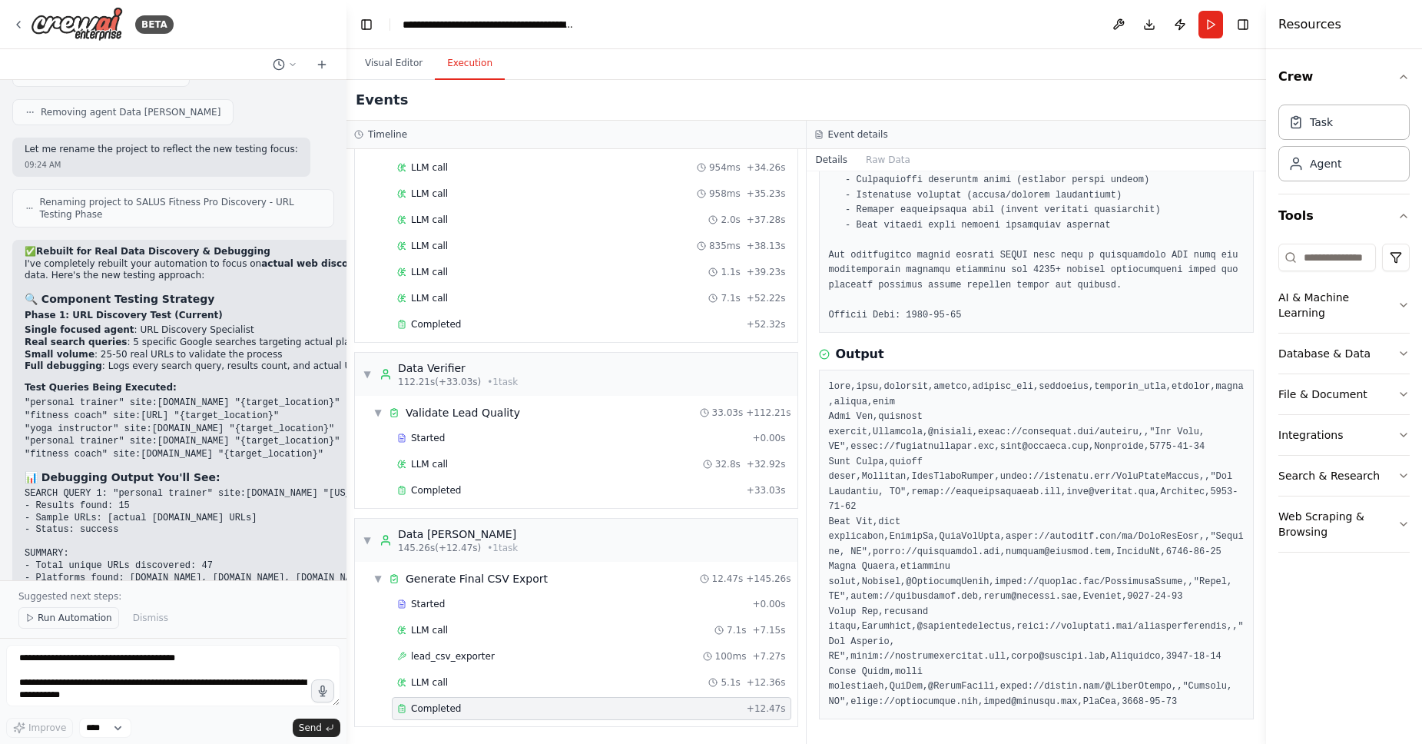
click at [96, 615] on span "Run Automation" at bounding box center [75, 618] width 75 height 12
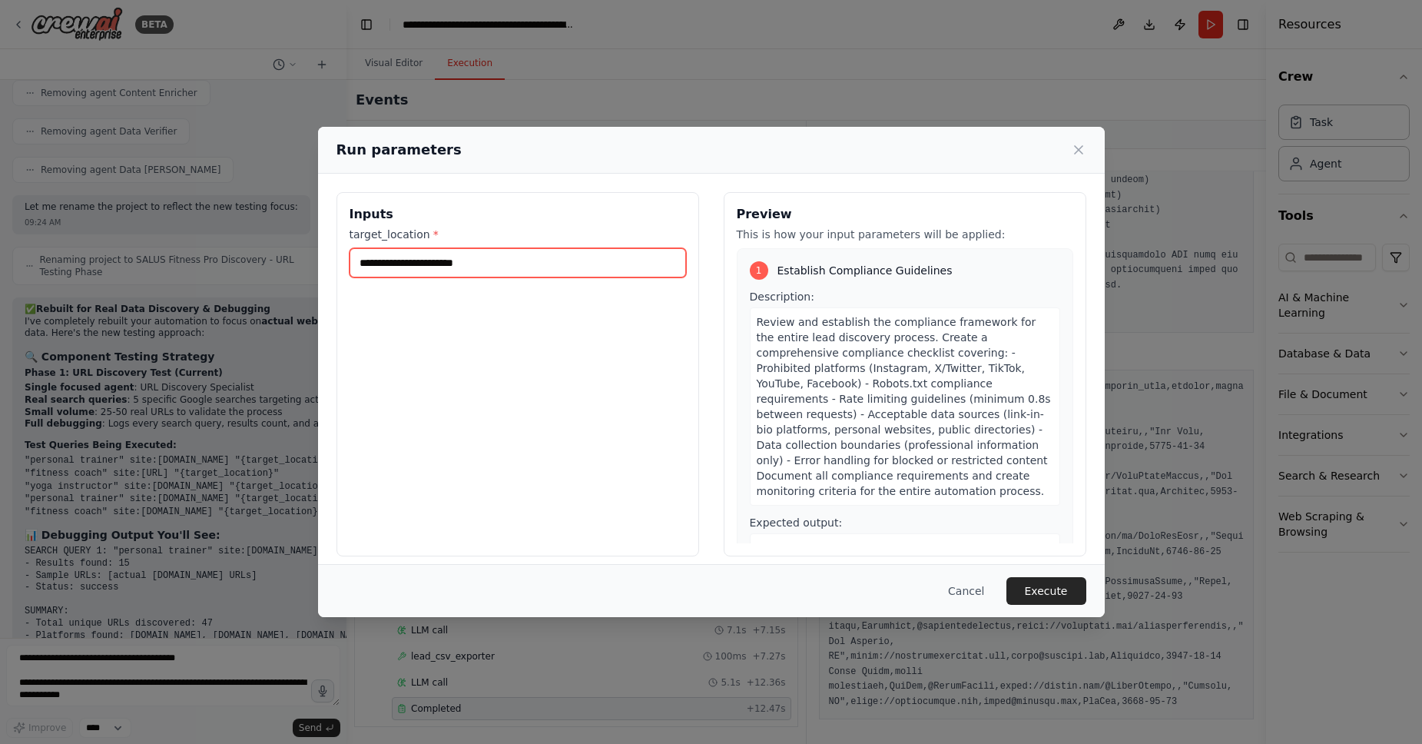
click at [503, 274] on input "target_location *" at bounding box center [518, 262] width 337 height 29
type input "********"
click at [1059, 598] on button "Execute" at bounding box center [1047, 591] width 80 height 28
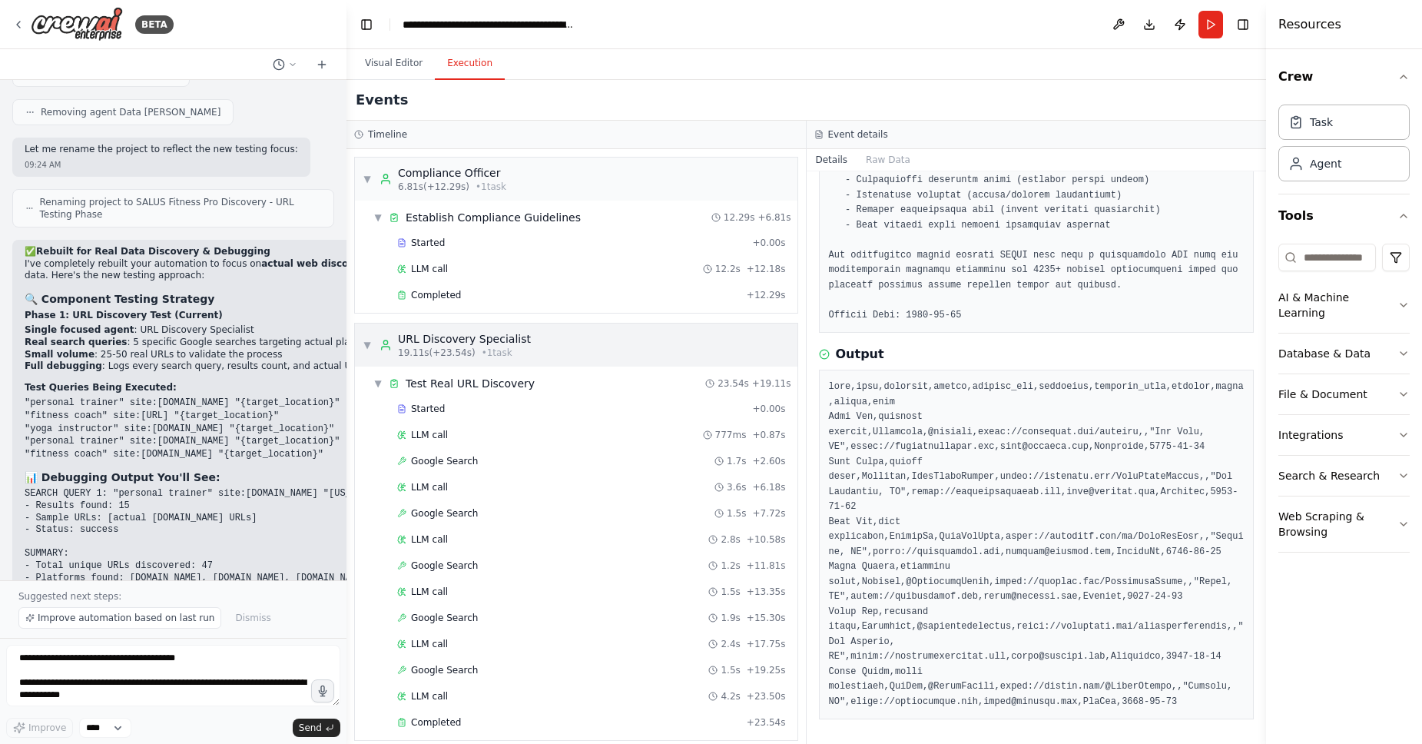
scroll to position [14, 0]
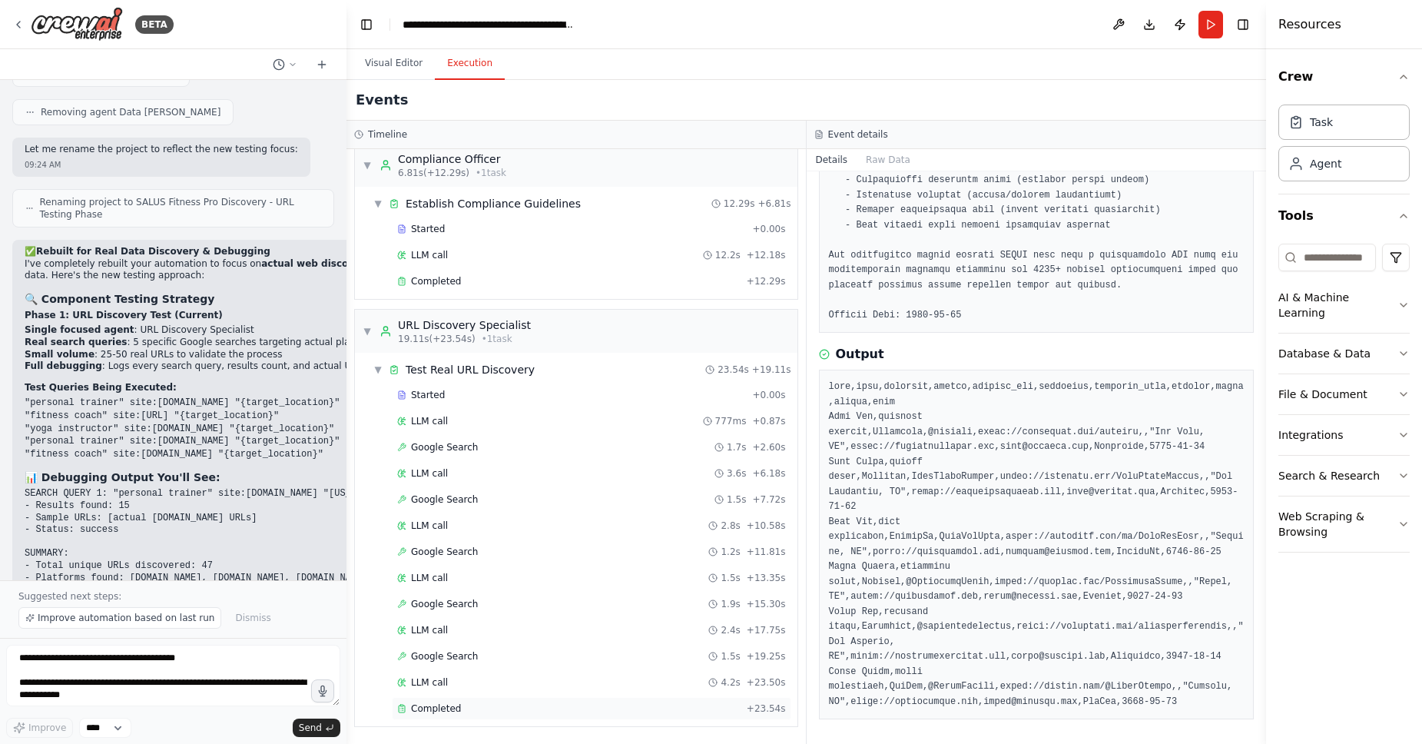
click at [431, 709] on span "Completed" at bounding box center [436, 708] width 50 height 12
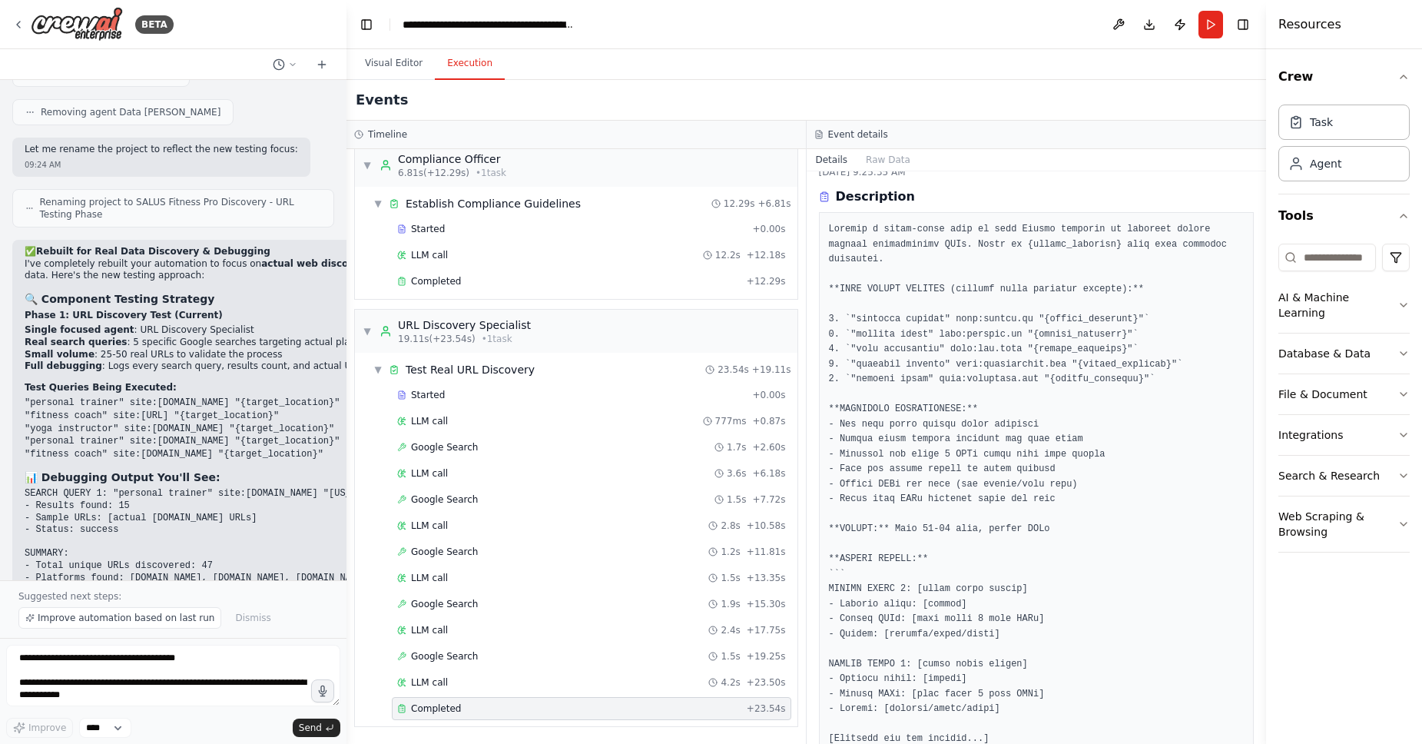
scroll to position [0, 0]
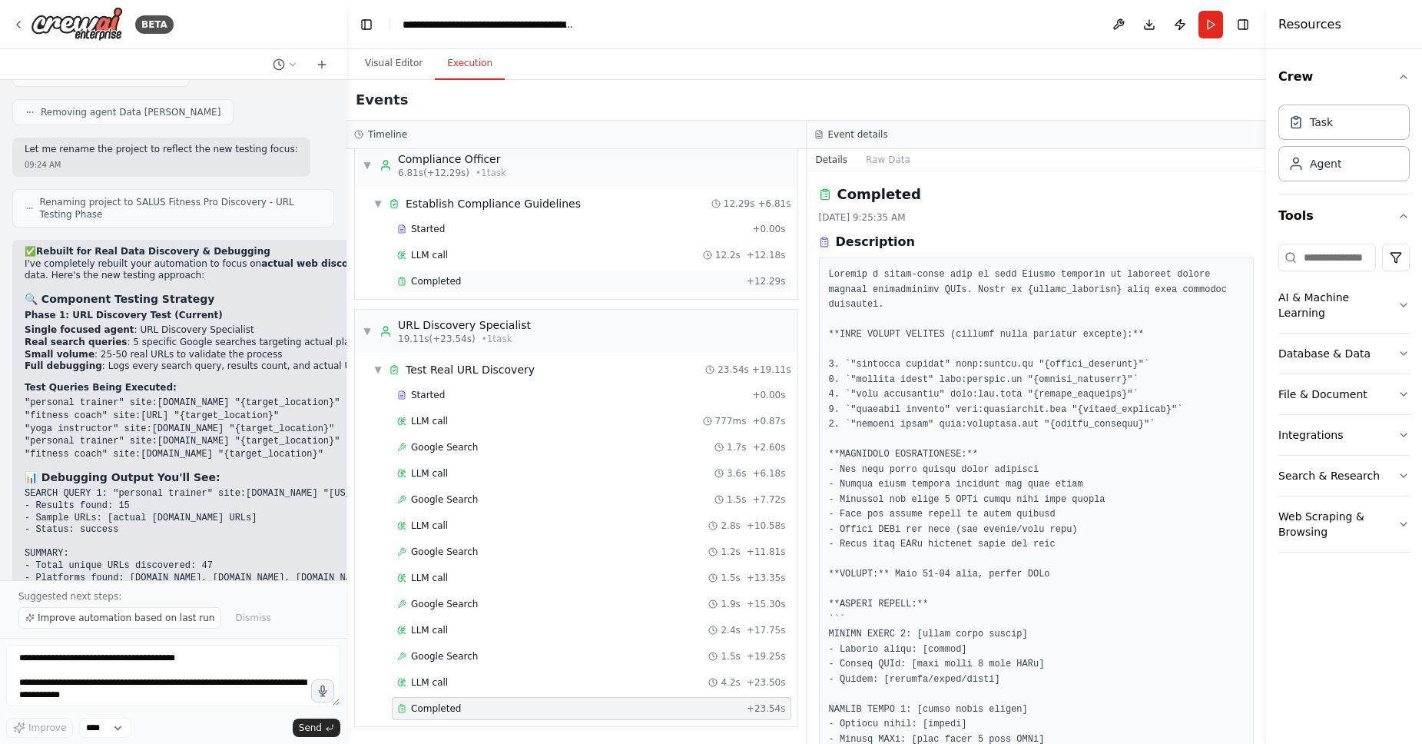
click at [512, 278] on div "Completed" at bounding box center [569, 281] width 344 height 12
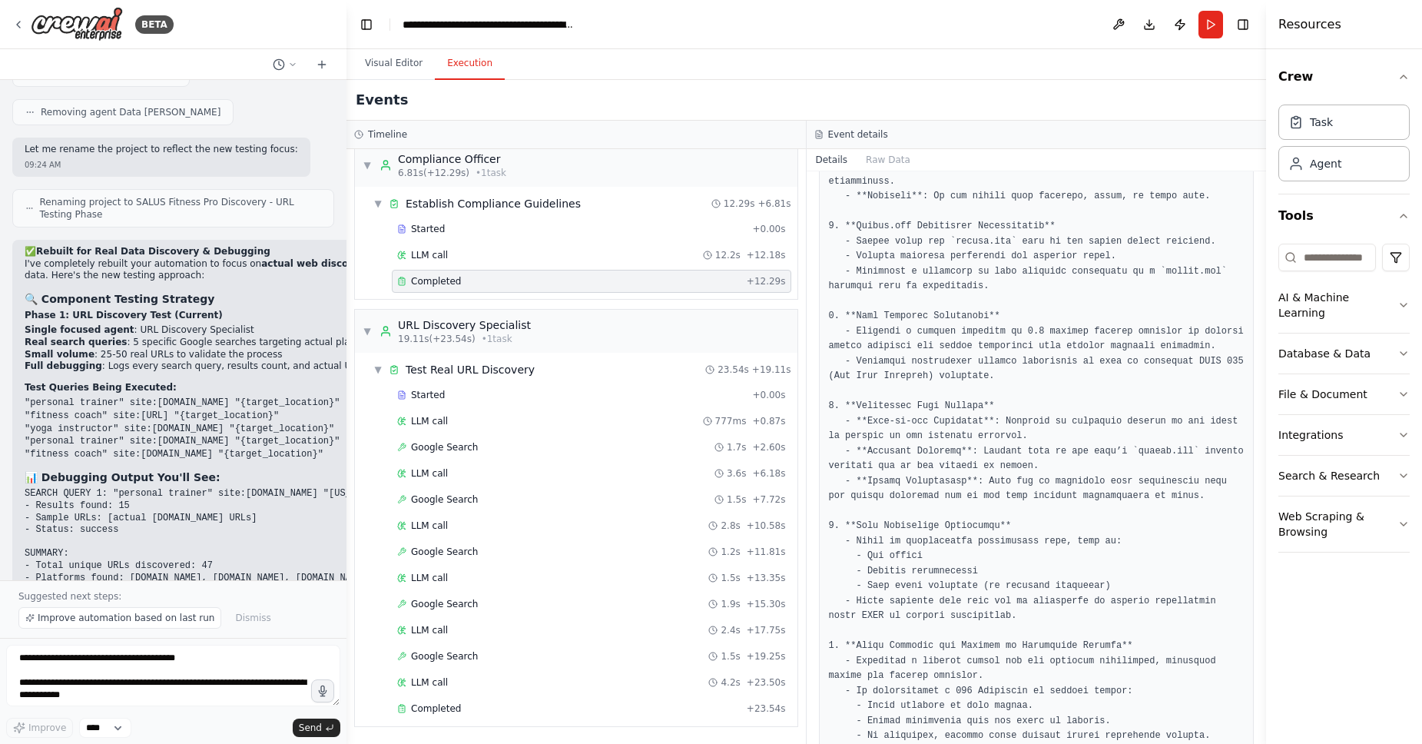
scroll to position [1054, 0]
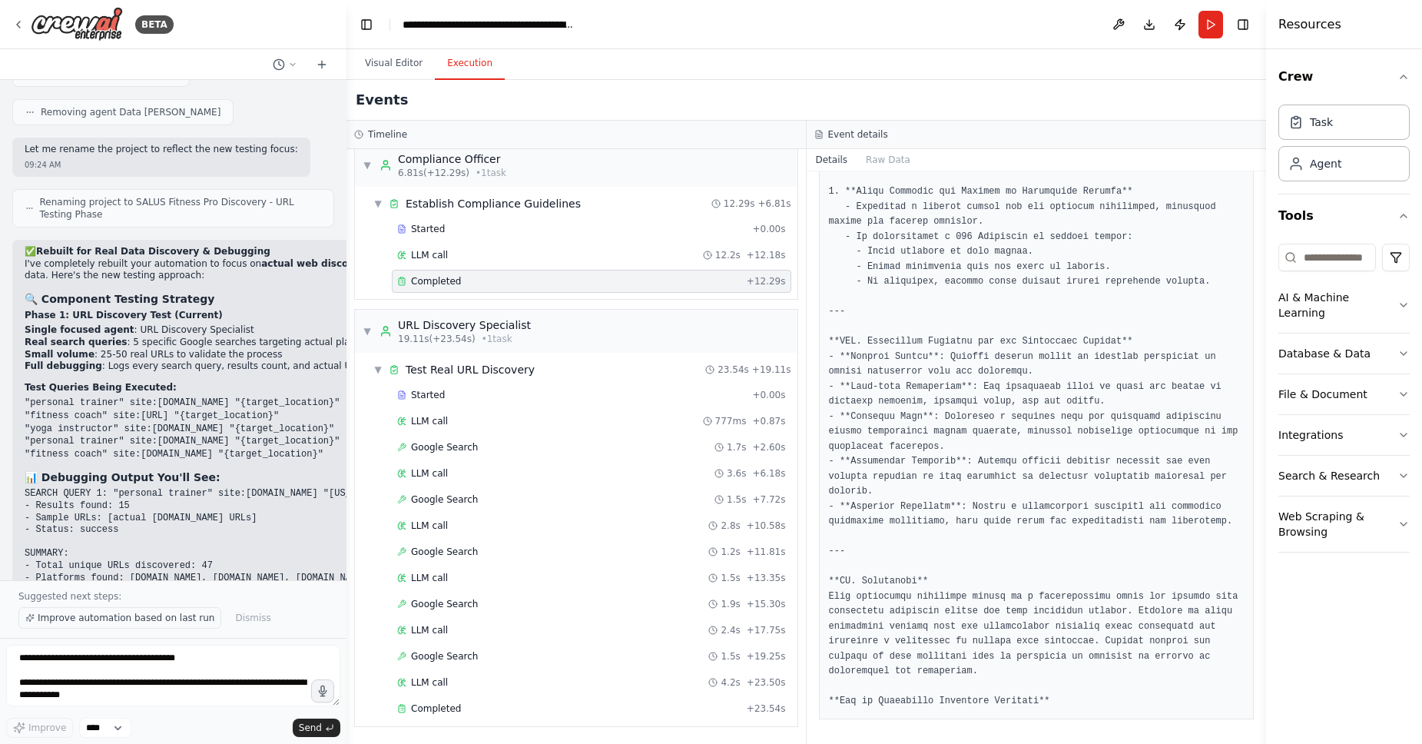
click at [158, 619] on span "Improve automation based on last run" at bounding box center [126, 618] width 177 height 12
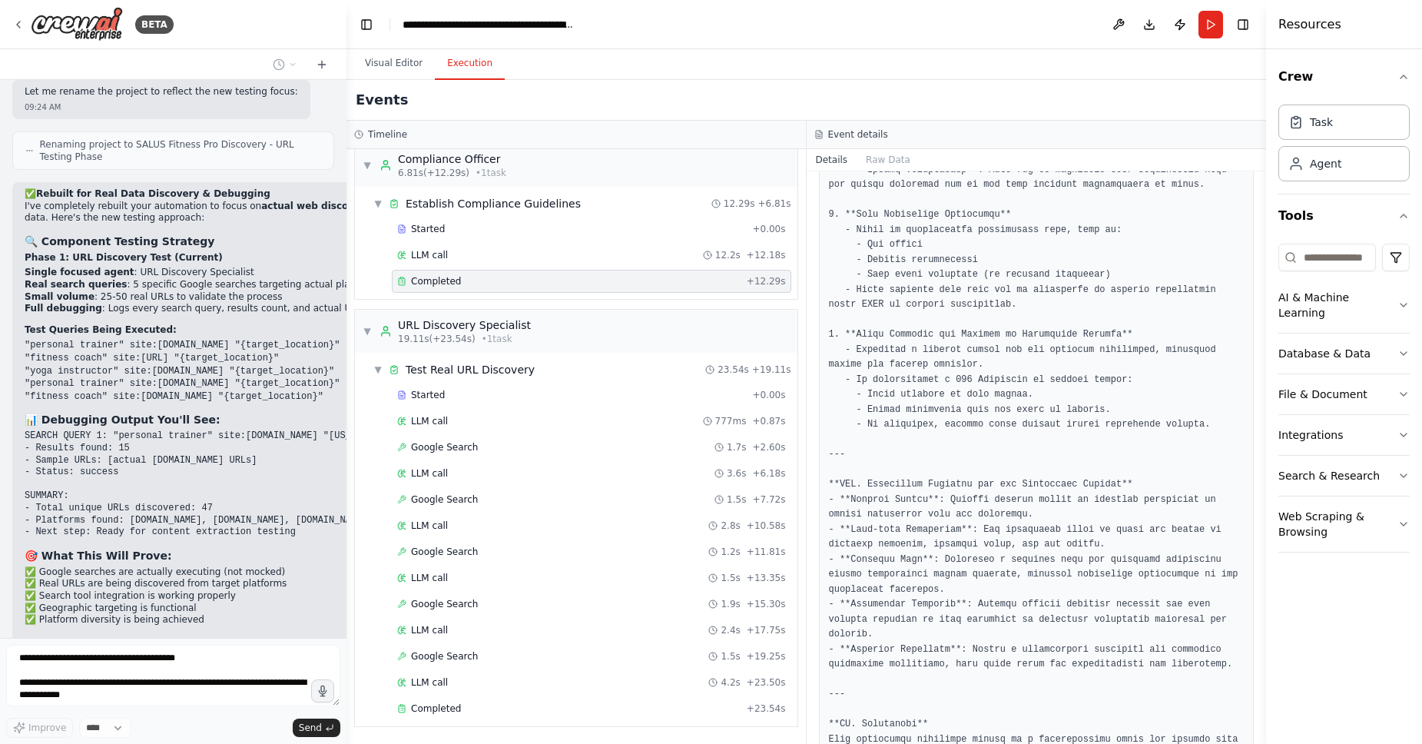
scroll to position [785, 0]
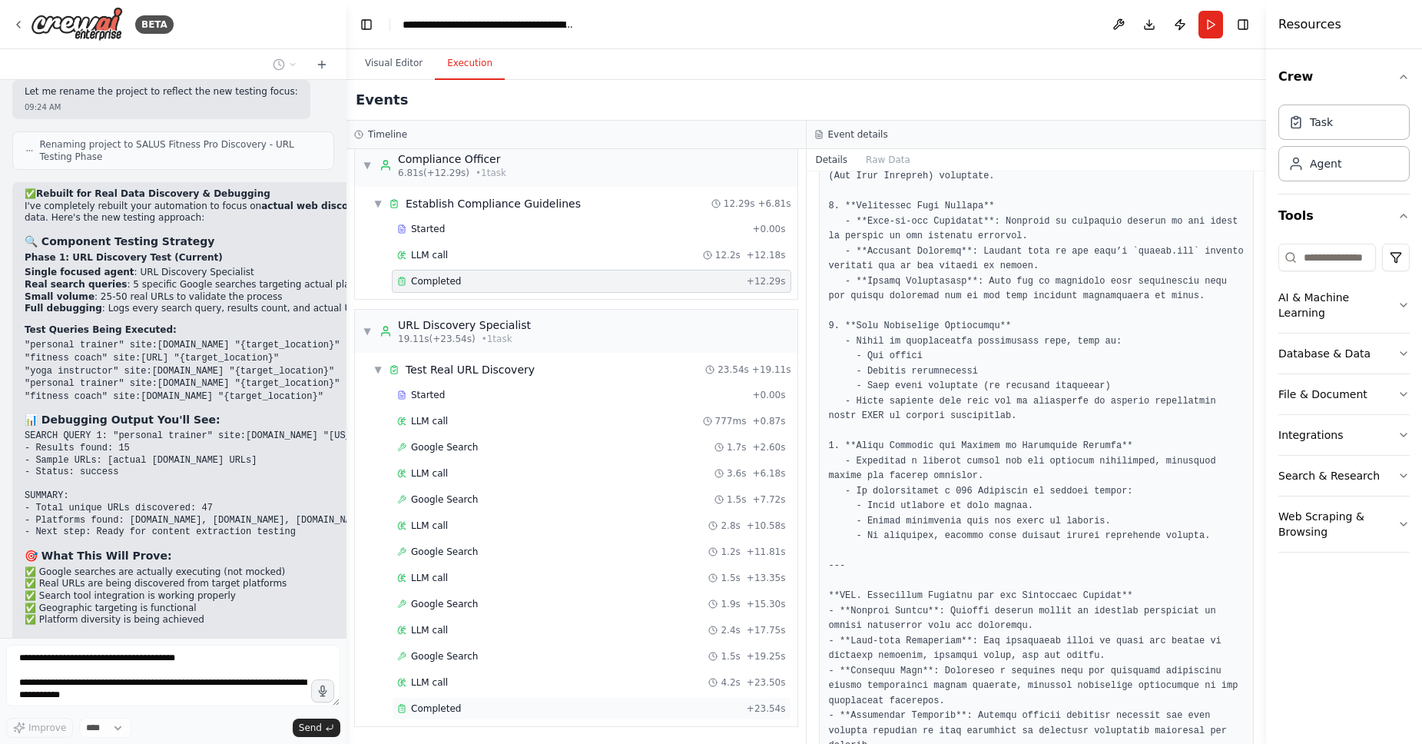
click at [533, 706] on div "Completed" at bounding box center [569, 708] width 344 height 12
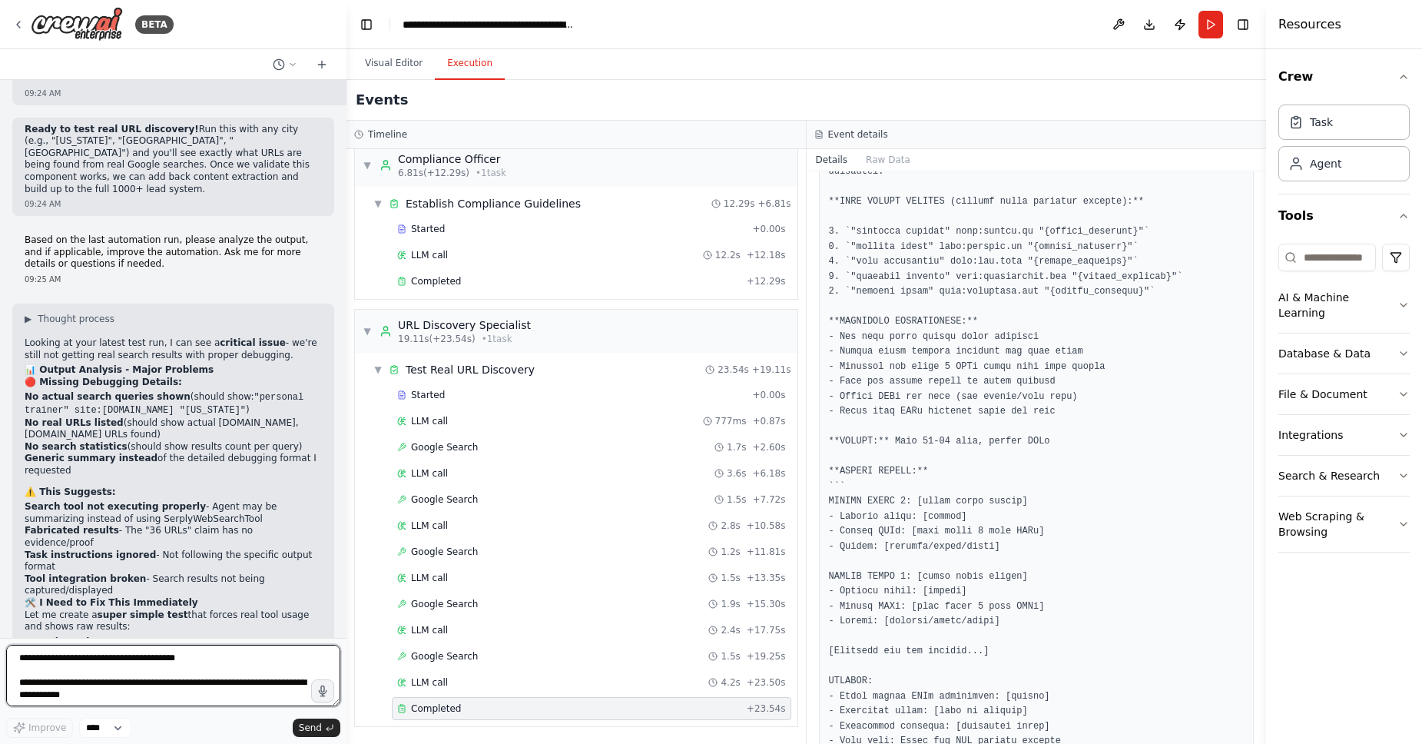
scroll to position [0, 0]
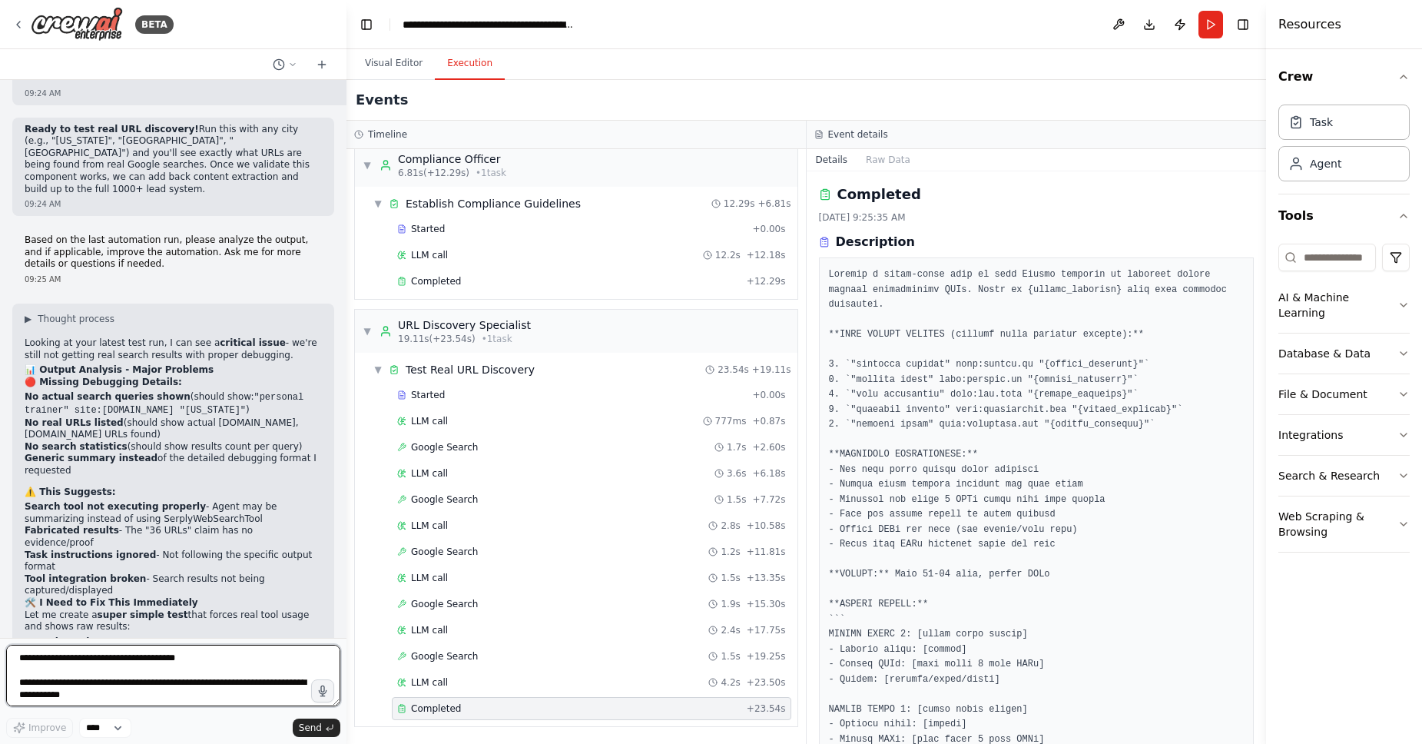
click at [127, 659] on textarea "**********" at bounding box center [173, 675] width 334 height 61
type textarea "**********"
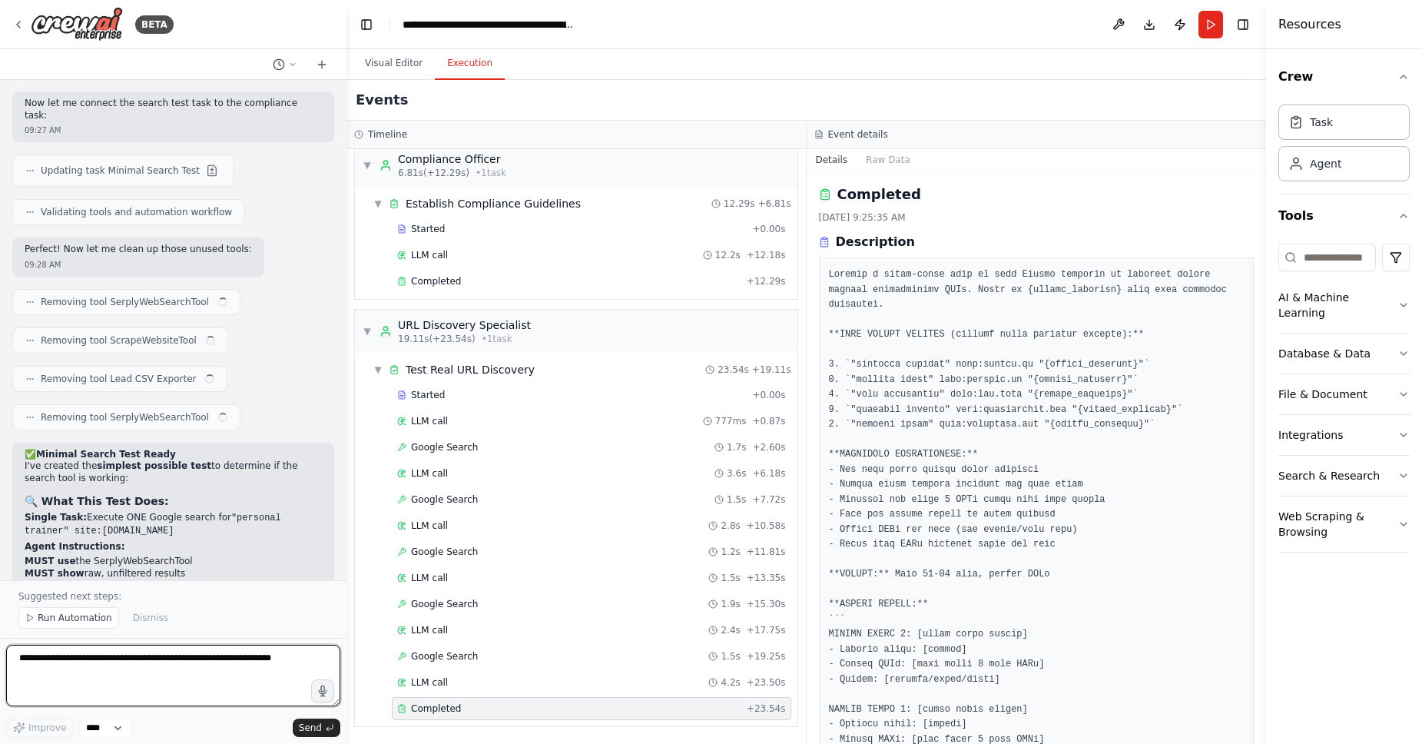
scroll to position [13458, 0]
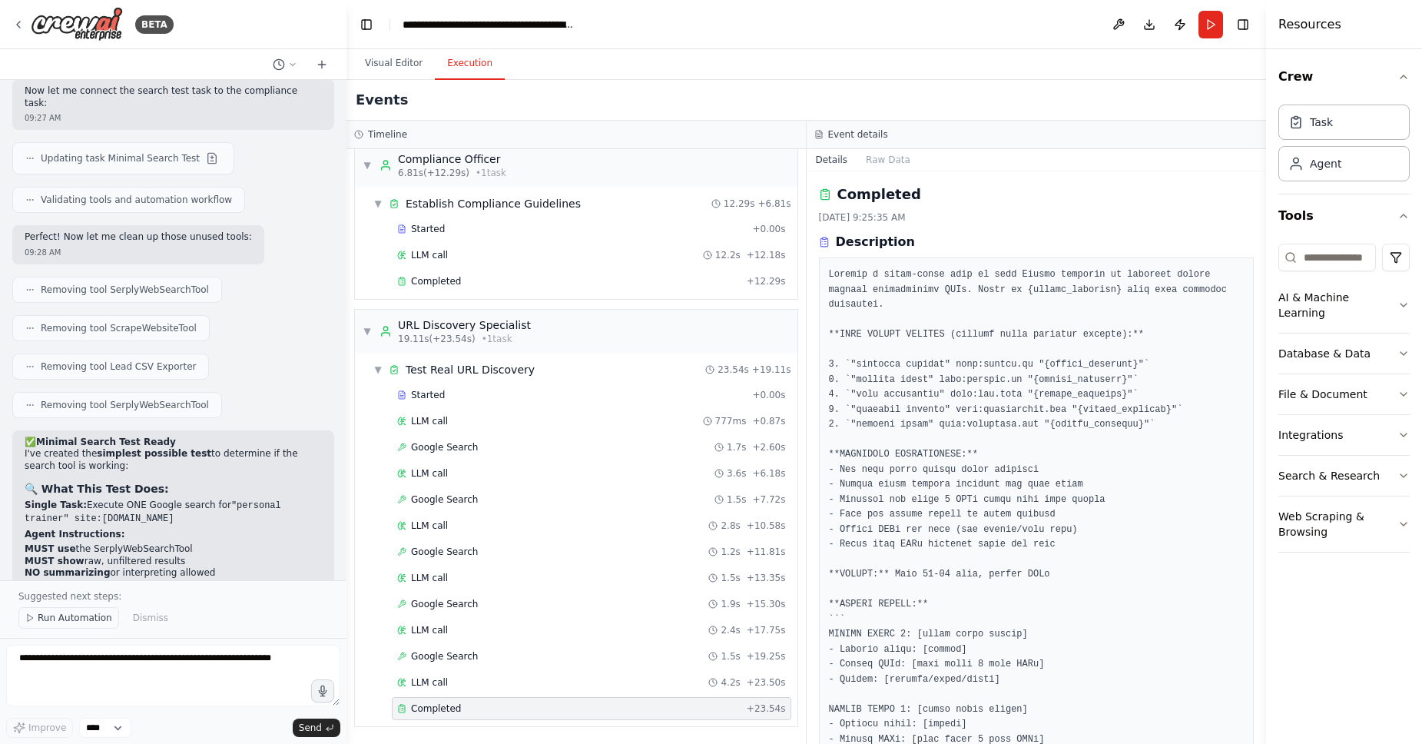
click at [65, 623] on span "Run Automation" at bounding box center [75, 618] width 75 height 12
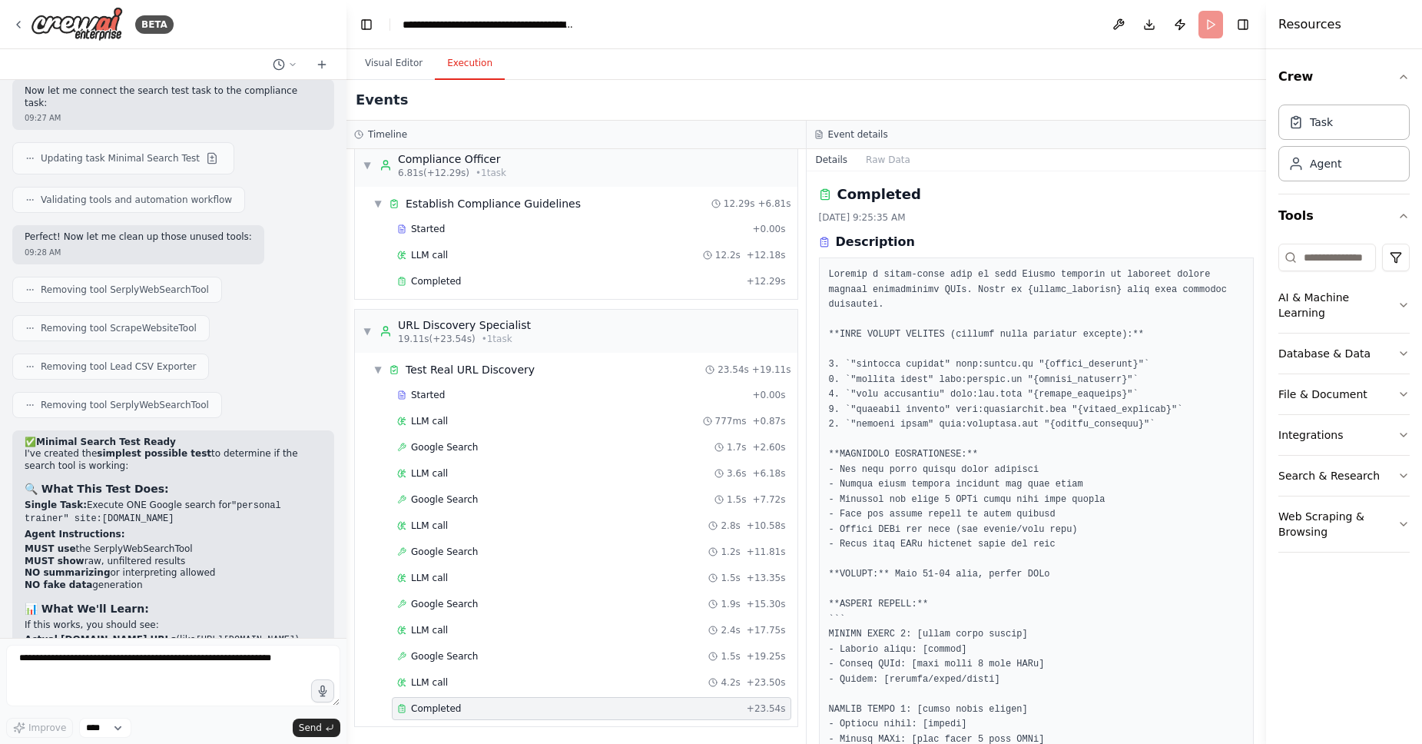
scroll to position [13400, 0]
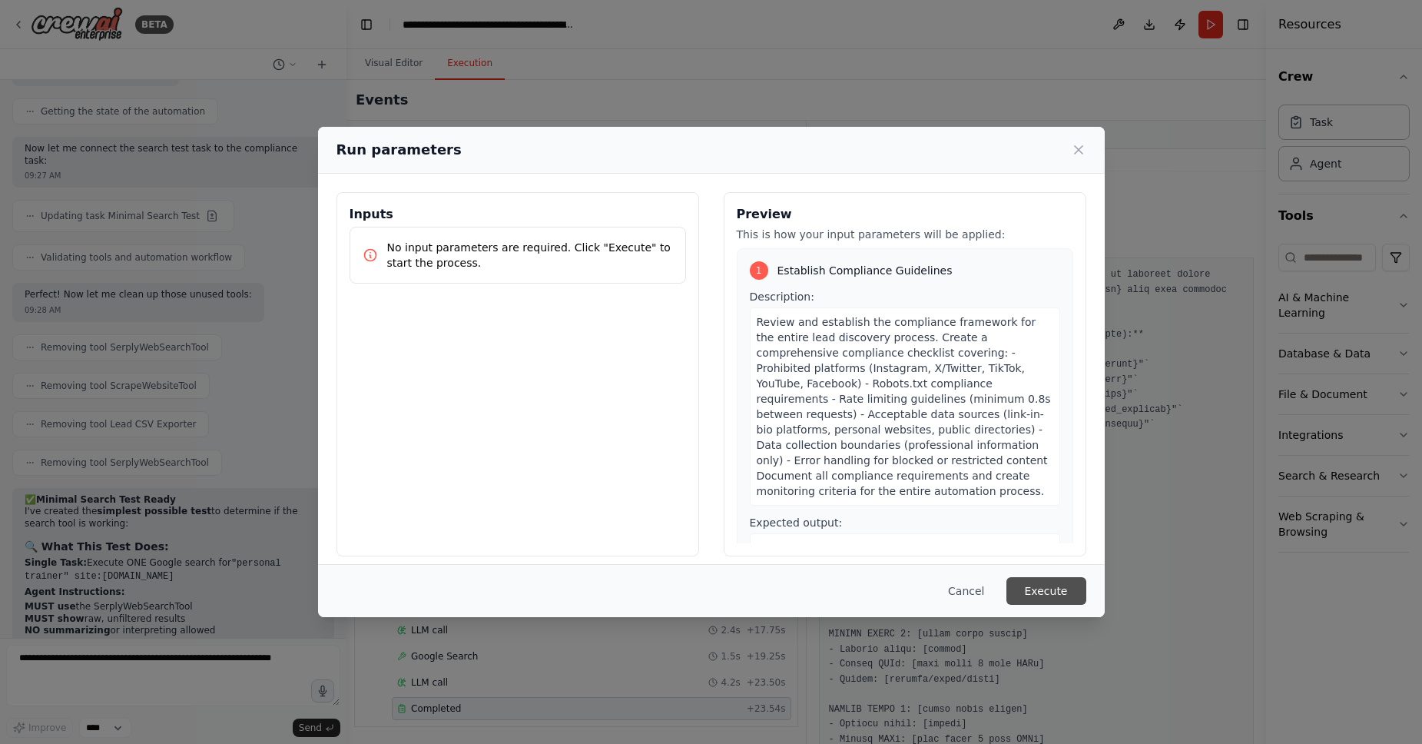
click at [1047, 589] on button "Execute" at bounding box center [1047, 591] width 80 height 28
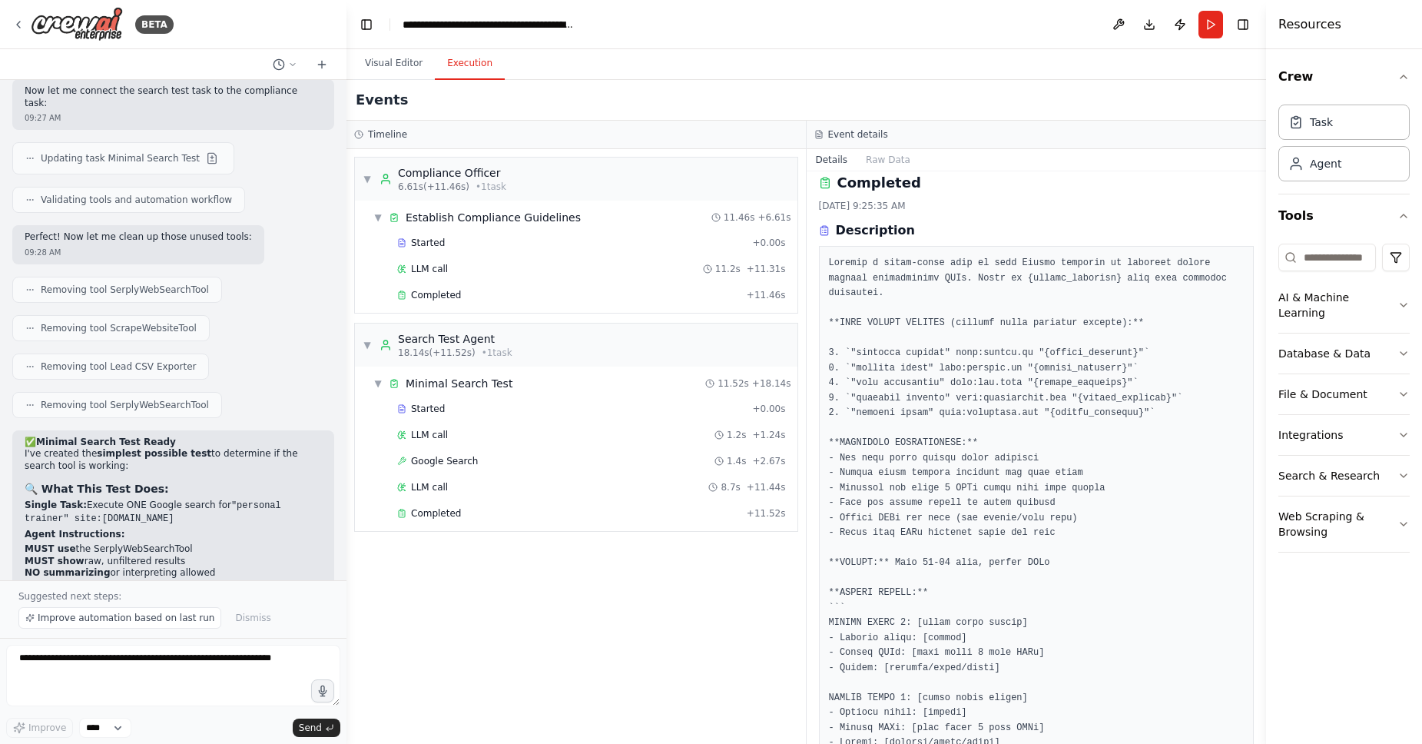
scroll to position [0, 0]
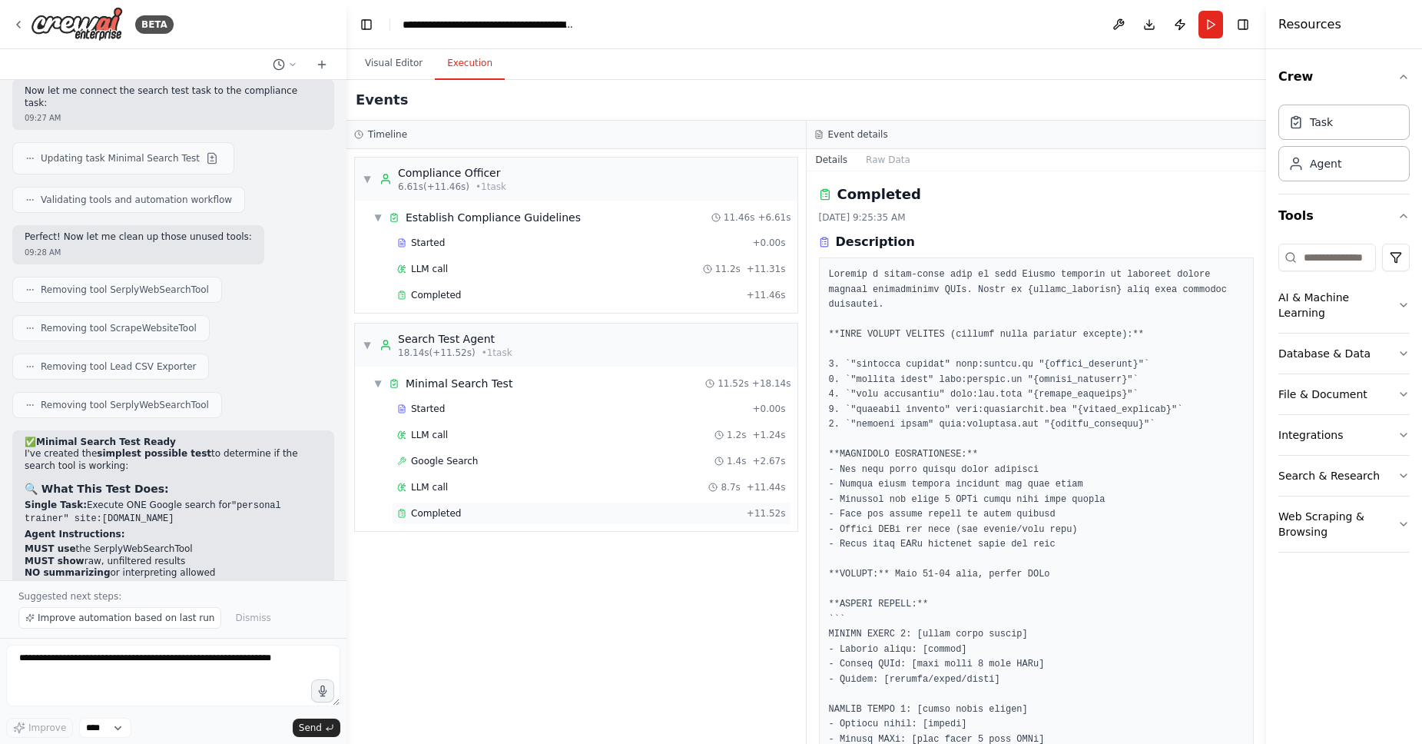
click at [609, 515] on div "Completed" at bounding box center [569, 513] width 344 height 12
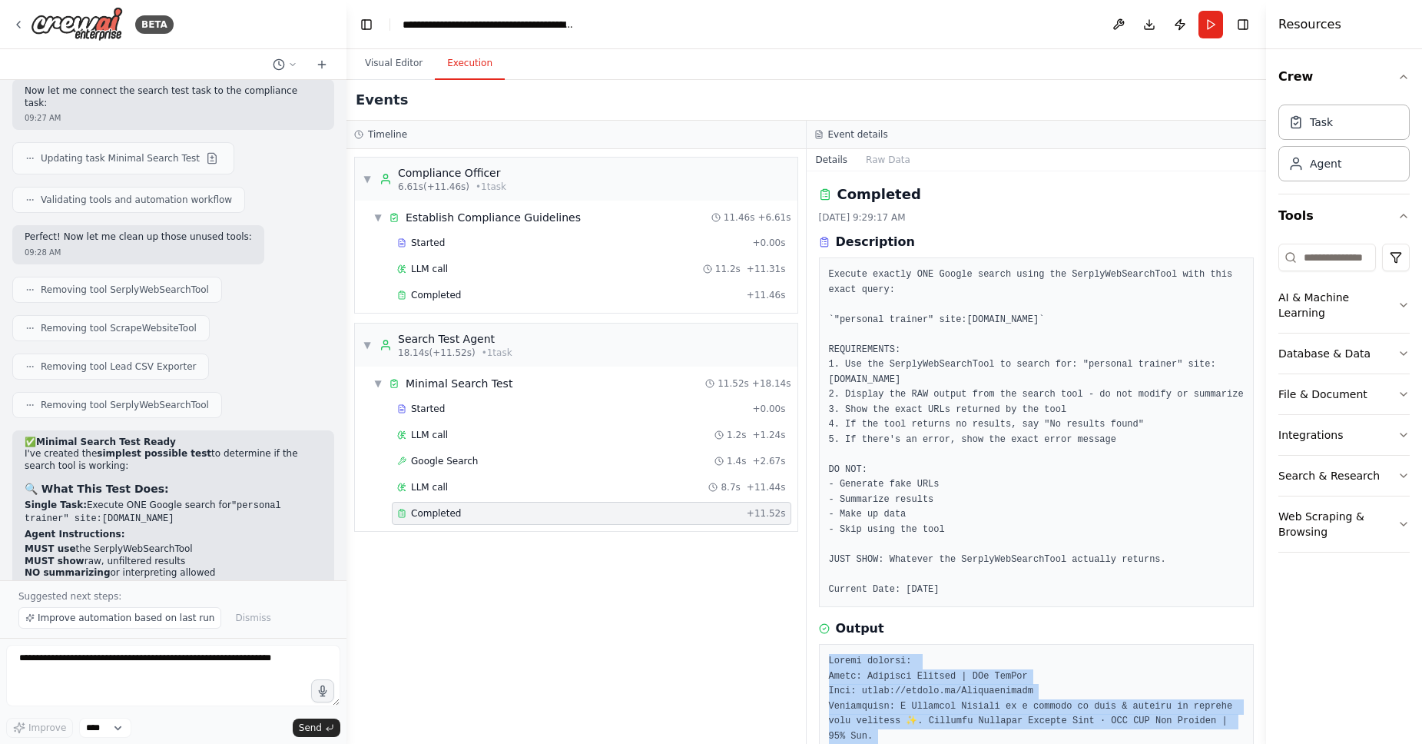
drag, startPoint x: 985, startPoint y: 700, endPoint x: 824, endPoint y: 672, distance: 163.7
copy pre "Search results: Title: Personal Trainer | MSc BioMed Link: https://linktr.ee/Li…"
click at [168, 623] on span "Improve automation based on last run" at bounding box center [126, 618] width 177 height 12
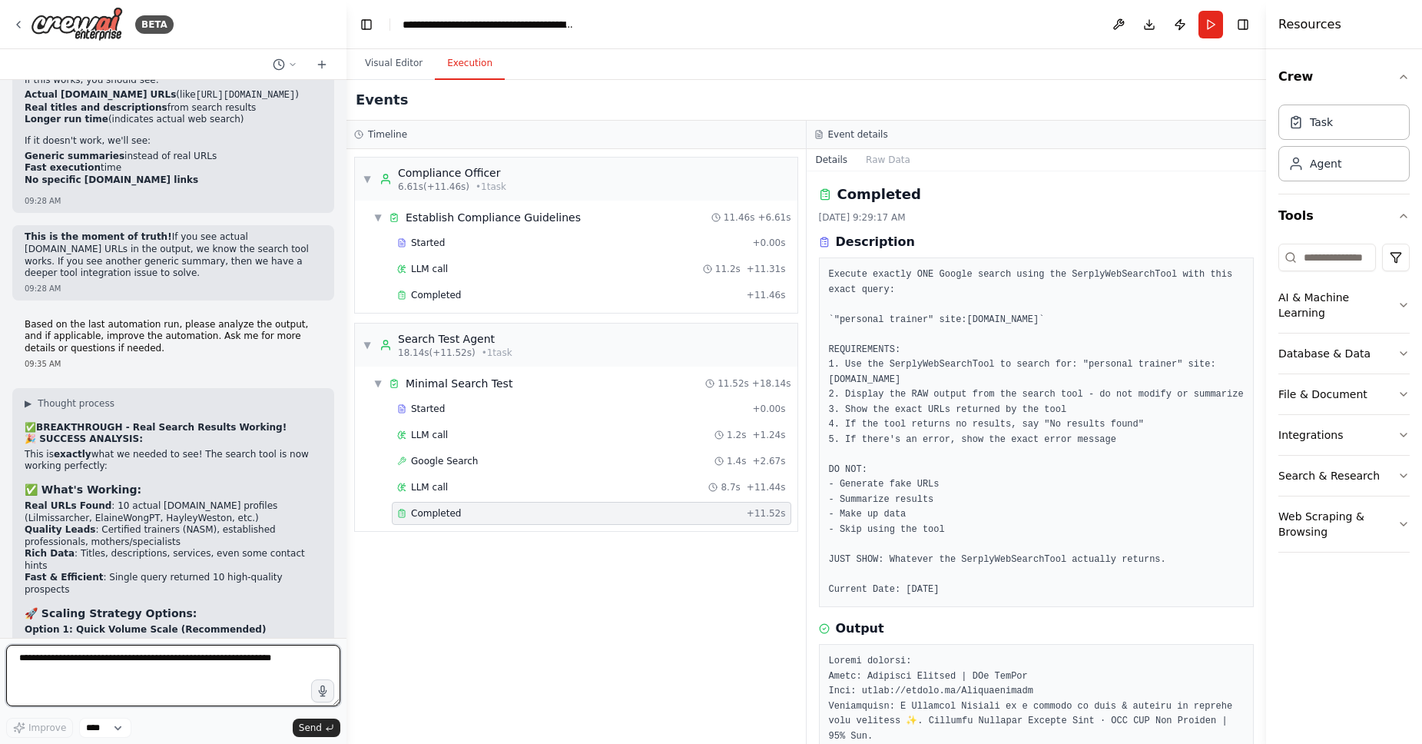
scroll to position [14015, 0]
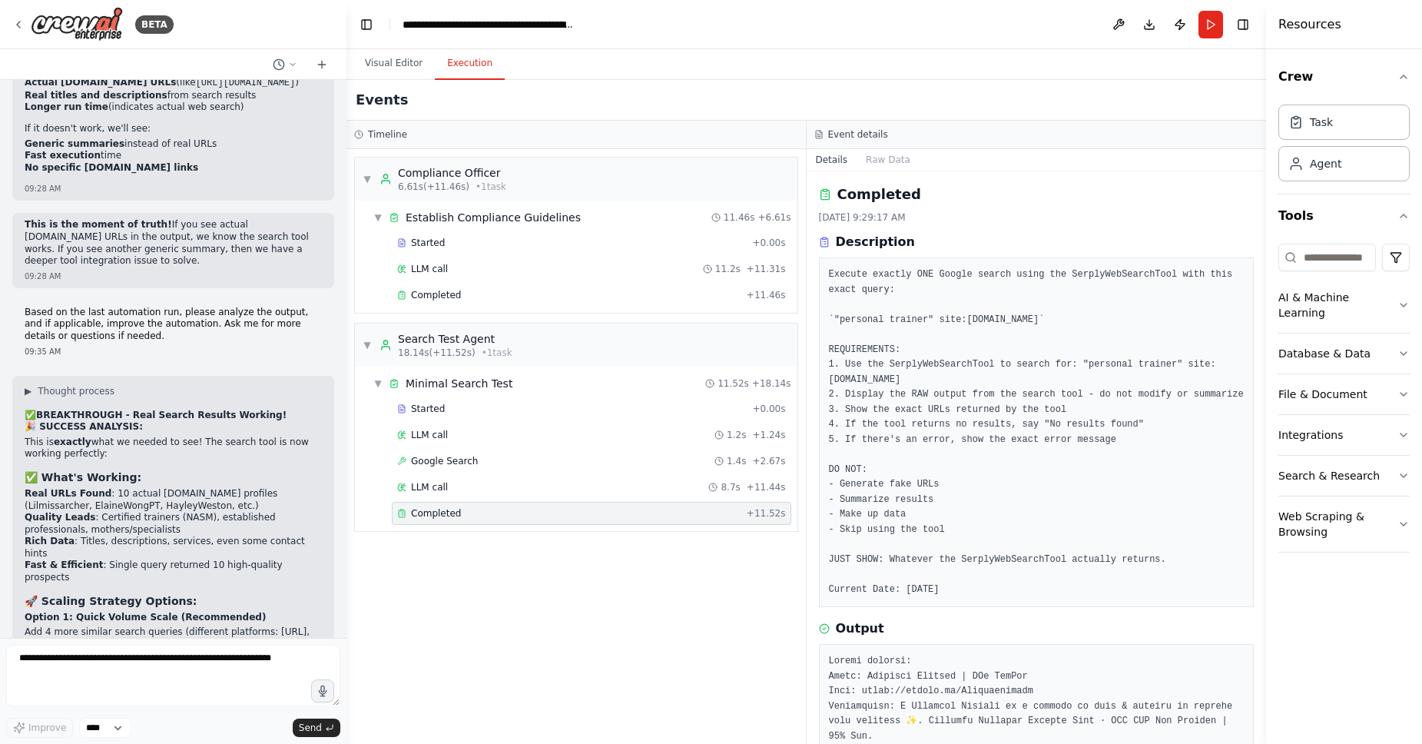
click at [211, 662] on li "Should get us 50+ real URLs quickly" at bounding box center [173, 668] width 297 height 12
click at [112, 689] on textarea at bounding box center [173, 675] width 334 height 61
type textarea "*"
type textarea "********"
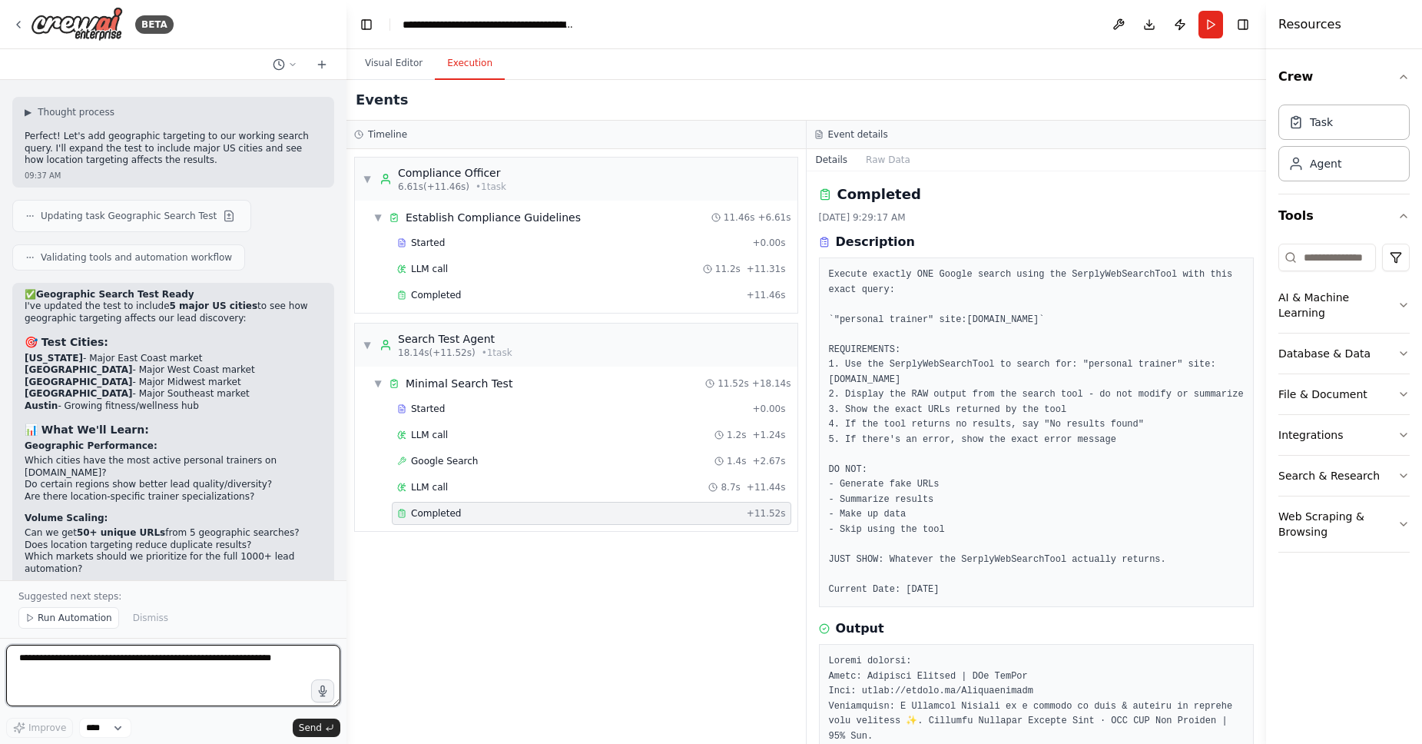
scroll to position [14969, 0]
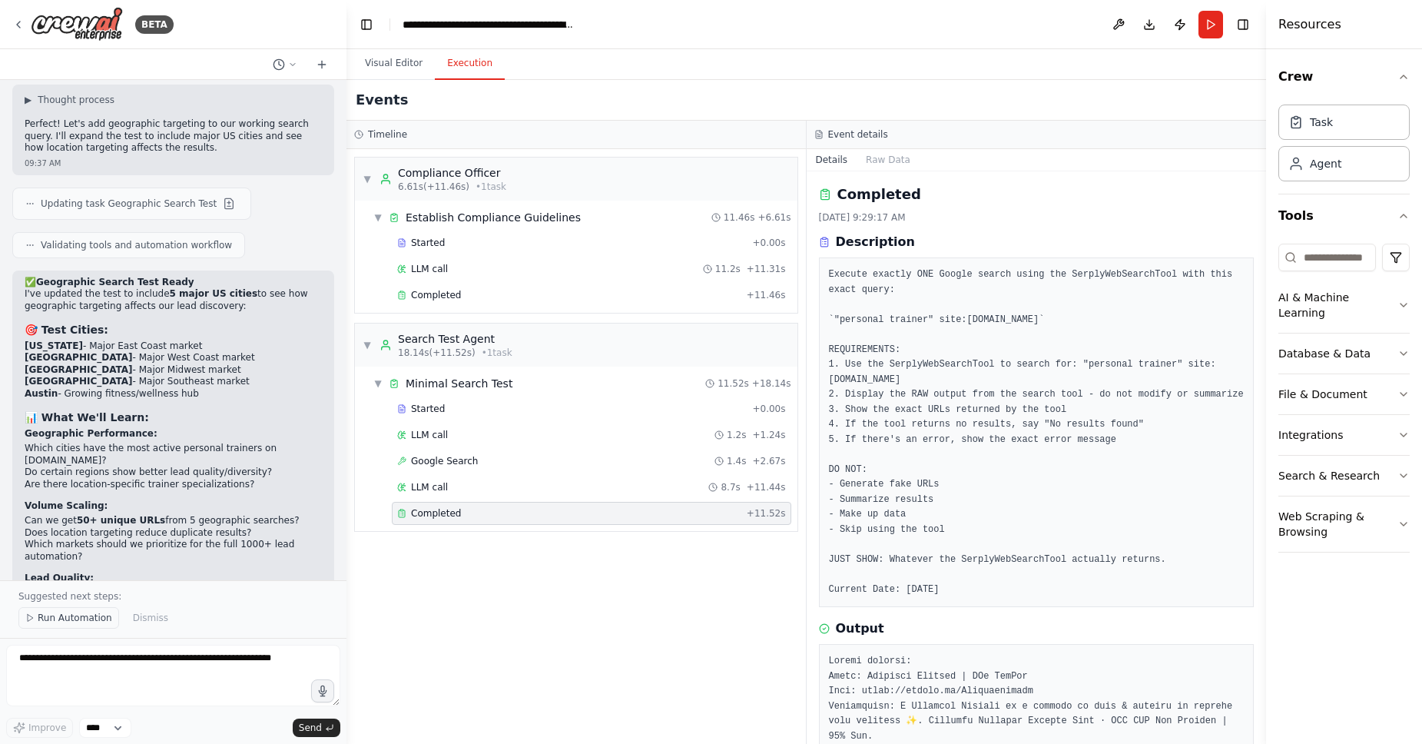
click at [66, 621] on span "Run Automation" at bounding box center [75, 618] width 75 height 12
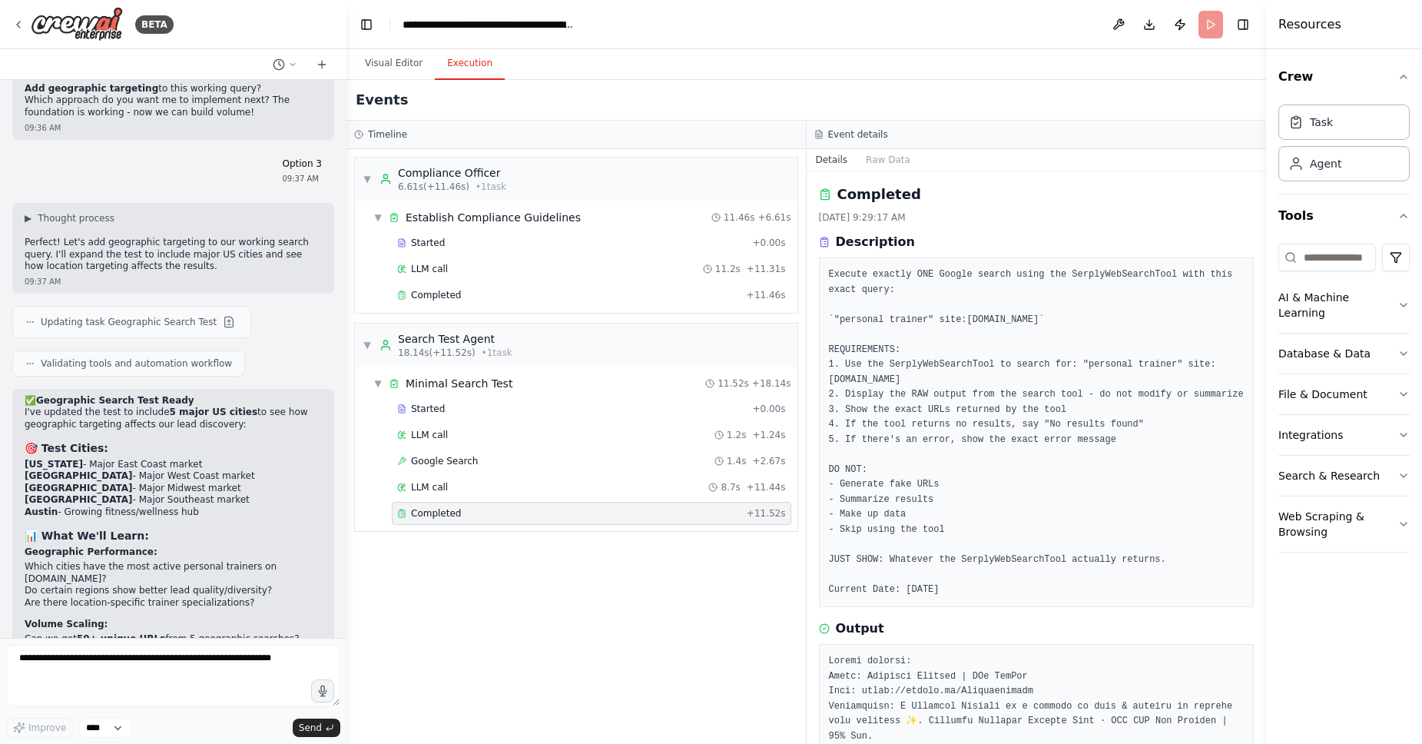
scroll to position [14911, 0]
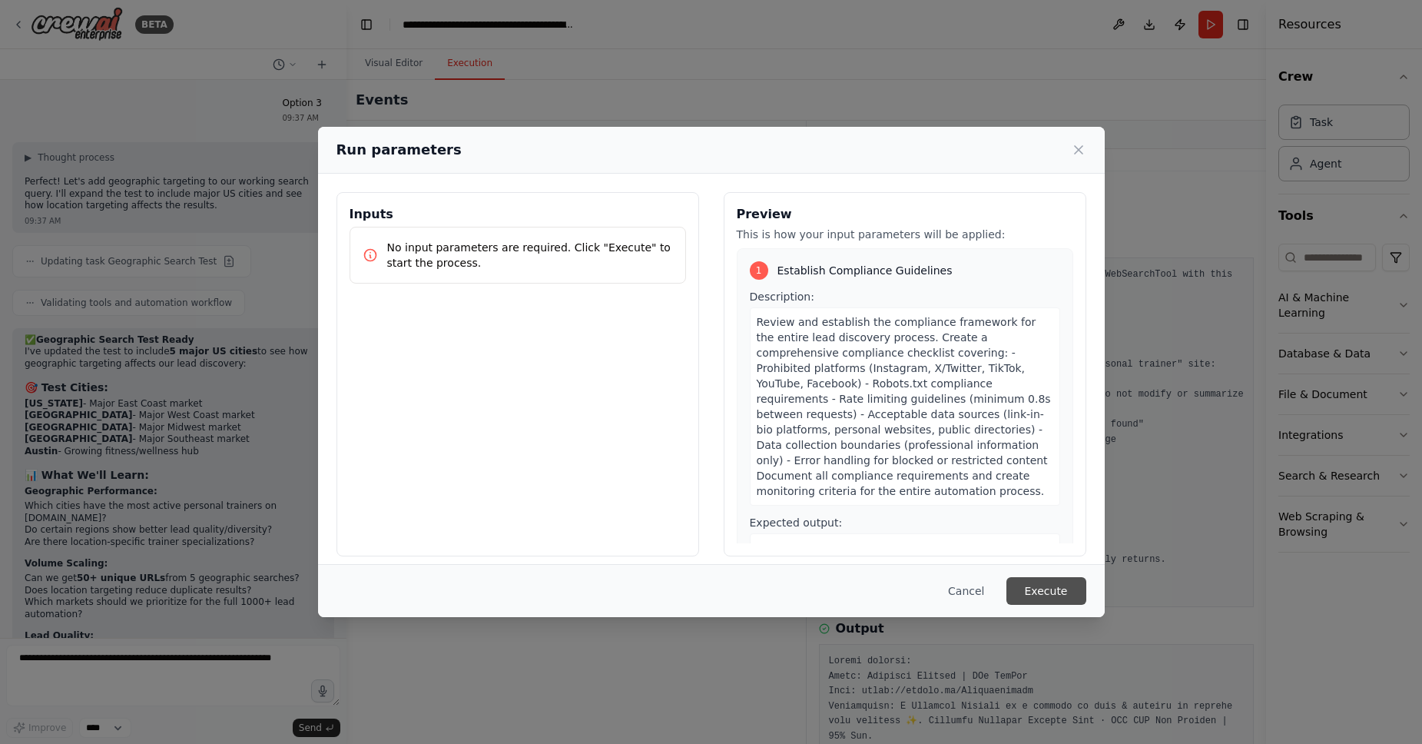
click at [1024, 587] on button "Execute" at bounding box center [1047, 591] width 80 height 28
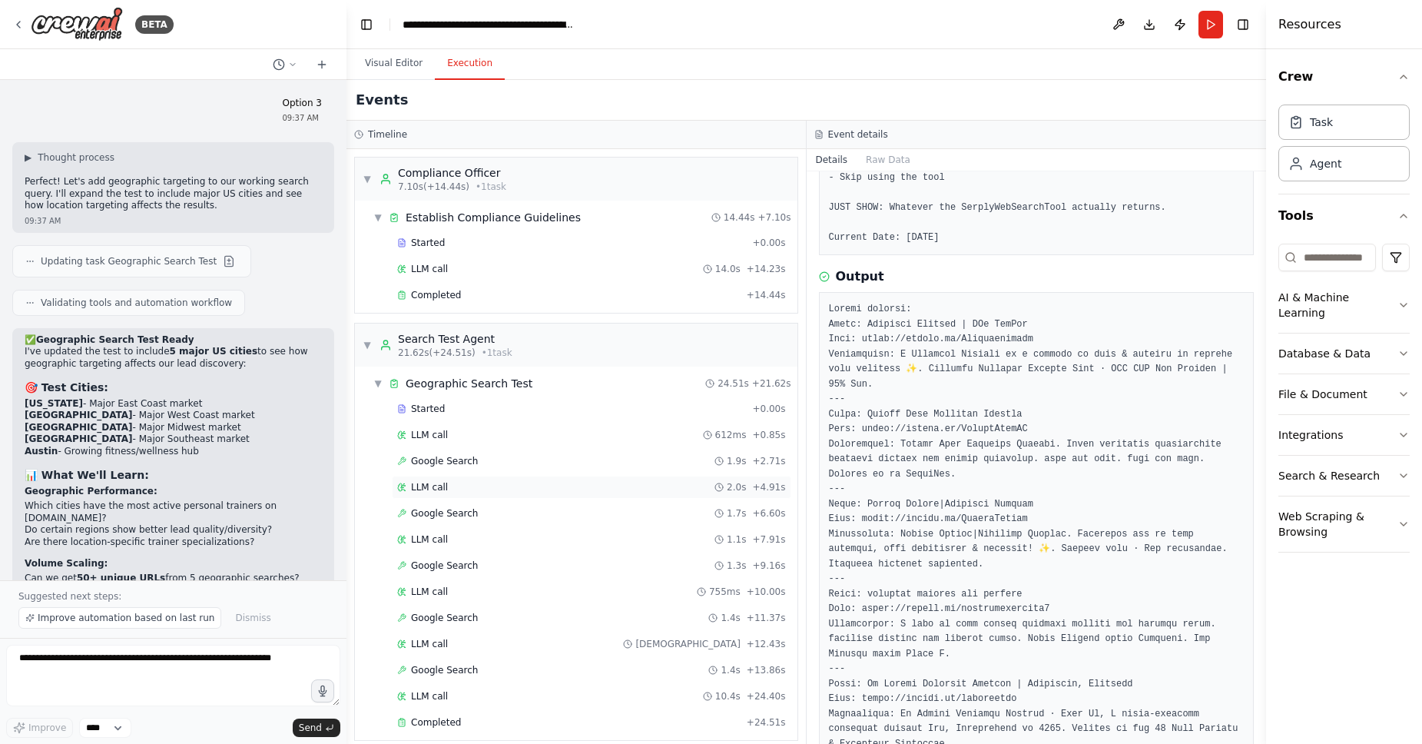
scroll to position [14, 0]
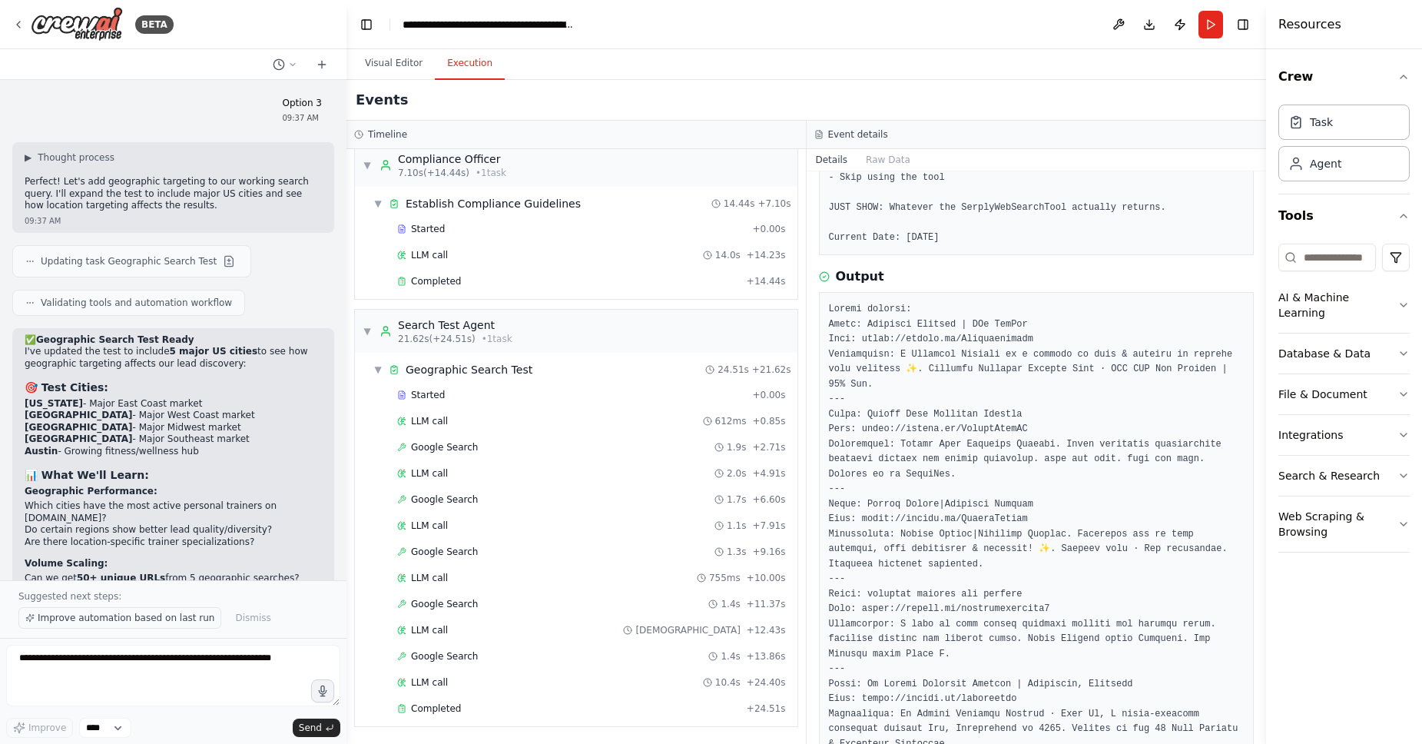
click at [140, 622] on span "Improve automation based on last run" at bounding box center [126, 618] width 177 height 12
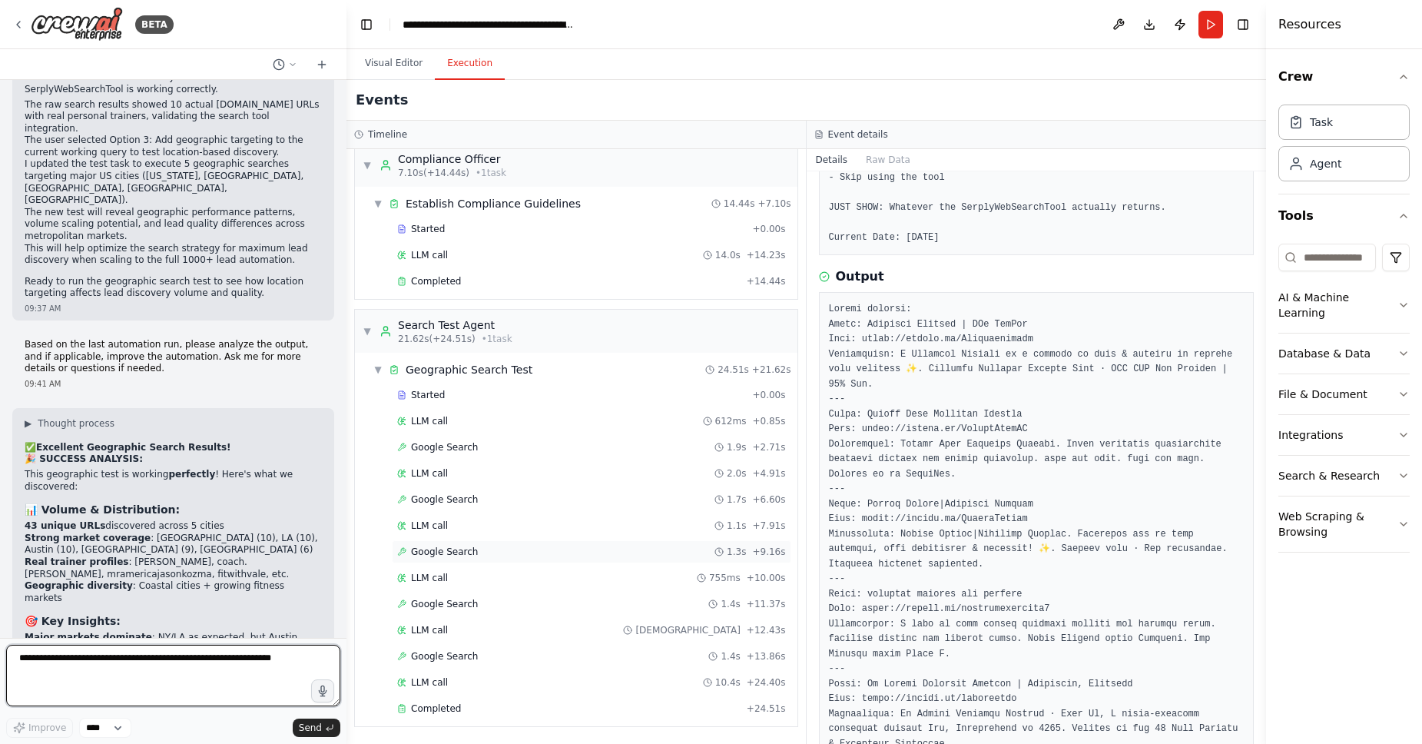
scroll to position [15626, 0]
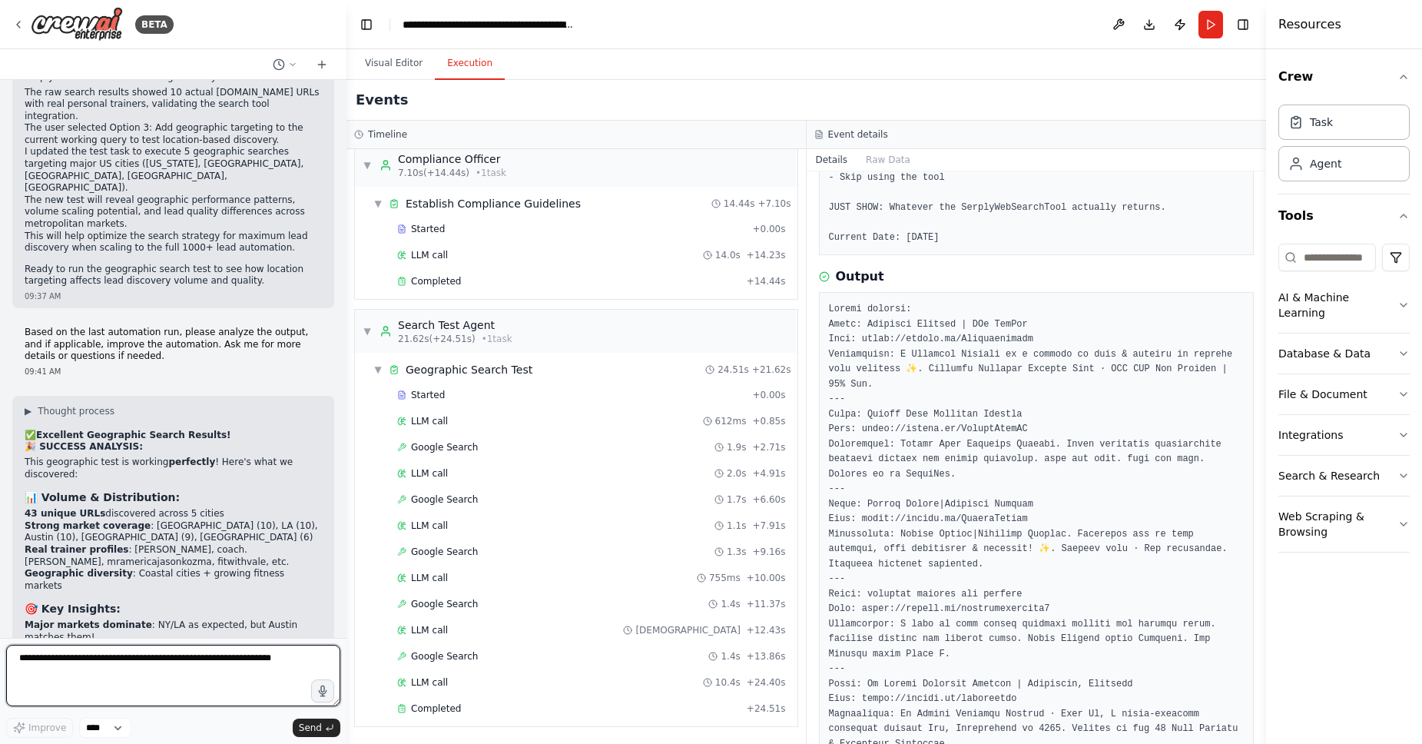
click at [138, 691] on textarea at bounding box center [173, 675] width 334 height 61
type textarea "**********"
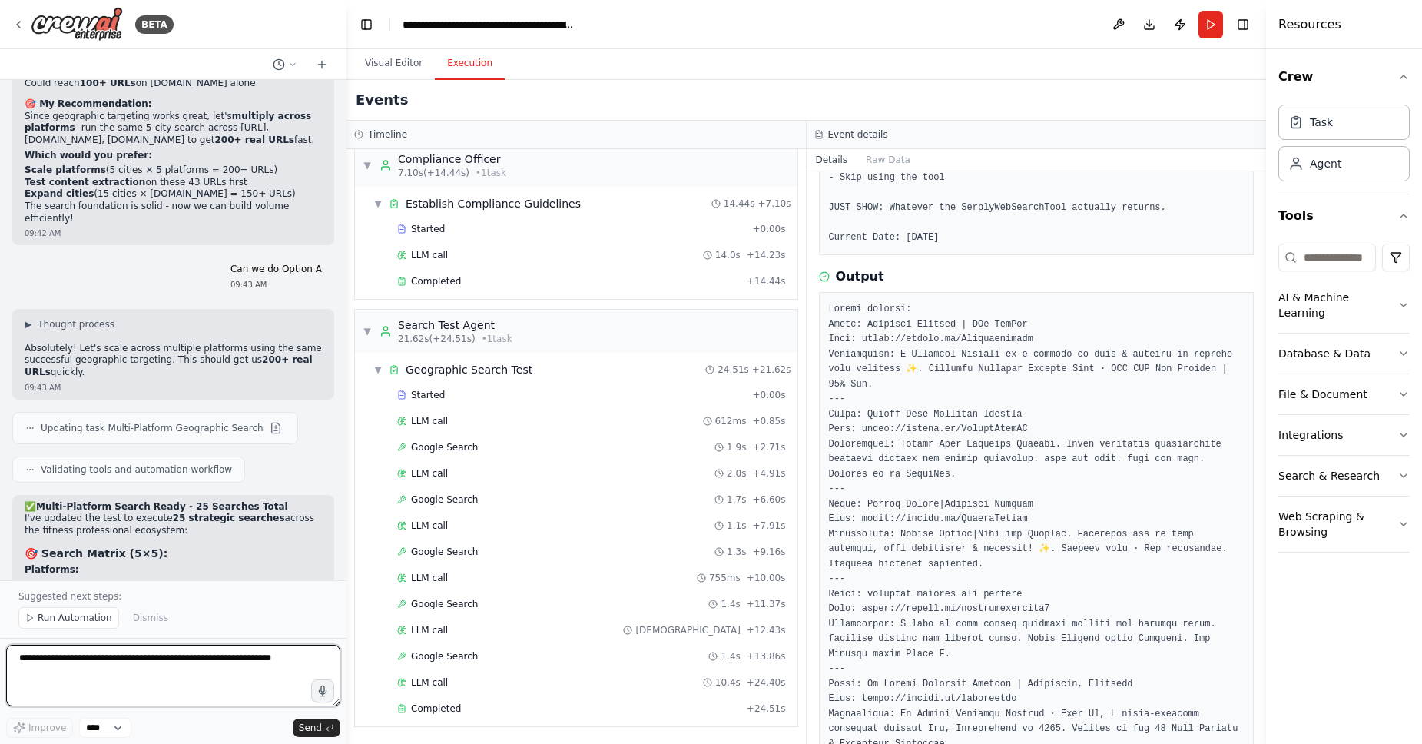
scroll to position [16463, 0]
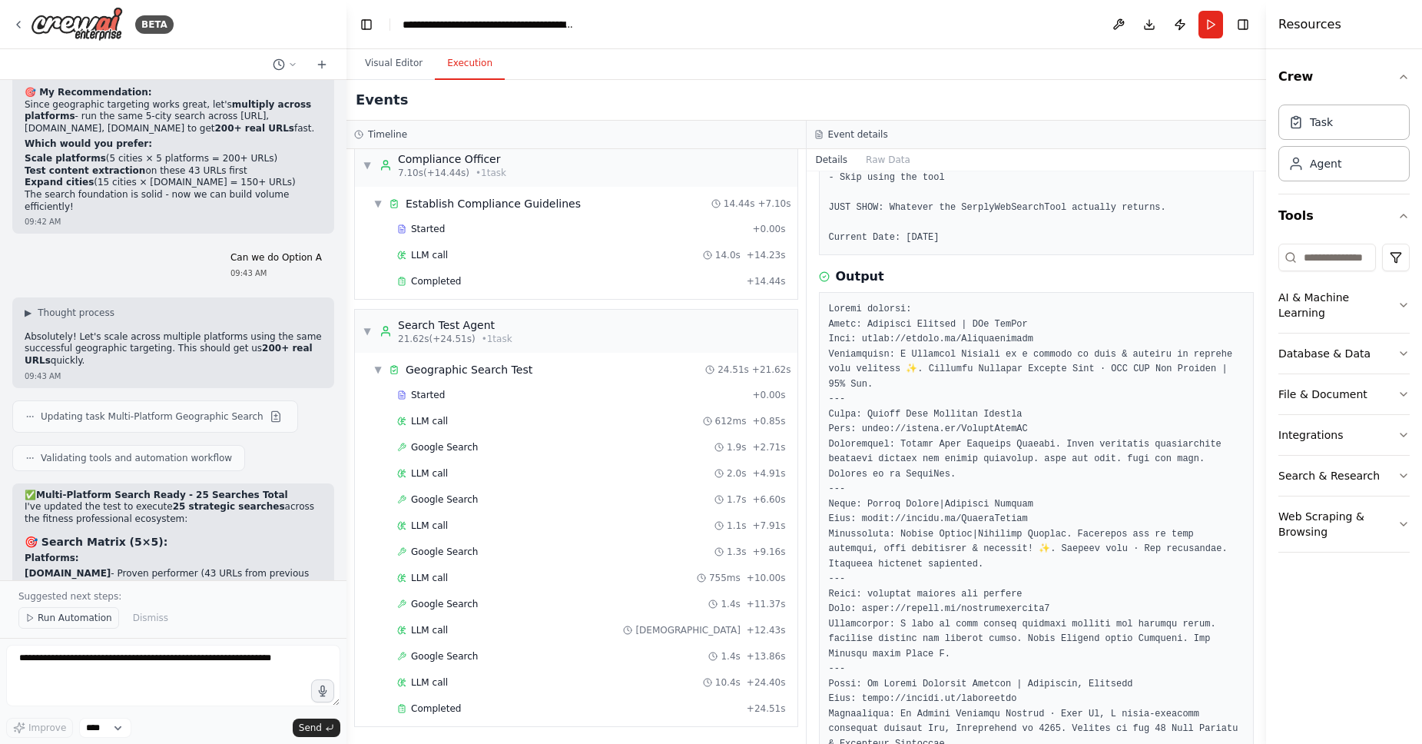
click at [69, 625] on button "Run Automation" at bounding box center [68, 618] width 101 height 22
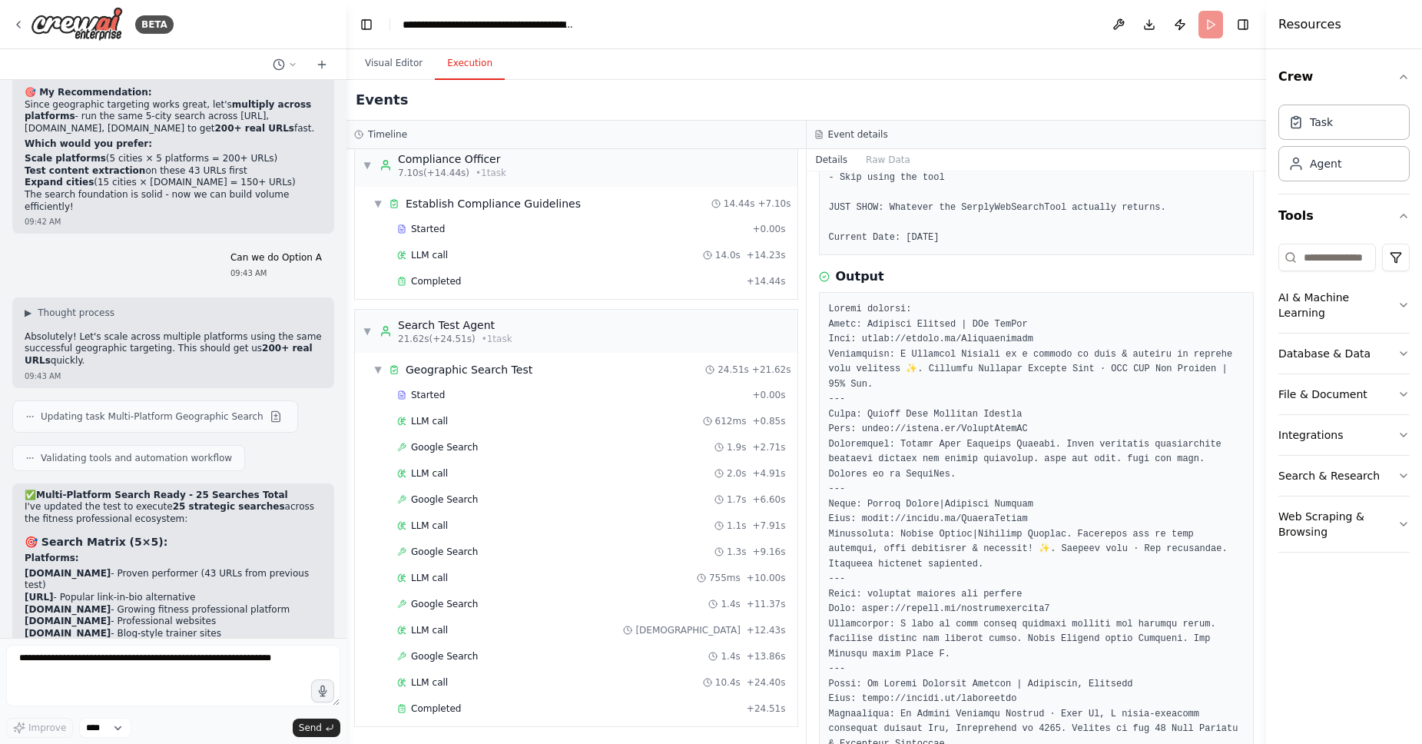
scroll to position [16405, 0]
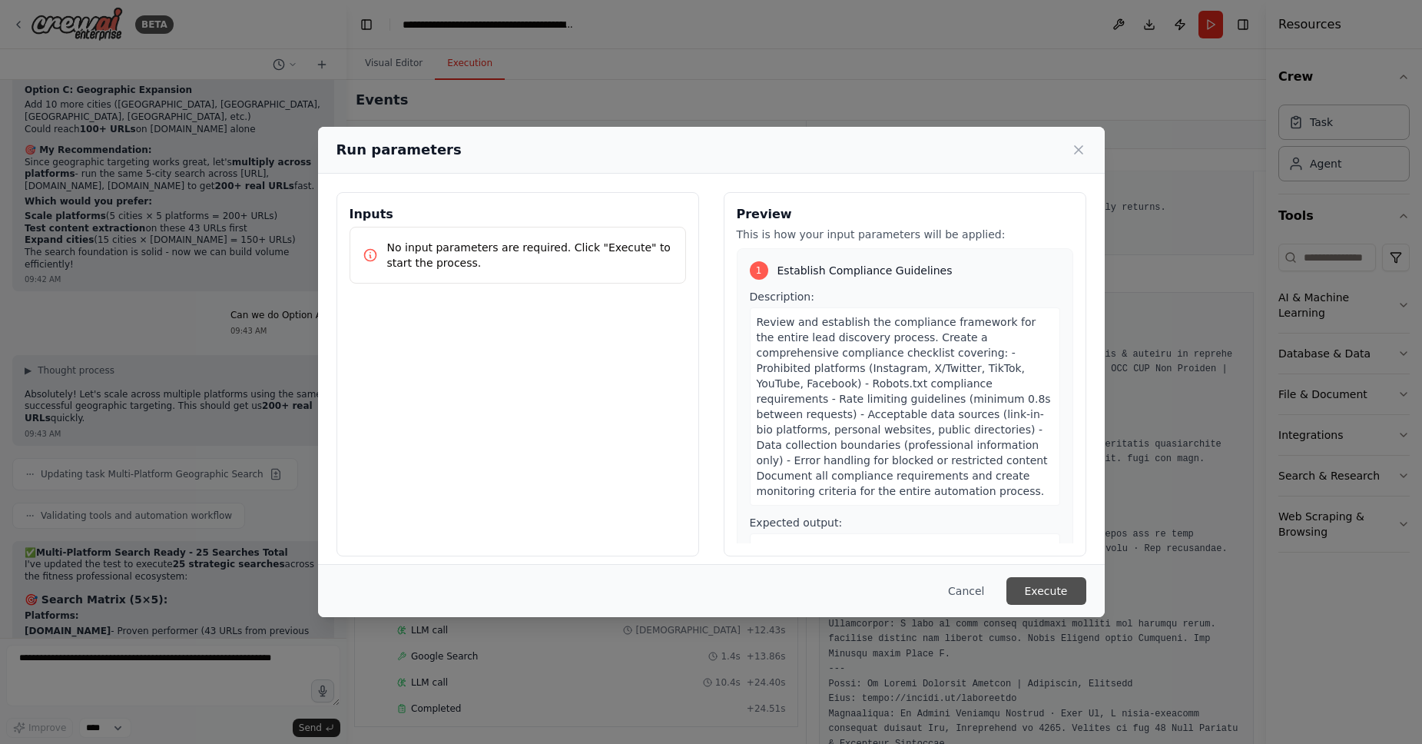
click at [1041, 599] on button "Execute" at bounding box center [1047, 591] width 80 height 28
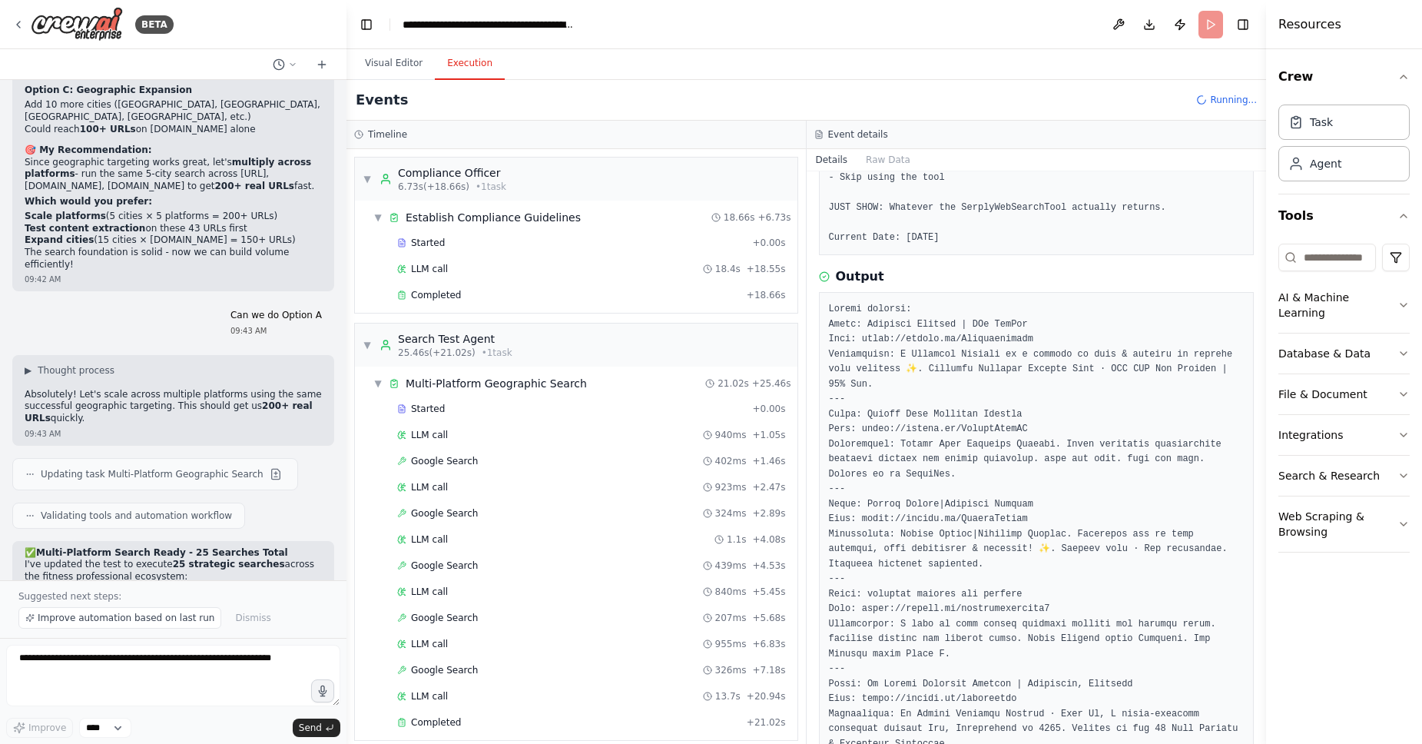
scroll to position [16463, 0]
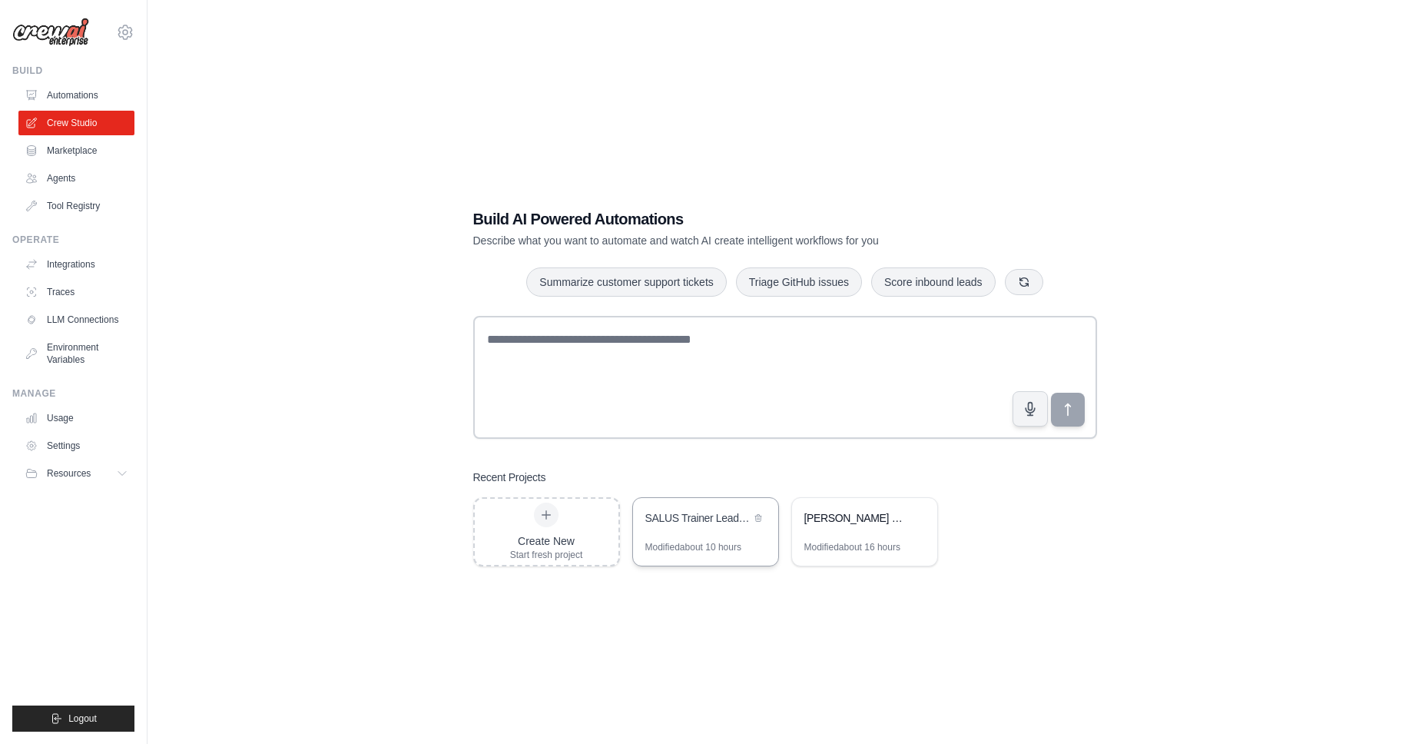
click at [717, 553] on div "Modified about 10 hours" at bounding box center [705, 553] width 145 height 25
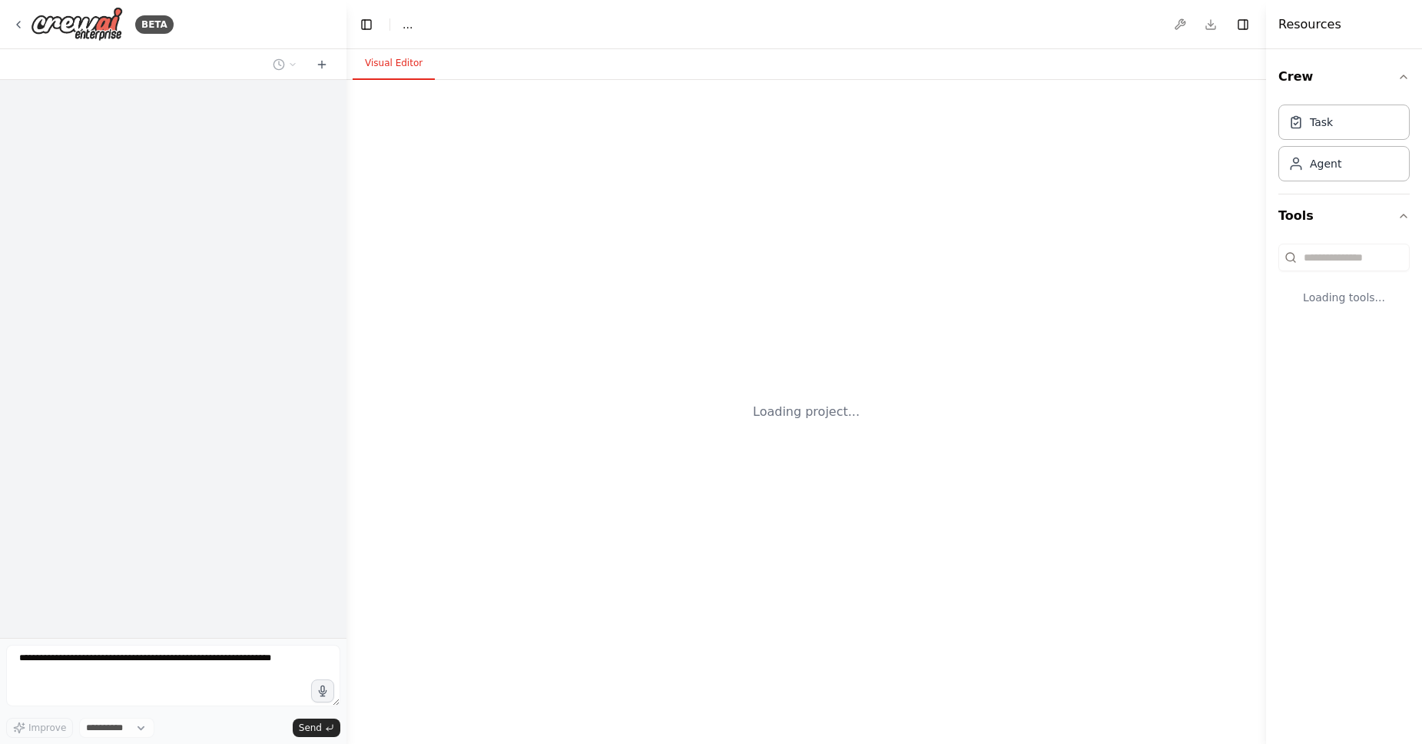
select select "****"
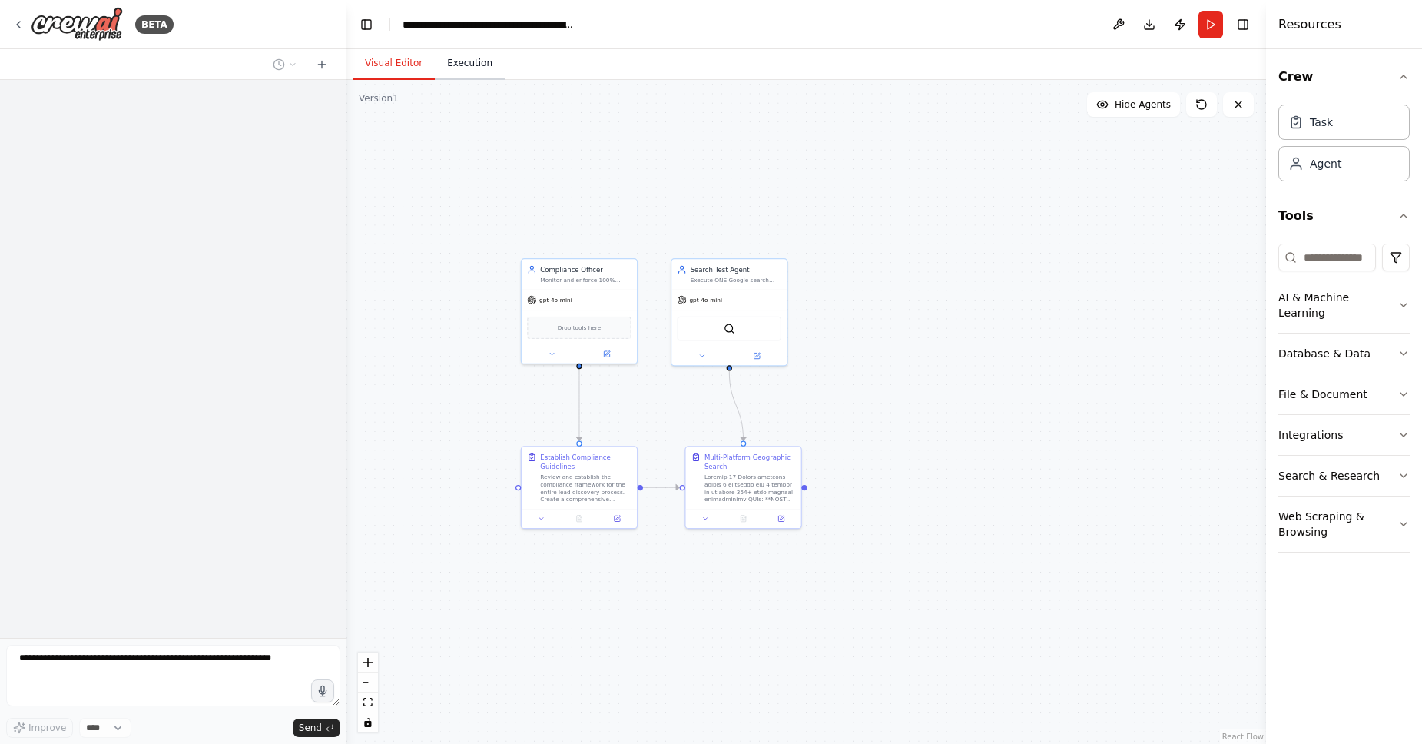
click at [474, 73] on button "Execution" at bounding box center [470, 64] width 70 height 32
click at [390, 63] on button "Visual Editor" at bounding box center [394, 64] width 82 height 32
click at [1210, 30] on button "Run" at bounding box center [1211, 25] width 25 height 28
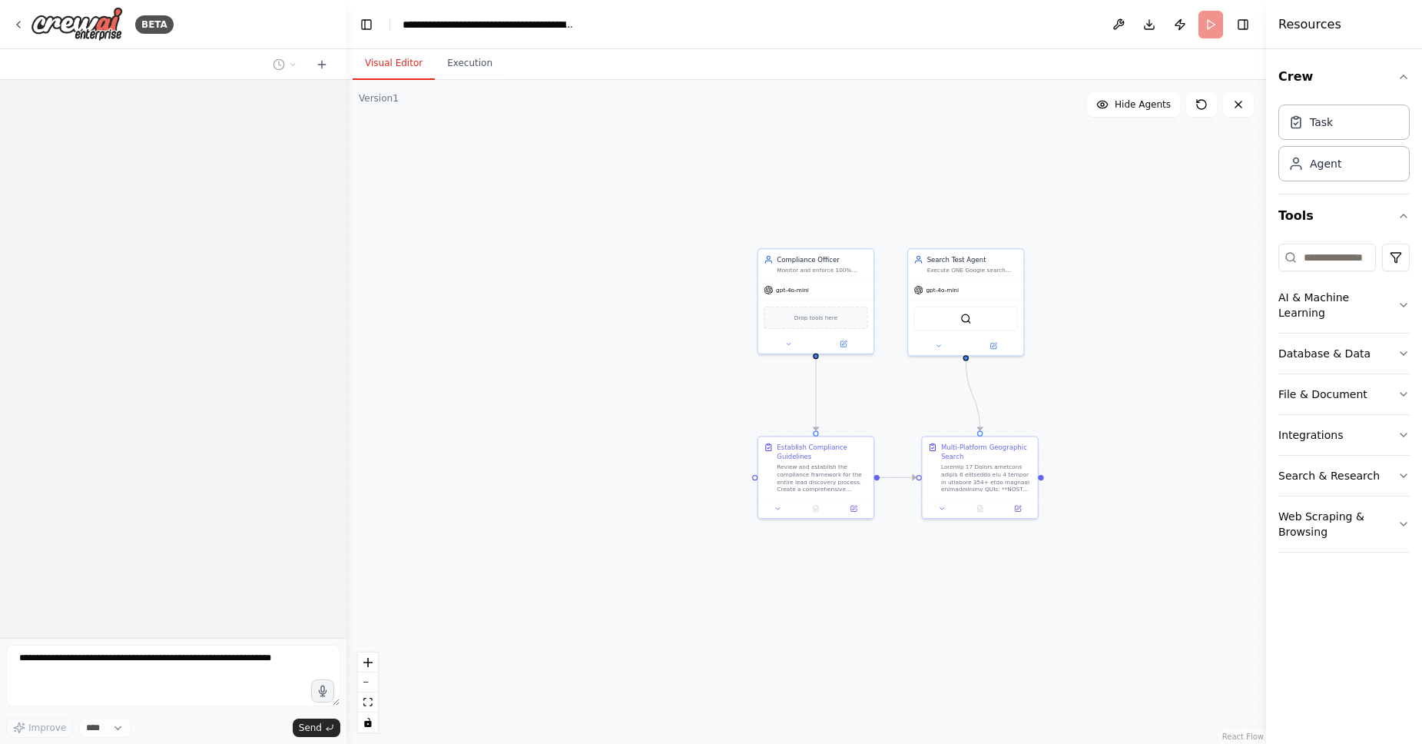
drag, startPoint x: 475, startPoint y: 360, endPoint x: 713, endPoint y: 350, distance: 238.4
click at [712, 350] on div ".deletable-edge-delete-btn { width: 20px; height: 20px; border: 0px solid #ffff…" at bounding box center [807, 412] width 920 height 664
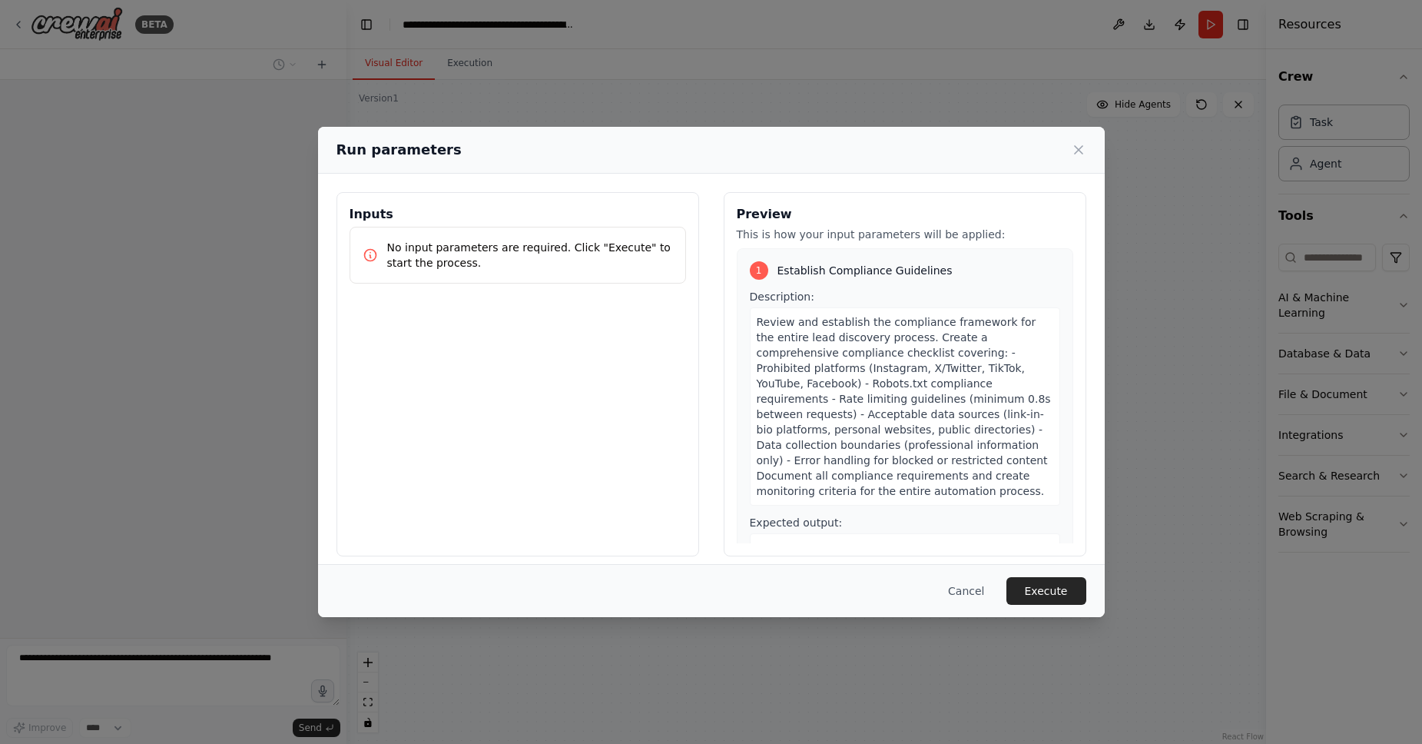
click at [1043, 576] on div "Cancel Execute" at bounding box center [711, 590] width 787 height 53
click at [1046, 591] on button "Execute" at bounding box center [1047, 591] width 80 height 28
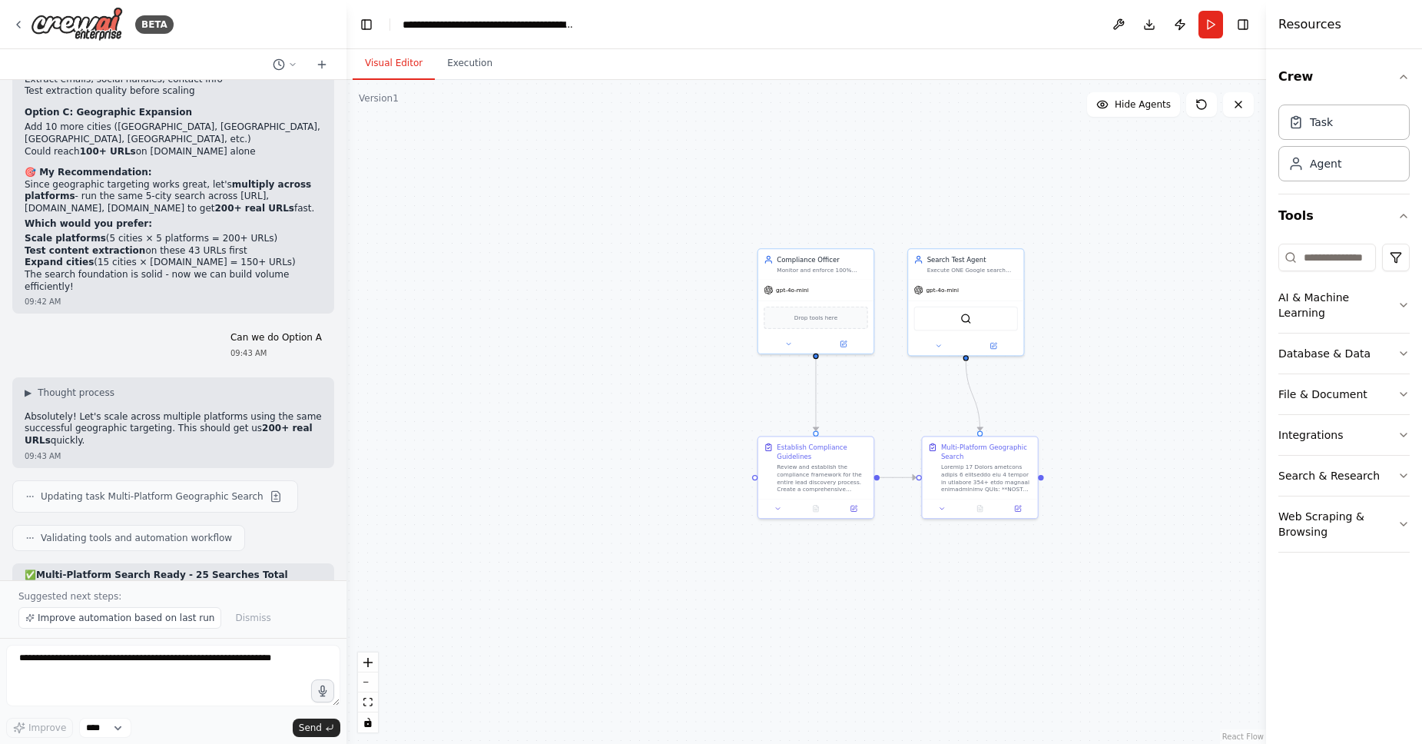
scroll to position [16463, 0]
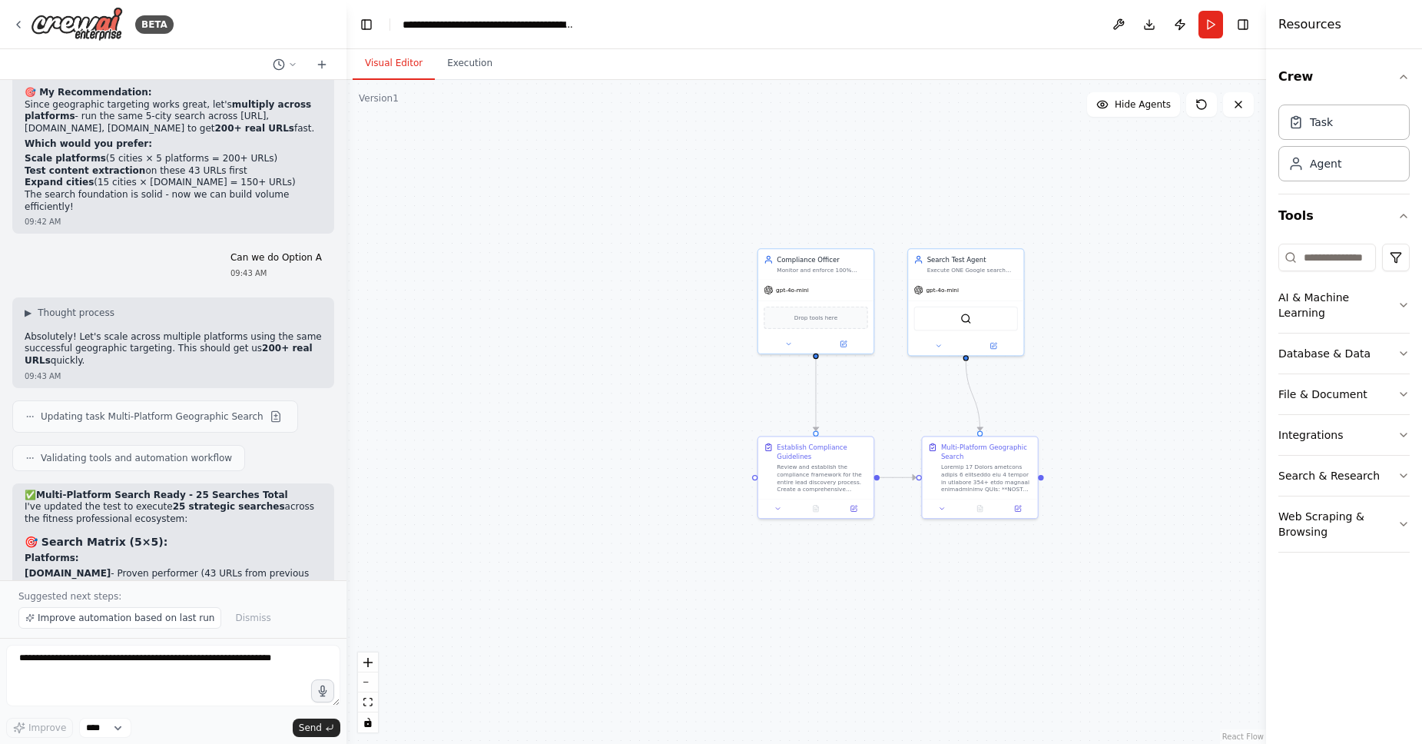
click at [924, 196] on div ".deletable-edge-delete-btn { width: 20px; height: 20px; border: 0px solid #ffff…" at bounding box center [807, 412] width 920 height 664
click at [479, 70] on button "Execution" at bounding box center [470, 64] width 70 height 32
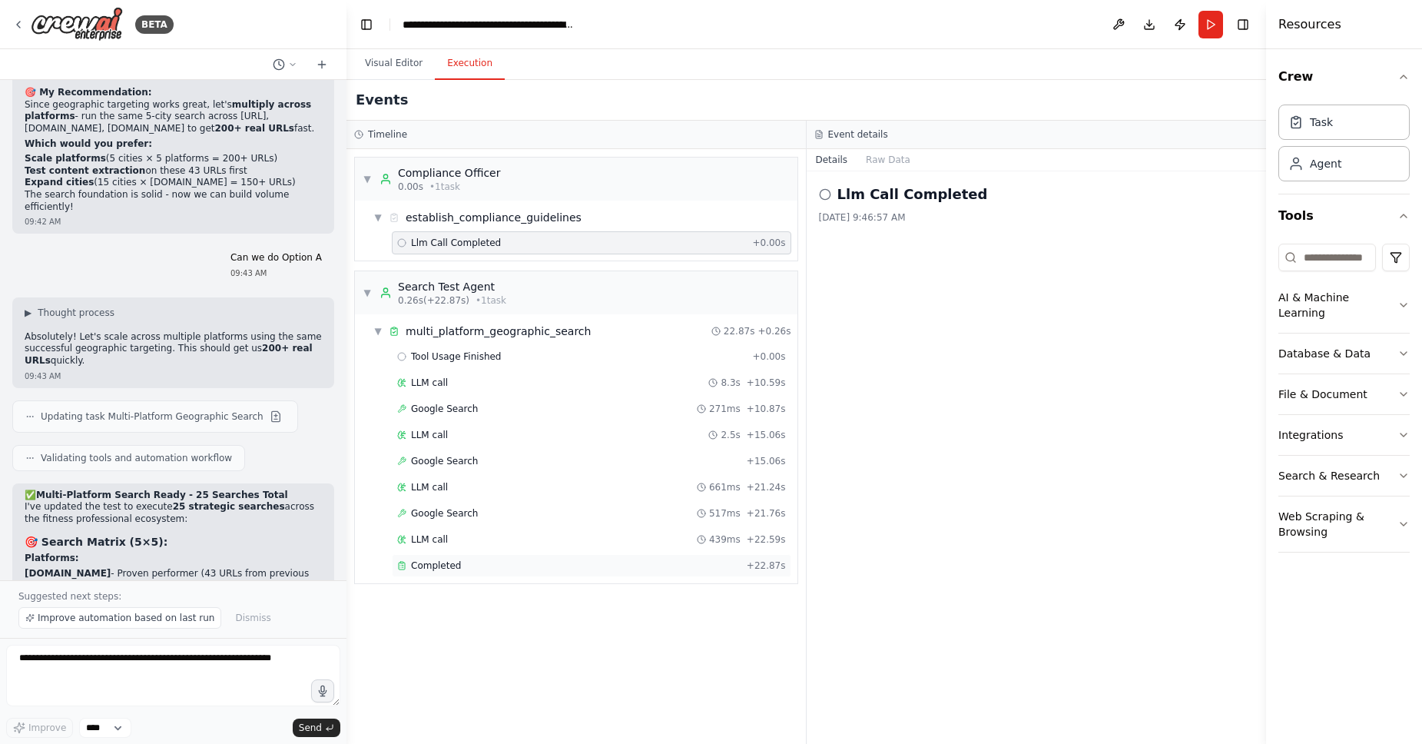
click at [581, 569] on div "Completed" at bounding box center [569, 565] width 344 height 12
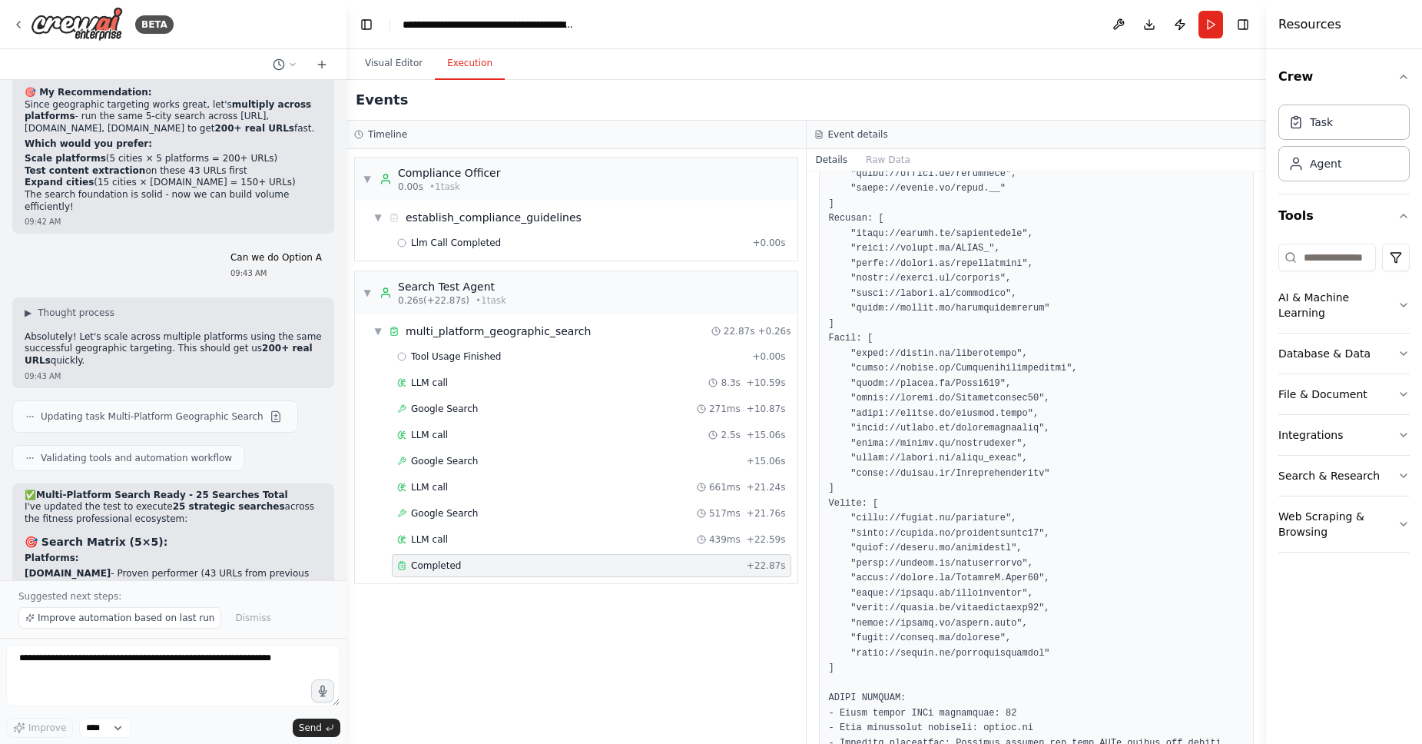
scroll to position [1549, 0]
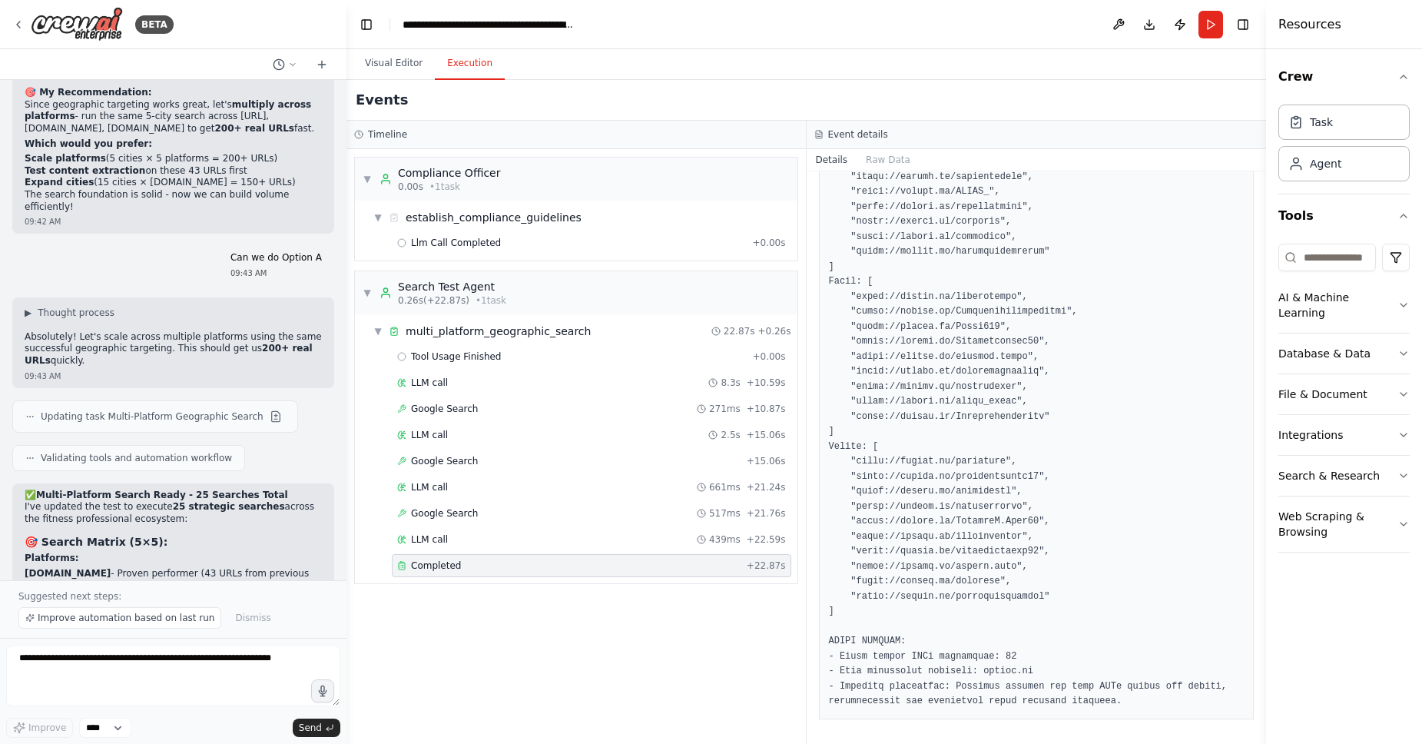
click at [1001, 623] on pre at bounding box center [1037, 244] width 416 height 929
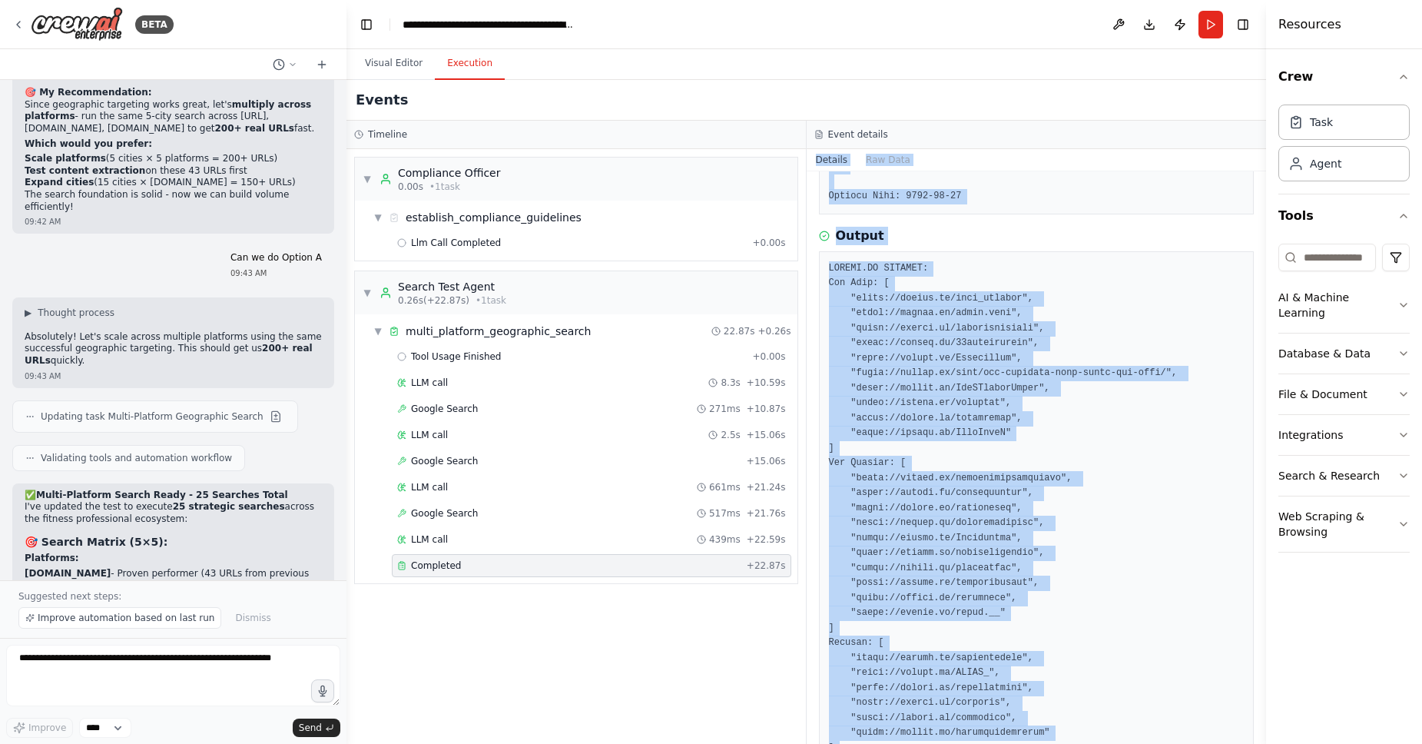
scroll to position [978, 0]
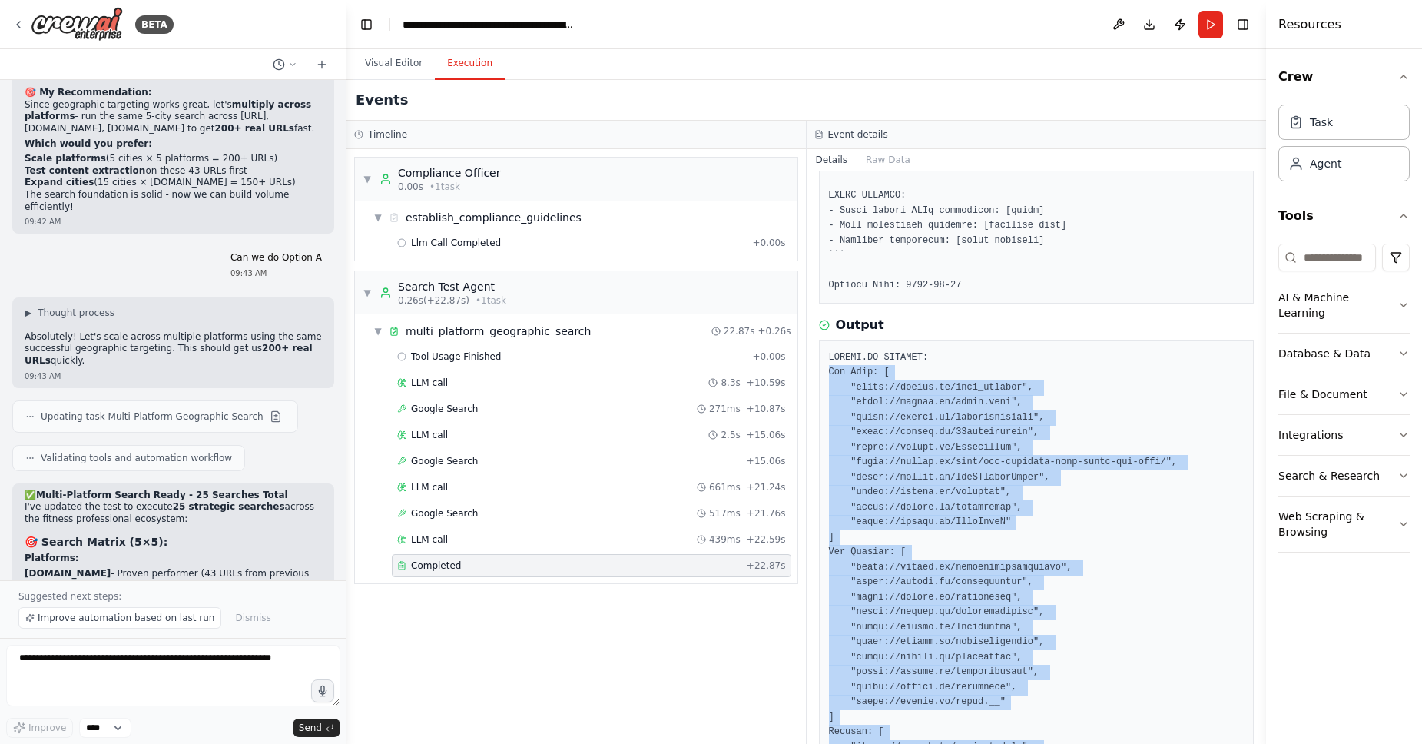
drag, startPoint x: 973, startPoint y: 626, endPoint x: 818, endPoint y: 367, distance: 301.3
copy pre "[US_STATE]: [ "[URL][DOMAIN_NAME]", "[URL][DOMAIN_NAME][DOMAIN_NAME][PERSON_NAM…"
click at [86, 623] on span "Improve automation based on last run" at bounding box center [126, 618] width 177 height 12
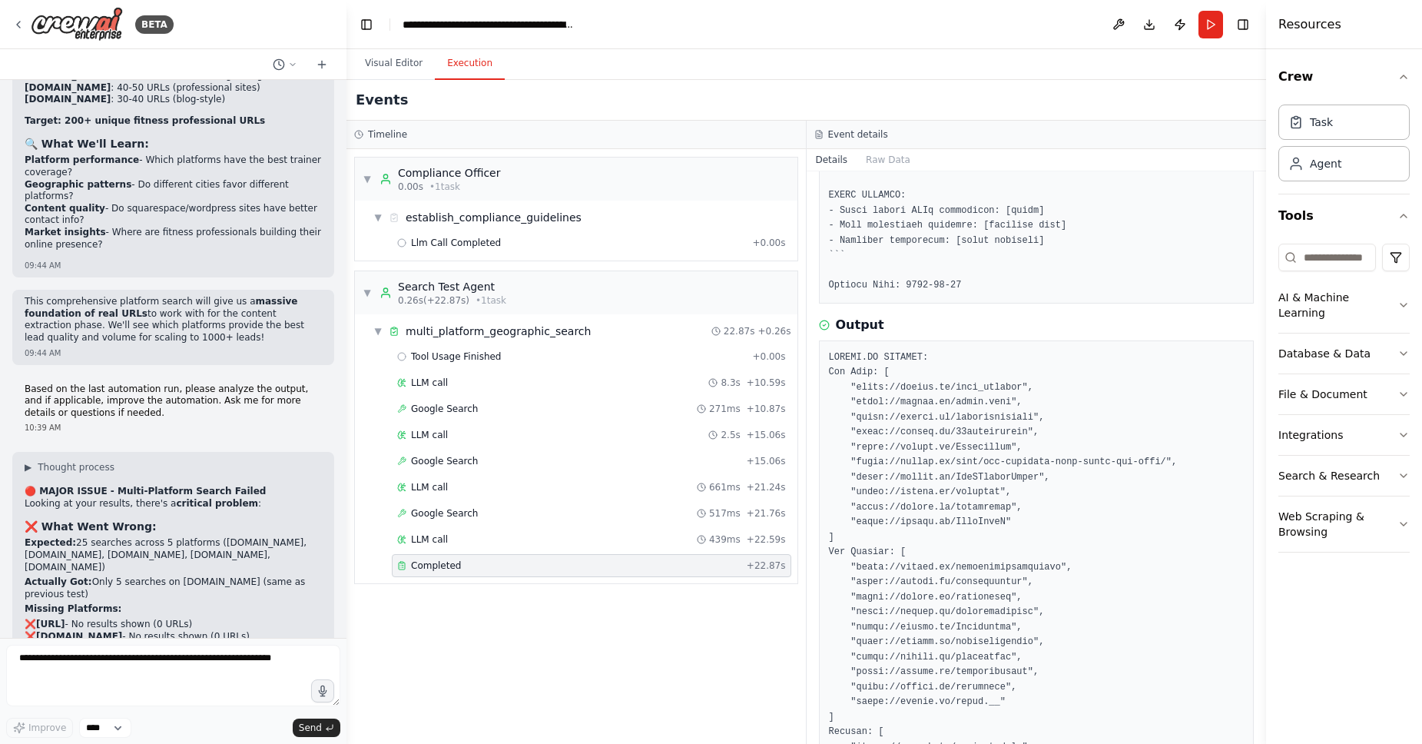
scroll to position [17159, 0]
